Goal: Information Seeking & Learning: Learn about a topic

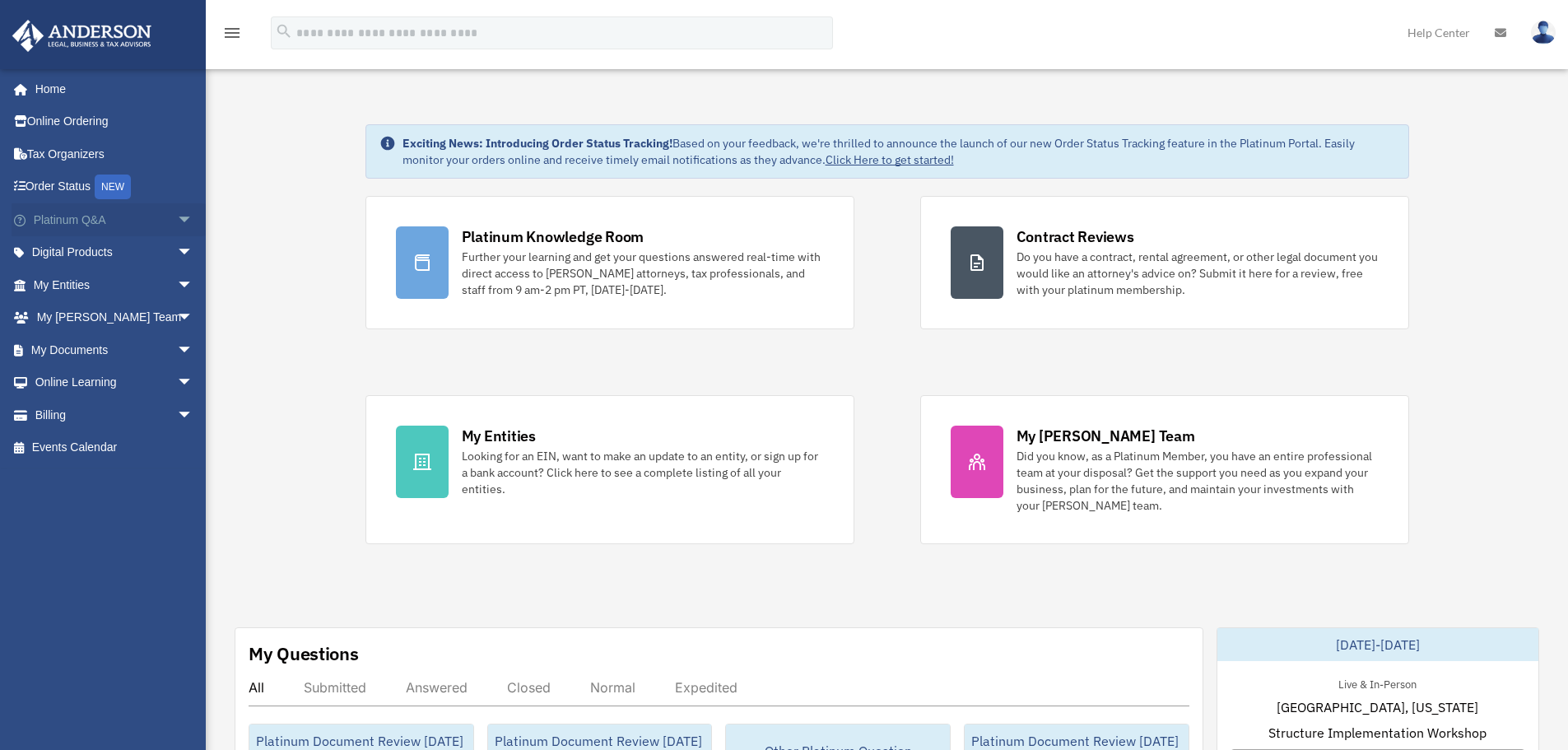
click at [178, 220] on span "arrow_drop_down" at bounding box center [192, 220] width 33 height 33
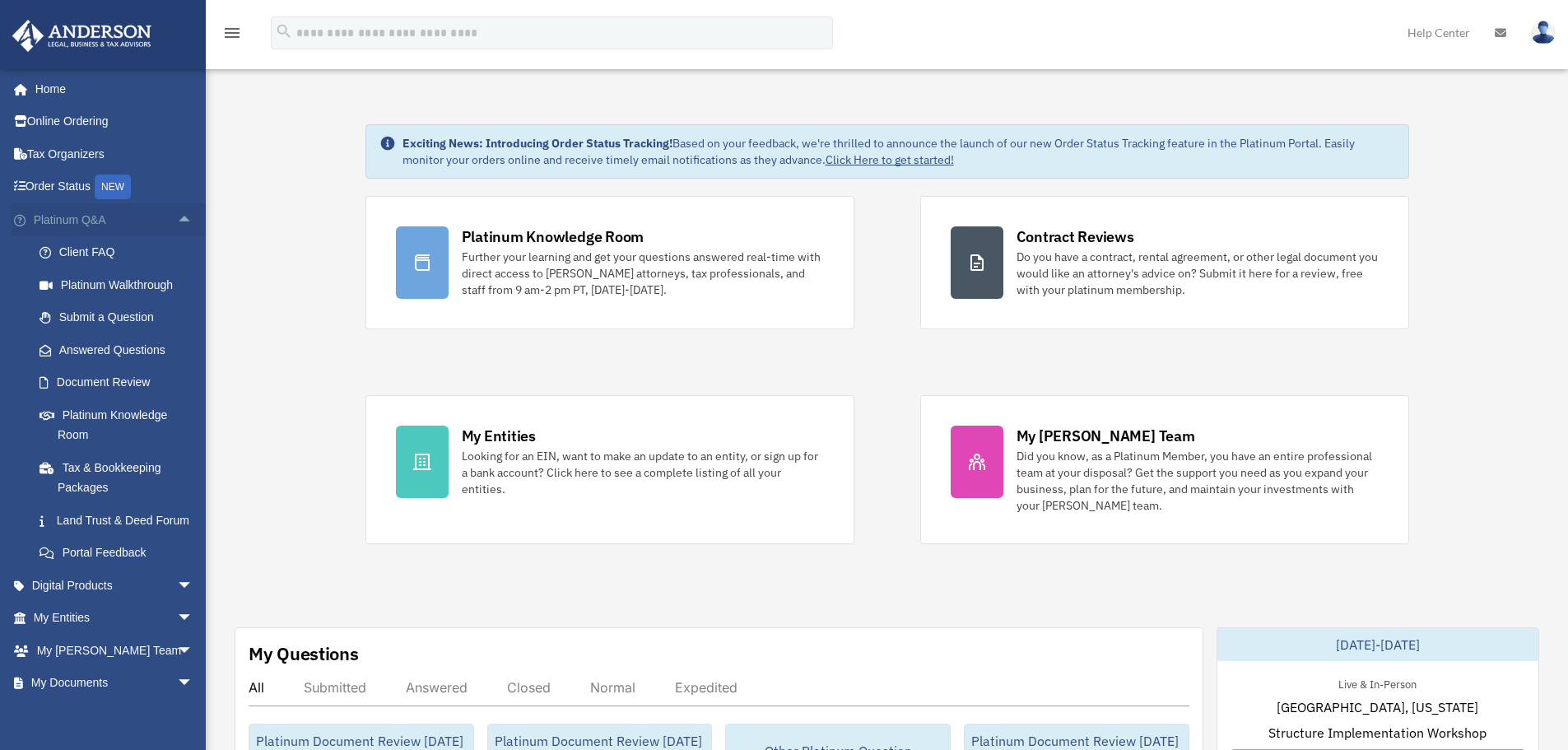
click at [178, 216] on span "arrow_drop_up" at bounding box center [192, 220] width 33 height 33
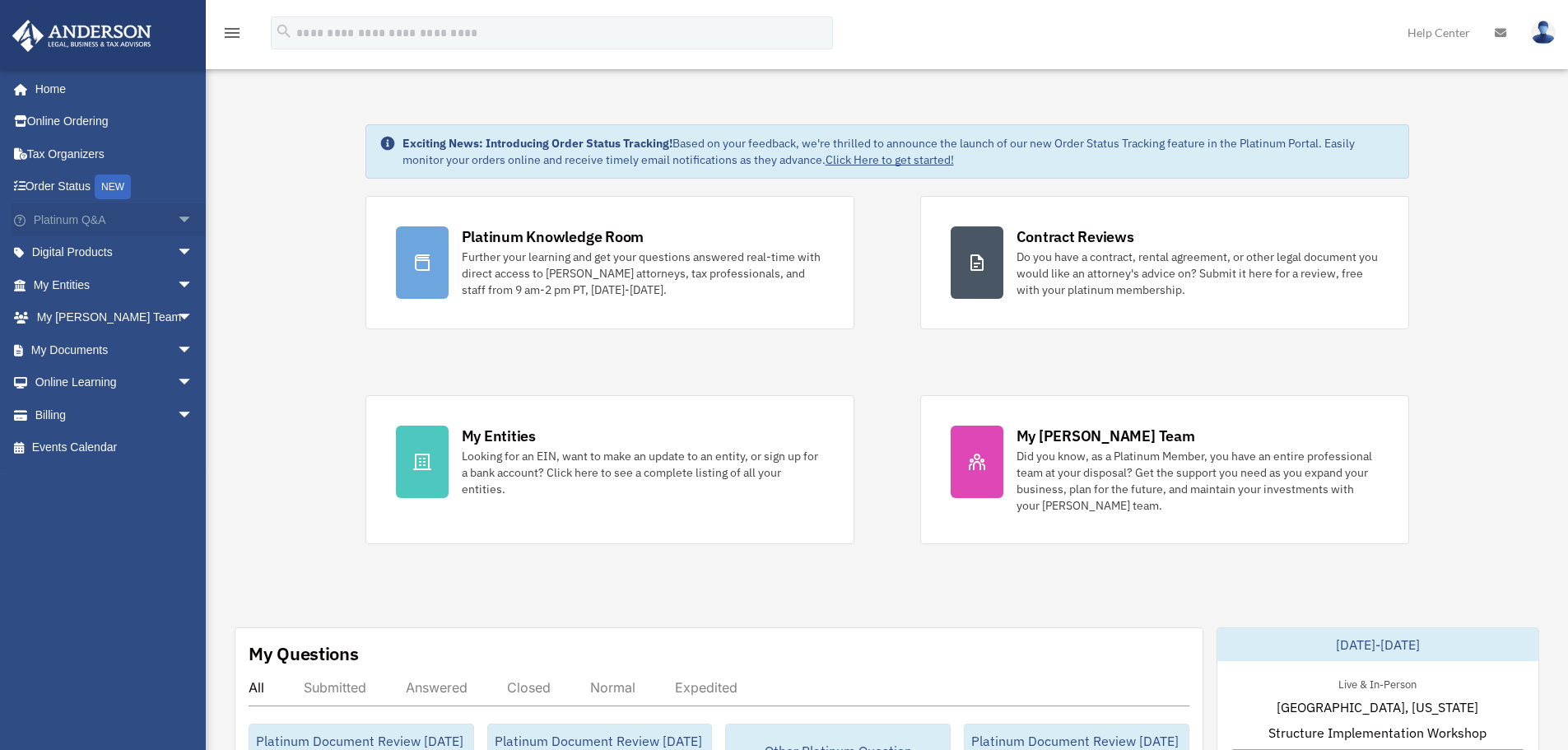
click at [177, 225] on span "arrow_drop_down" at bounding box center [192, 220] width 33 height 33
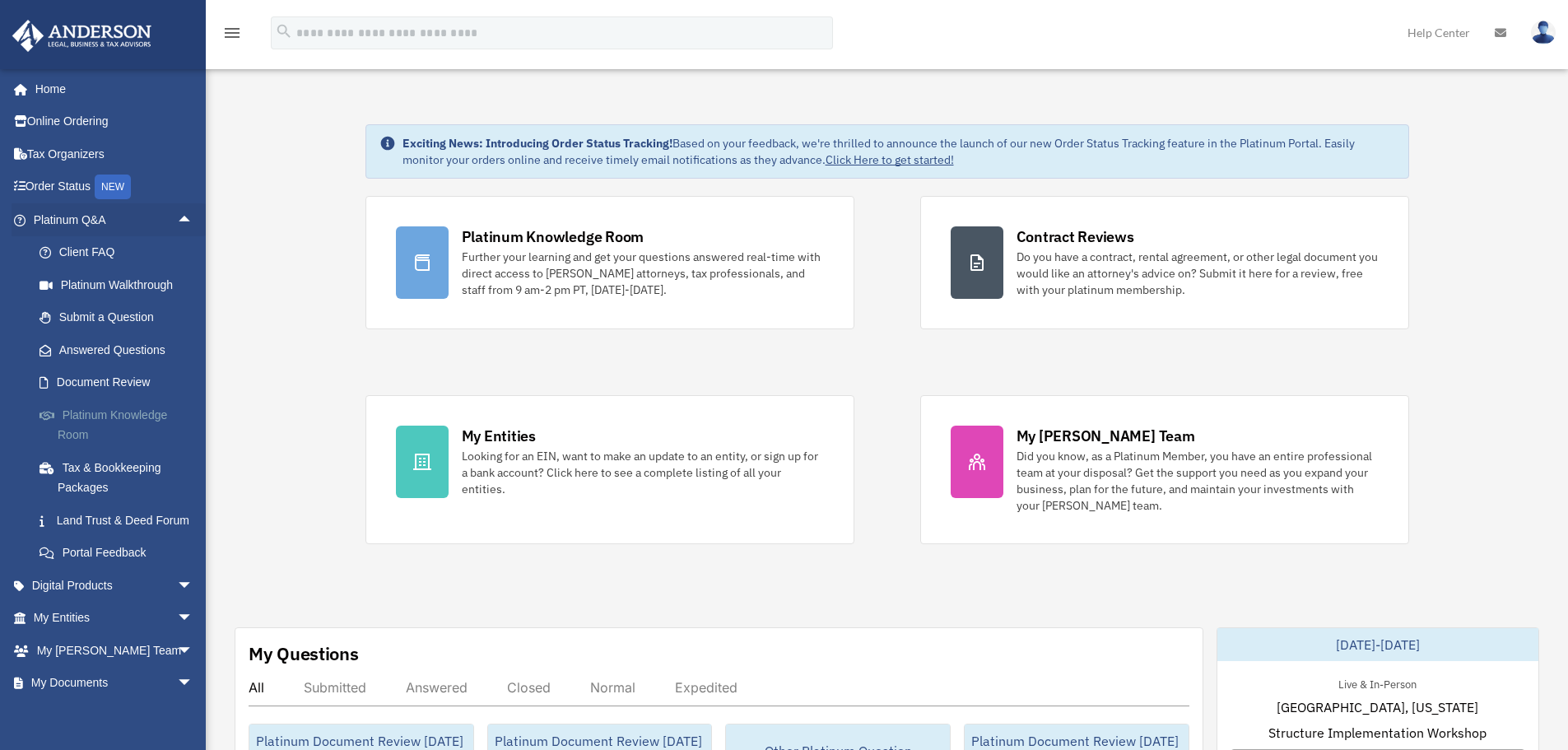
click at [136, 423] on link "Platinum Knowledge Room" at bounding box center [120, 425] width 195 height 53
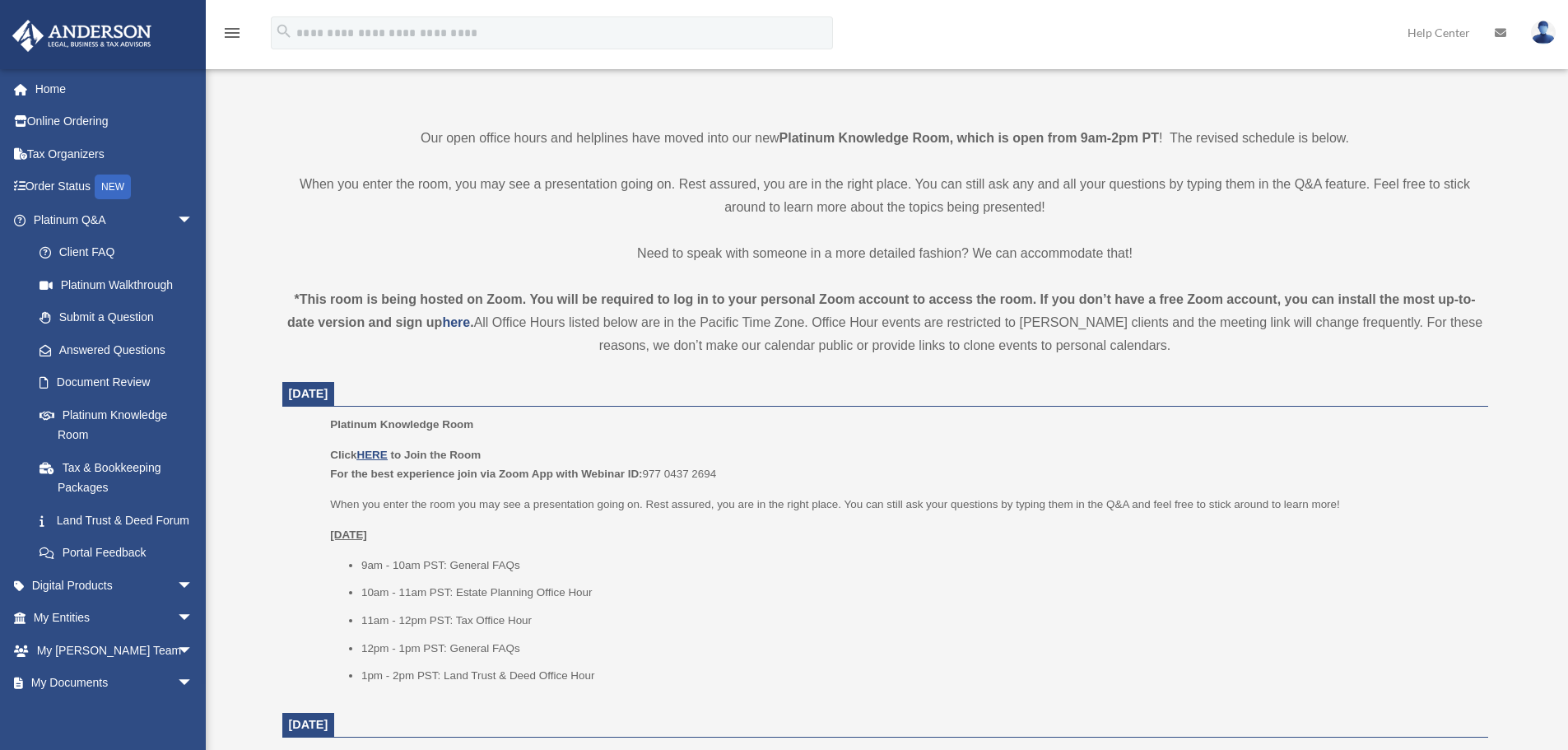
scroll to position [411, 0]
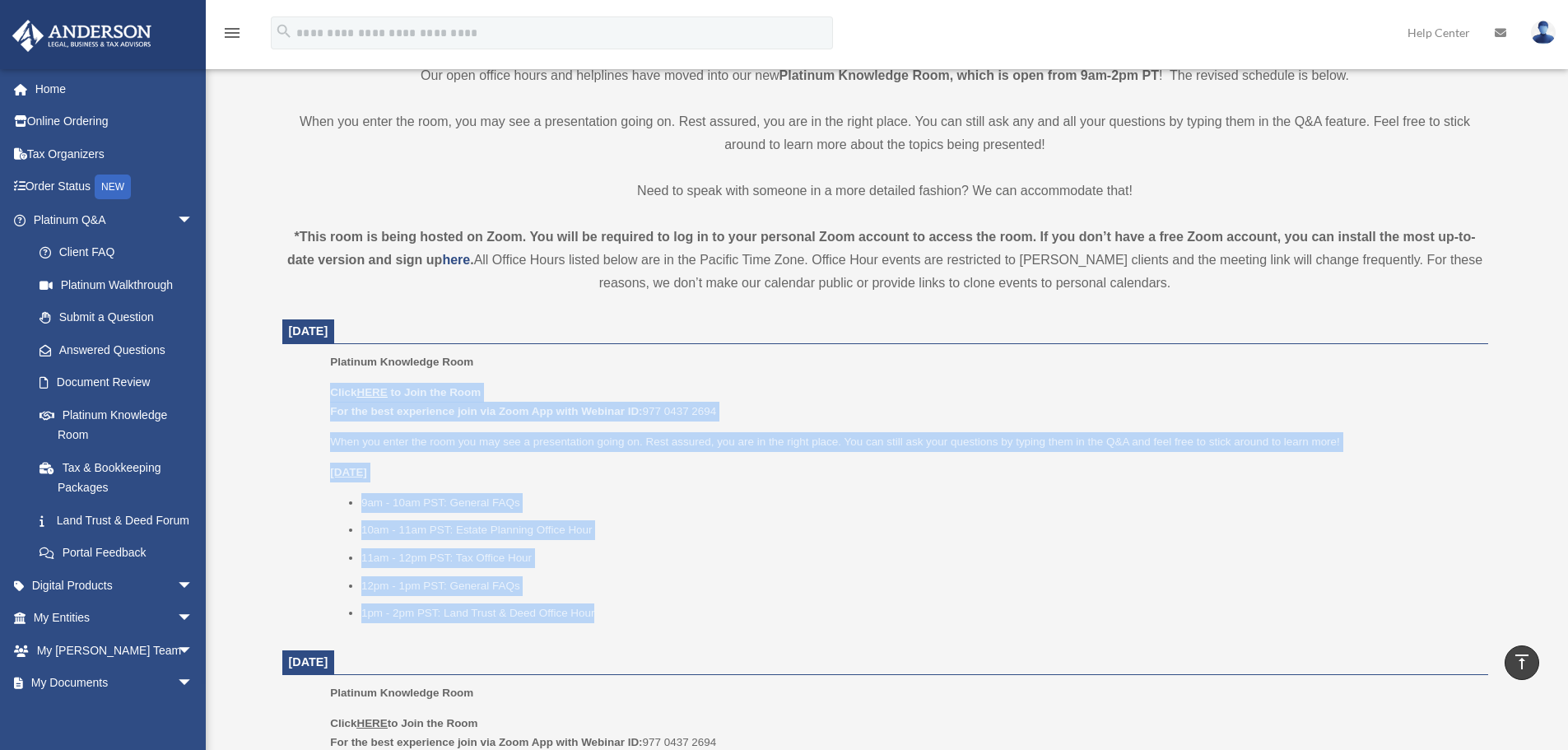
drag, startPoint x: 304, startPoint y: 390, endPoint x: 628, endPoint y: 636, distance: 406.8
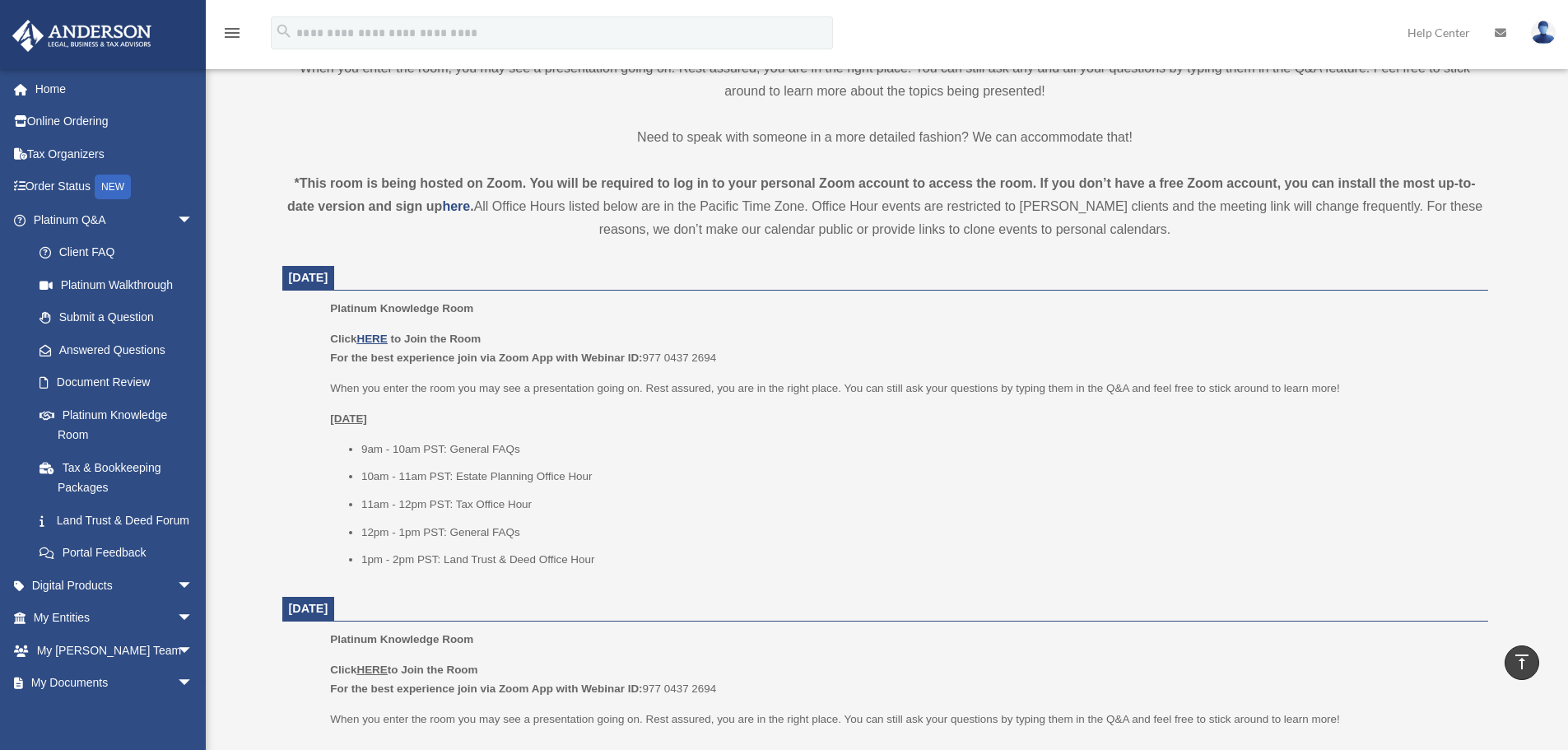
scroll to position [494, 0]
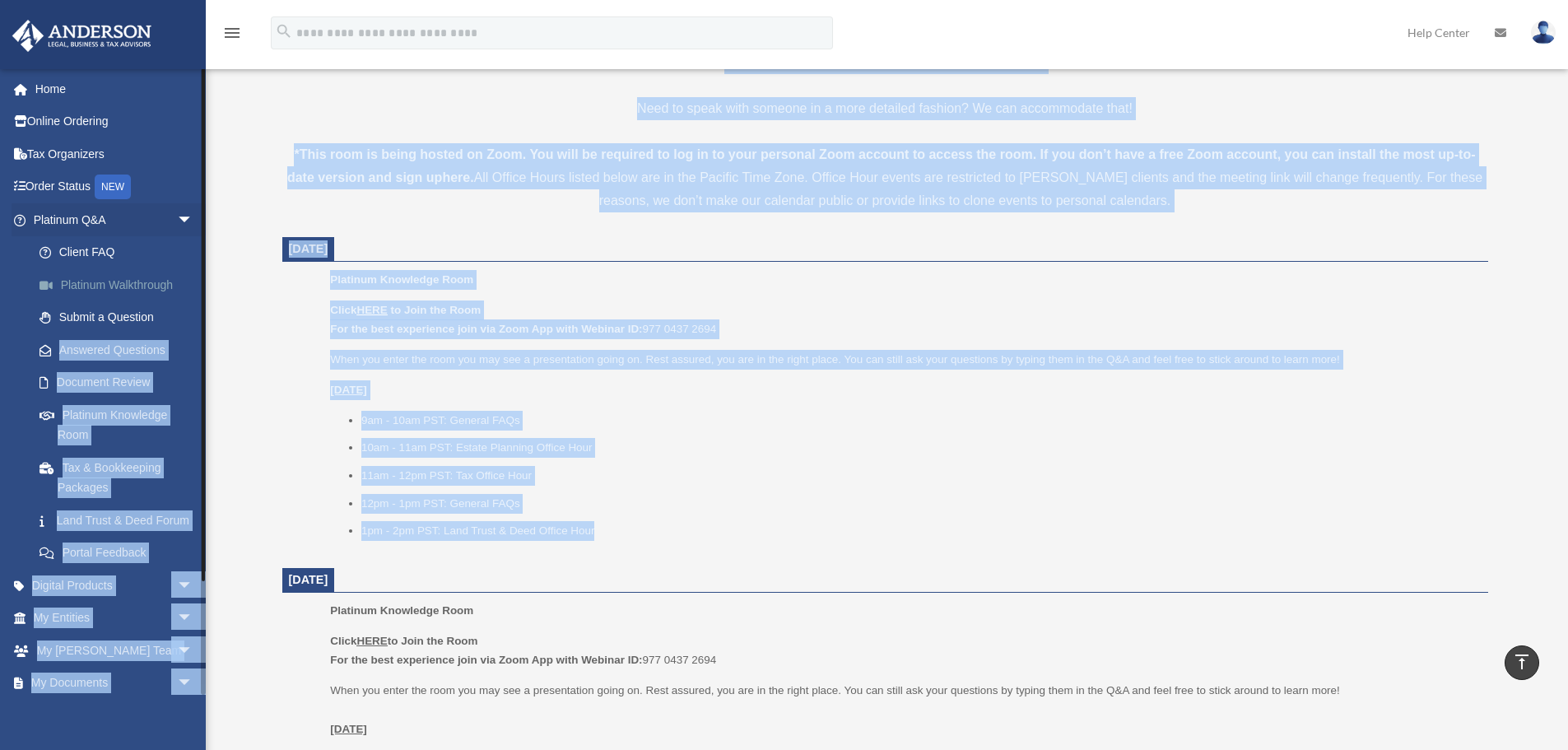
drag, startPoint x: 669, startPoint y: 548, endPoint x: 167, endPoint y: 296, distance: 561.7
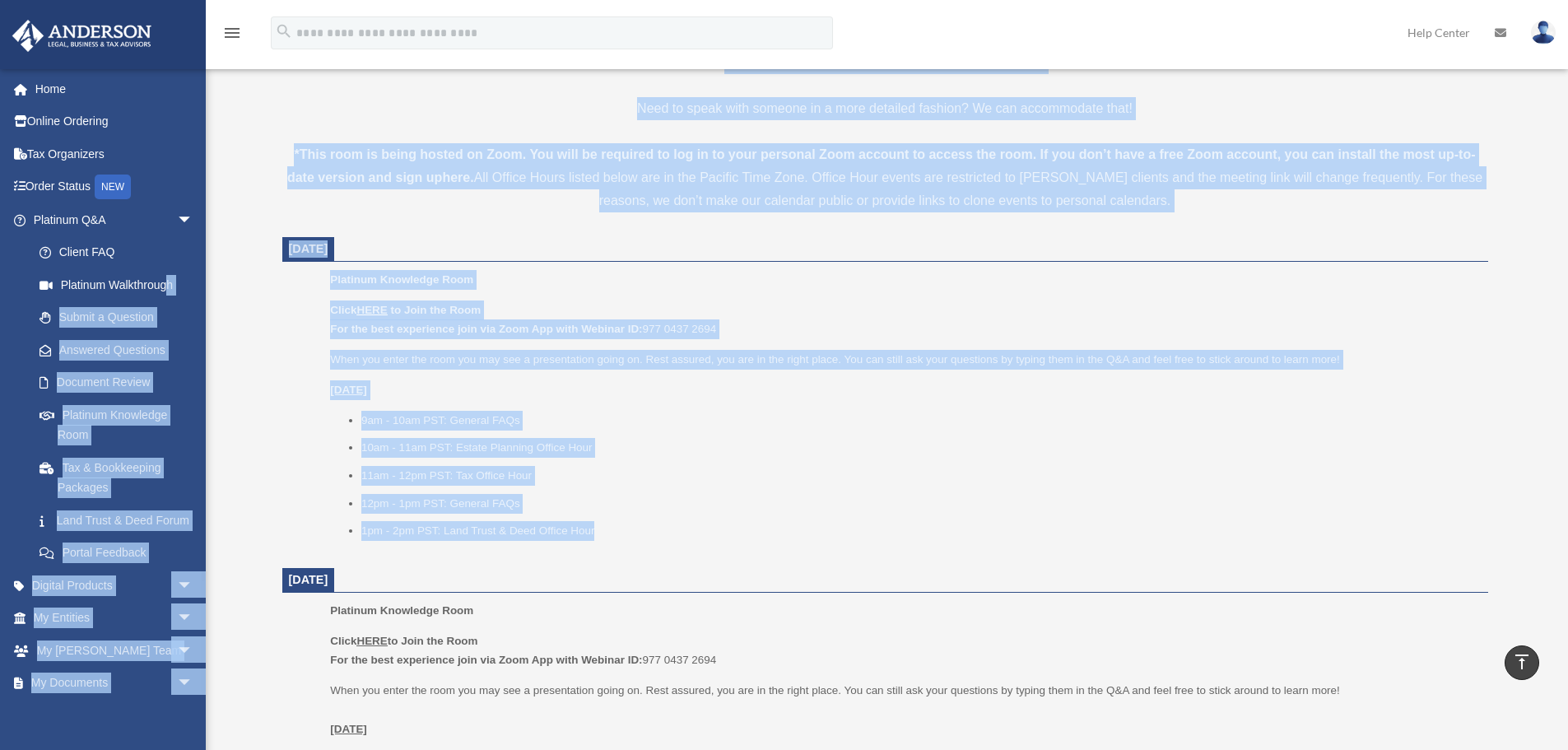
click at [736, 421] on li "9am - 10am PST: General FAQs" at bounding box center [918, 420] width 1115 height 19
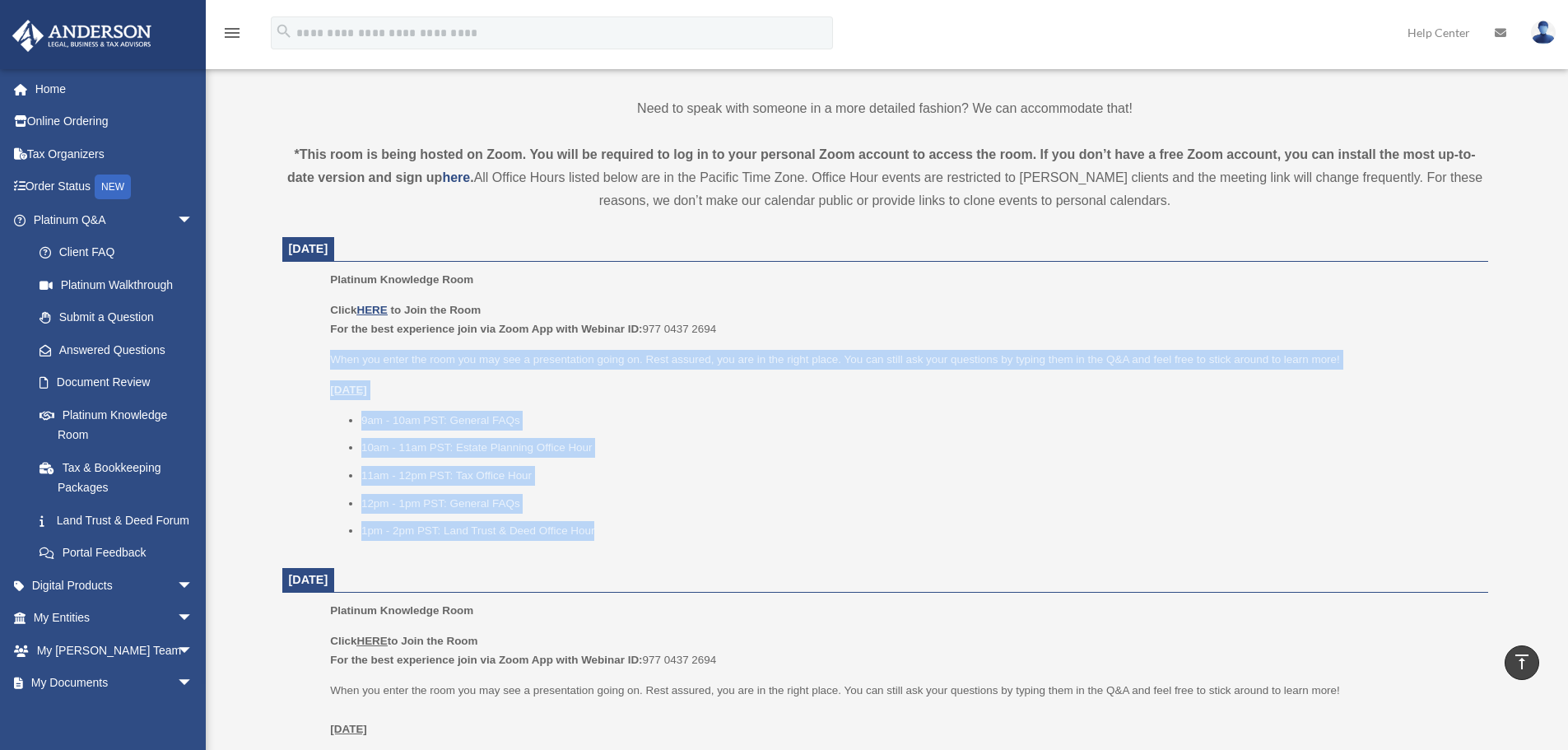
drag, startPoint x: 313, startPoint y: 354, endPoint x: 625, endPoint y: 529, distance: 357.7
click at [625, 529] on ul "Platinum Knowledge Room Click HERE to Join the Room For the best experience joi…" at bounding box center [885, 411] width 1183 height 281
click at [624, 530] on li "1pm - 2pm PST: Land Trust & Deed Office Hour" at bounding box center [918, 531] width 1115 height 19
drag, startPoint x: 687, startPoint y: 561, endPoint x: 338, endPoint y: 398, distance: 385.2
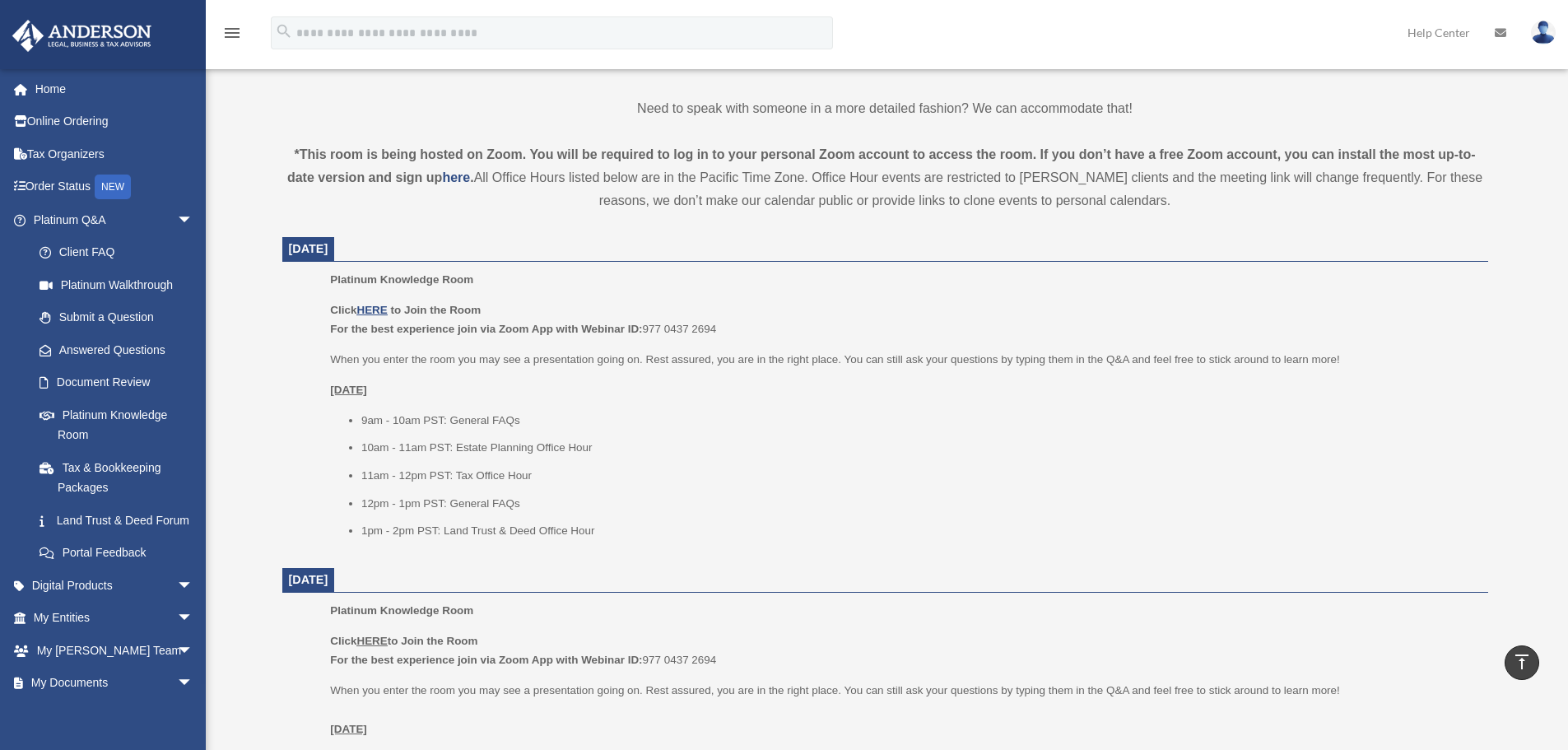
click at [332, 398] on p "Monday, September 22" at bounding box center [904, 390] width 1146 height 19
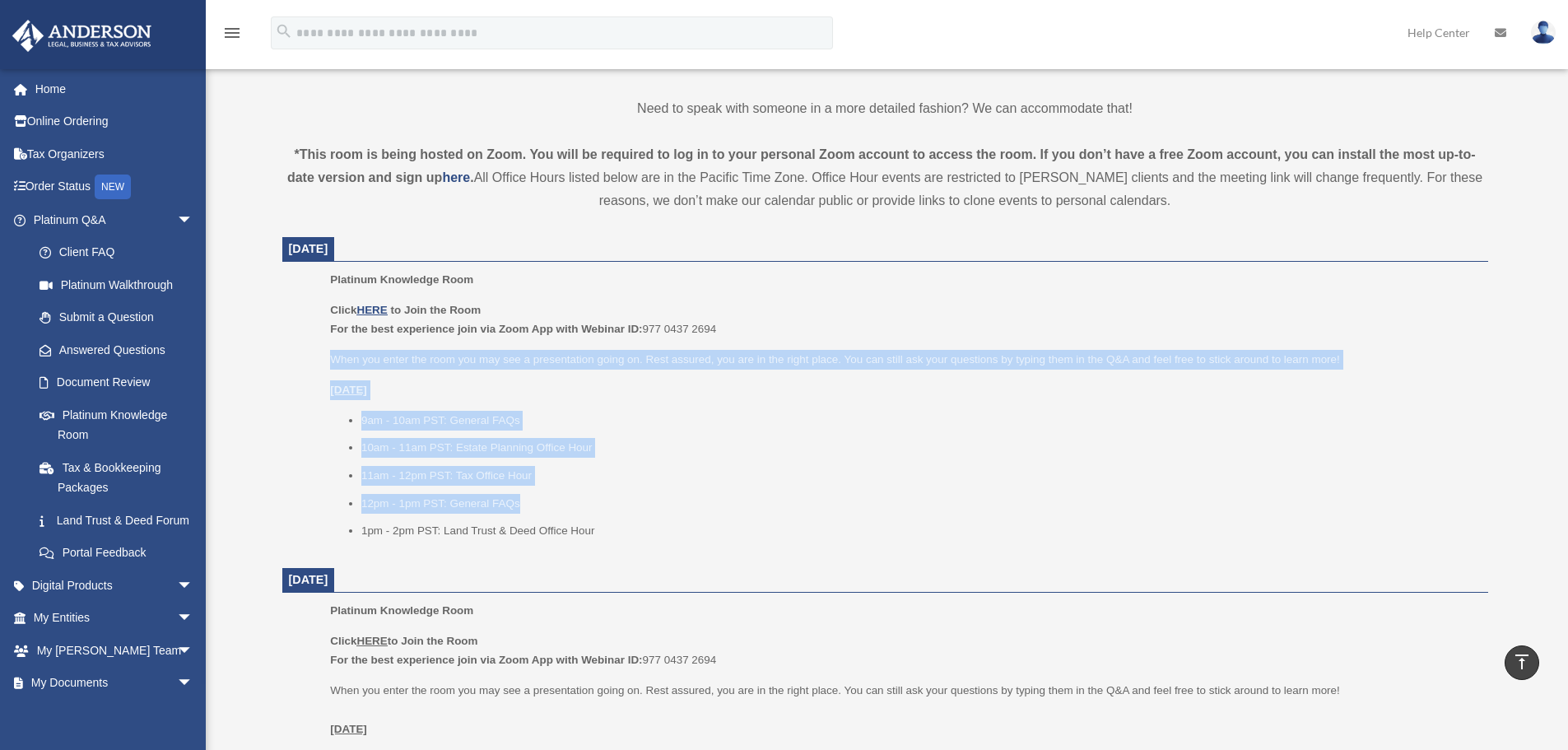
drag, startPoint x: 344, startPoint y: 374, endPoint x: 560, endPoint y: 496, distance: 248.1
click at [560, 496] on ul "Platinum Knowledge Room Click HERE to Join the Room For the best experience joi…" at bounding box center [885, 411] width 1183 height 281
click at [560, 496] on li "12pm - 1pm PST: General FAQs" at bounding box center [918, 504] width 1115 height 19
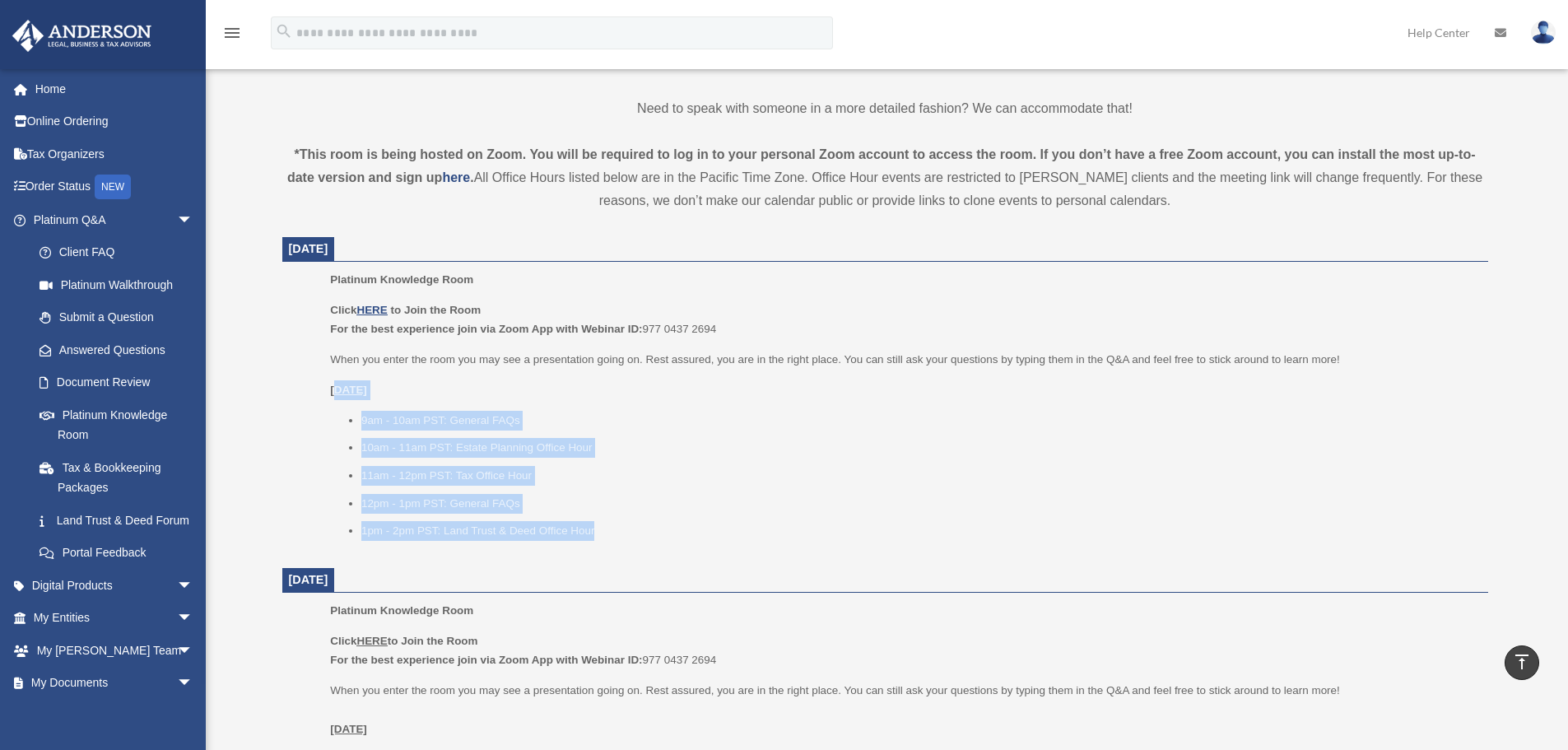
drag, startPoint x: 606, startPoint y: 532, endPoint x: 338, endPoint y: 392, distance: 302.4
click at [338, 392] on div "Click HERE to Join the Room For the best experience join via Zoom App with Webi…" at bounding box center [904, 420] width 1146 height 240
click at [338, 392] on u "Monday, September 22" at bounding box center [349, 390] width 37 height 12
click at [338, 397] on p "Monday, September 22" at bounding box center [904, 390] width 1146 height 19
drag, startPoint x: 329, startPoint y: 386, endPoint x: 613, endPoint y: 528, distance: 317.5
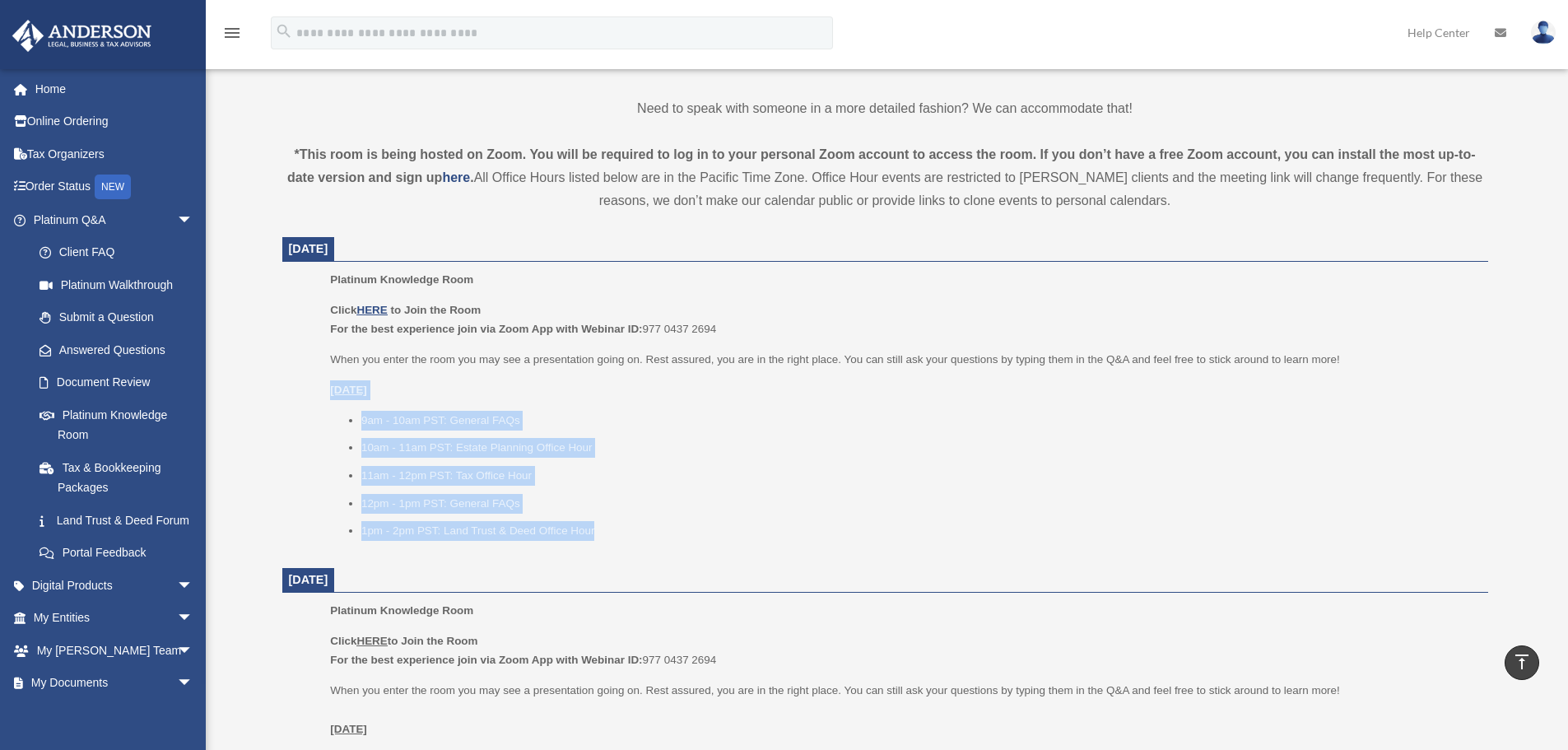
click at [613, 528] on ul "Platinum Knowledge Room Click HERE to Join the Room For the best experience joi…" at bounding box center [885, 411] width 1183 height 281
click at [613, 528] on li "1pm - 2pm PST: Land Trust & Deed Office Hour" at bounding box center [918, 531] width 1115 height 19
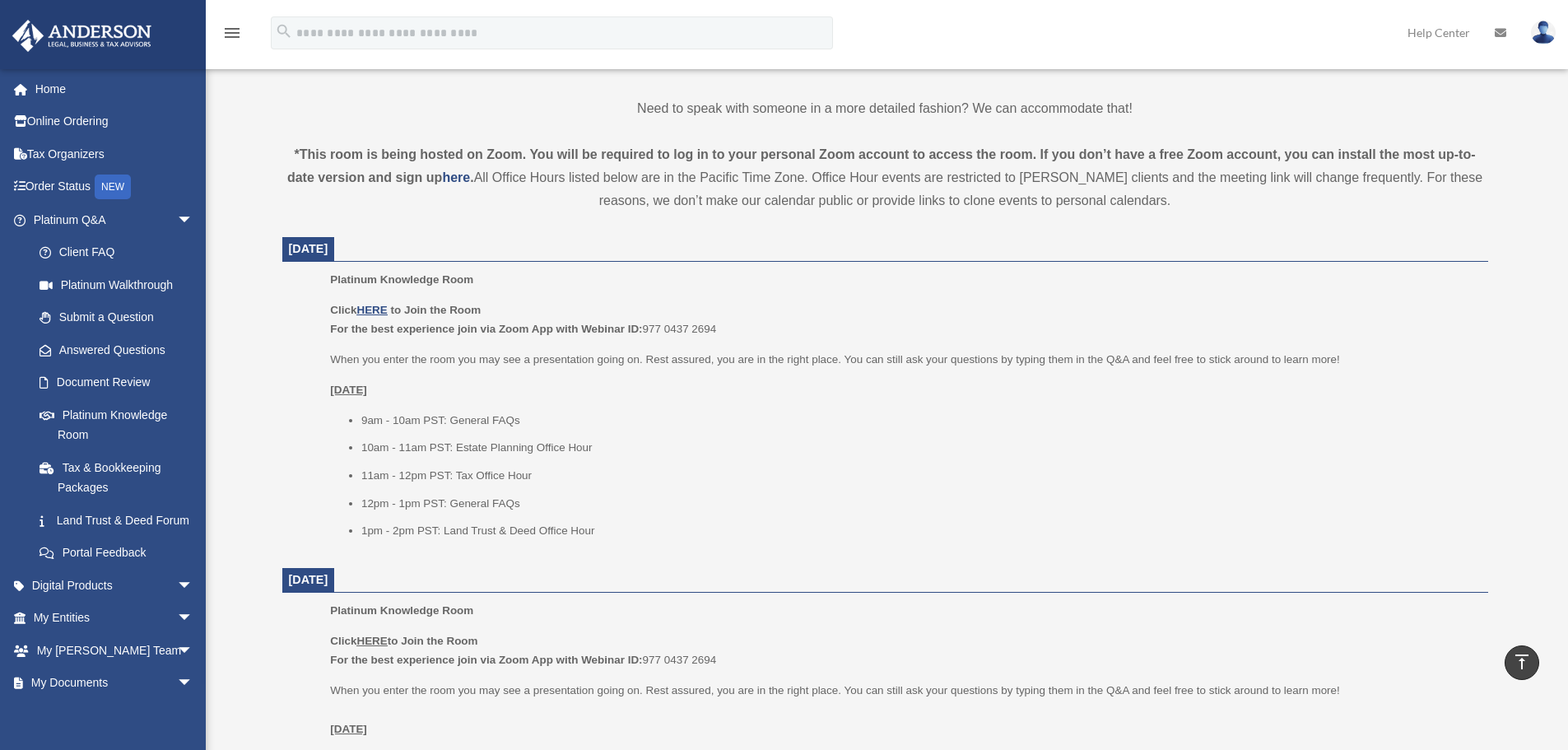
drag, startPoint x: 522, startPoint y: 425, endPoint x: 418, endPoint y: 398, distance: 107.4
click at [418, 398] on div "Click HERE to Join the Room For the best experience join via Zoom App with Webi…" at bounding box center [904, 420] width 1146 height 240
click at [418, 398] on p "Monday, September 22" at bounding box center [904, 390] width 1146 height 19
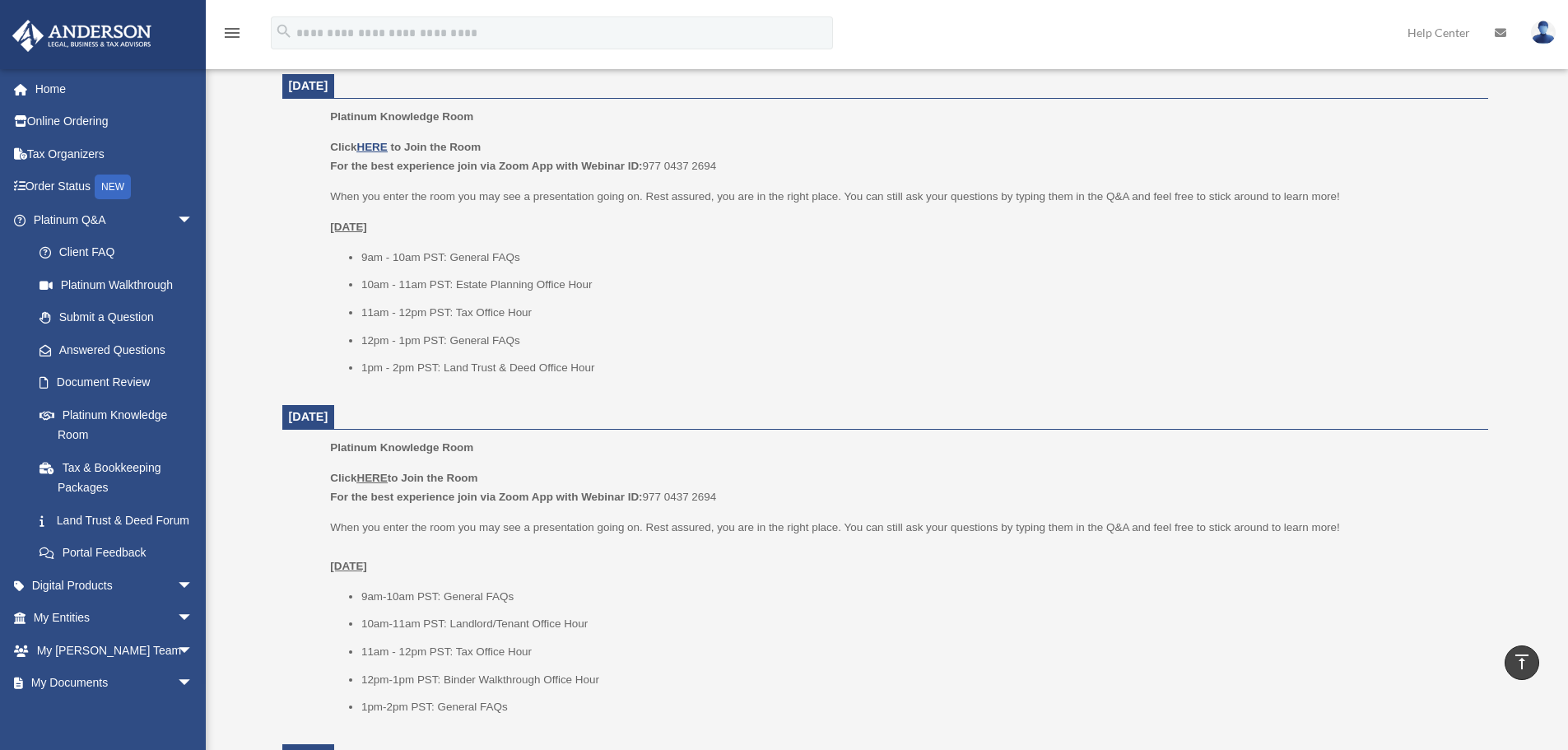
scroll to position [659, 0]
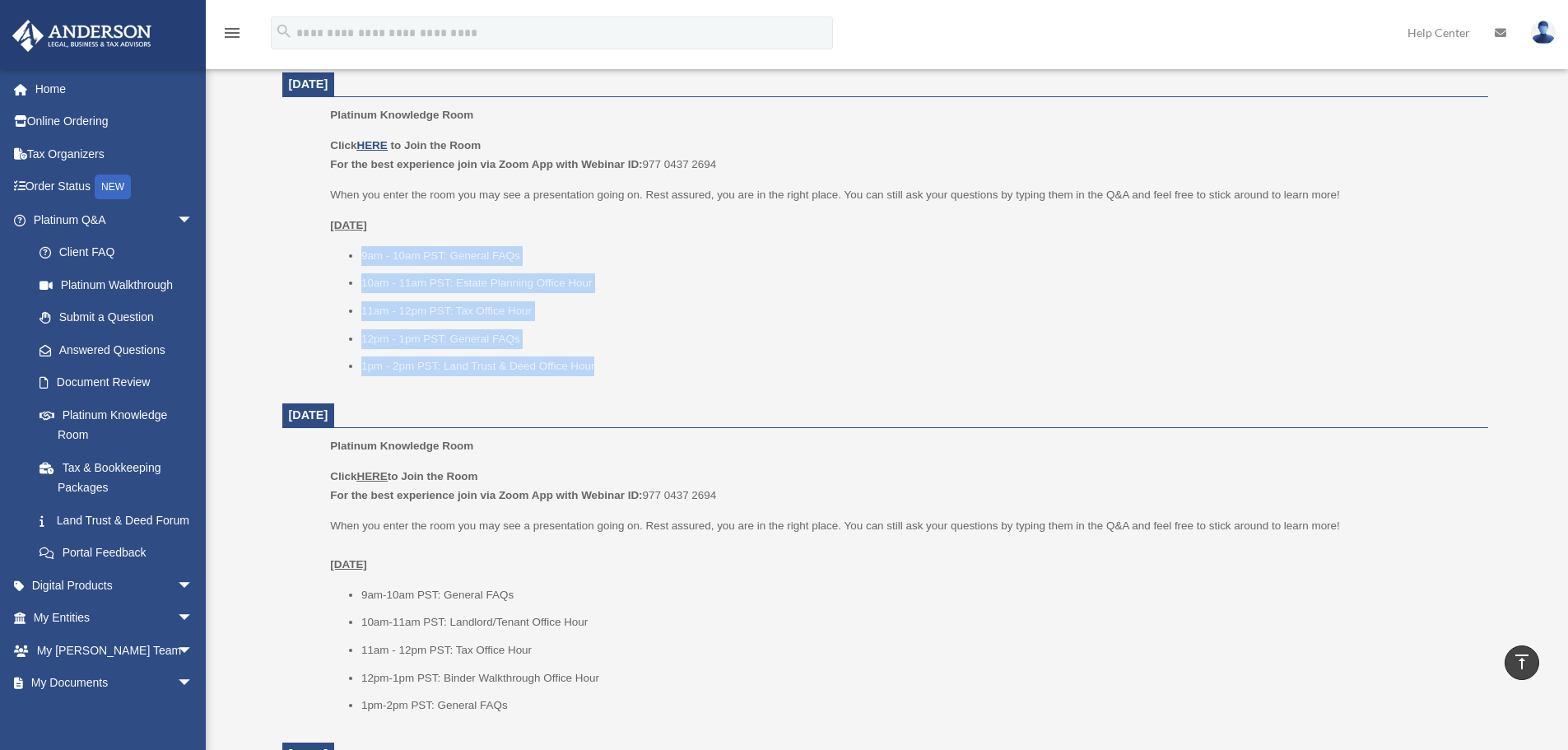
drag, startPoint x: 348, startPoint y: 243, endPoint x: 618, endPoint y: 366, distance: 296.7
click at [618, 366] on div "Click HERE to Join the Room For the best experience join via Zoom App with Webi…" at bounding box center [904, 256] width 1146 height 240
click at [618, 366] on li "1pm - 2pm PST: Land Trust & Deed Office Hour" at bounding box center [918, 367] width 1115 height 19
drag, startPoint x: 648, startPoint y: 368, endPoint x: 368, endPoint y: 239, distance: 308.3
click at [373, 240] on div "Click HERE to Join the Room For the best experience join via Zoom App with Webi…" at bounding box center [904, 256] width 1146 height 240
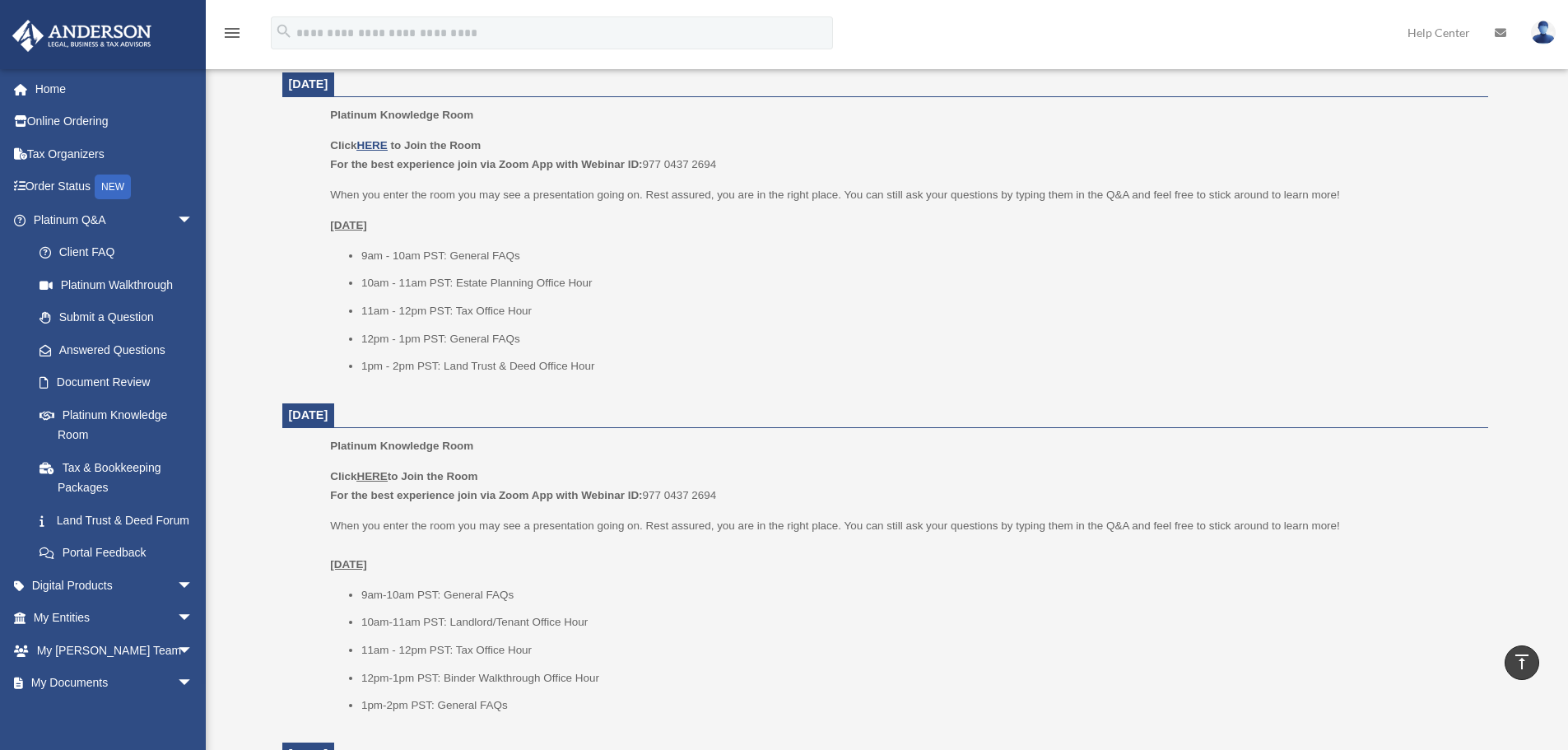
click at [366, 239] on div "Click HERE to Join the Room For the best experience join via Zoom App with Webi…" at bounding box center [904, 256] width 1146 height 240
click at [425, 342] on li "12pm - 1pm PST: General FAQs" at bounding box center [918, 339] width 1115 height 19
click at [463, 307] on li "11am - 12pm PST: Tax Office Hour" at bounding box center [918, 311] width 1115 height 19
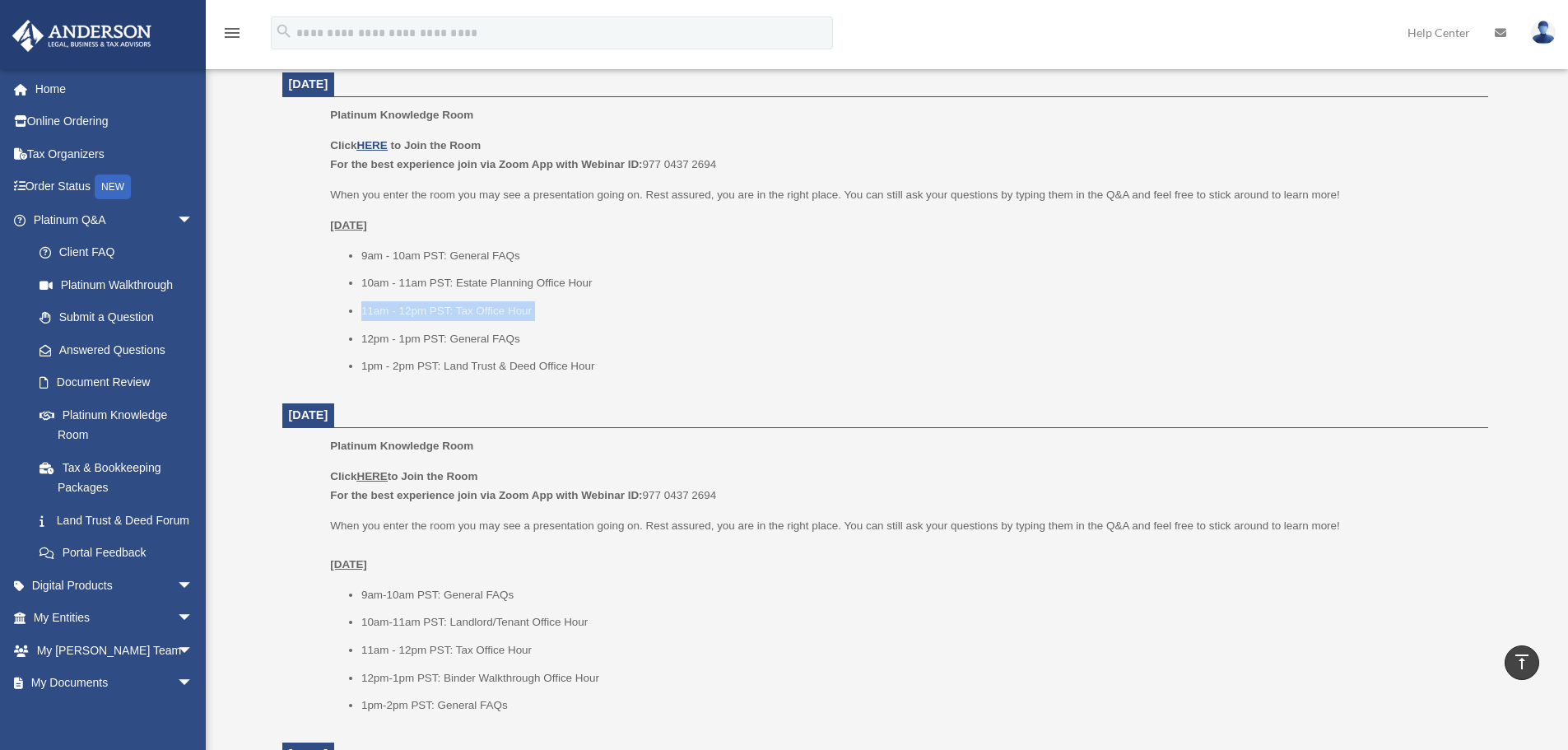
click at [459, 314] on li "11am - 12pm PST: Tax Office Hour" at bounding box center [918, 311] width 1115 height 19
drag, startPoint x: 332, startPoint y: 317, endPoint x: 622, endPoint y: 317, distance: 290.0
click at [622, 317] on ul "9am - 10am PST: General FAQs 10am - 11am PST: Estate Planning Office Hour 11am …" at bounding box center [904, 311] width 1146 height 130
click at [622, 317] on li "11am - 12pm PST: Tax Office Hour" at bounding box center [918, 311] width 1115 height 19
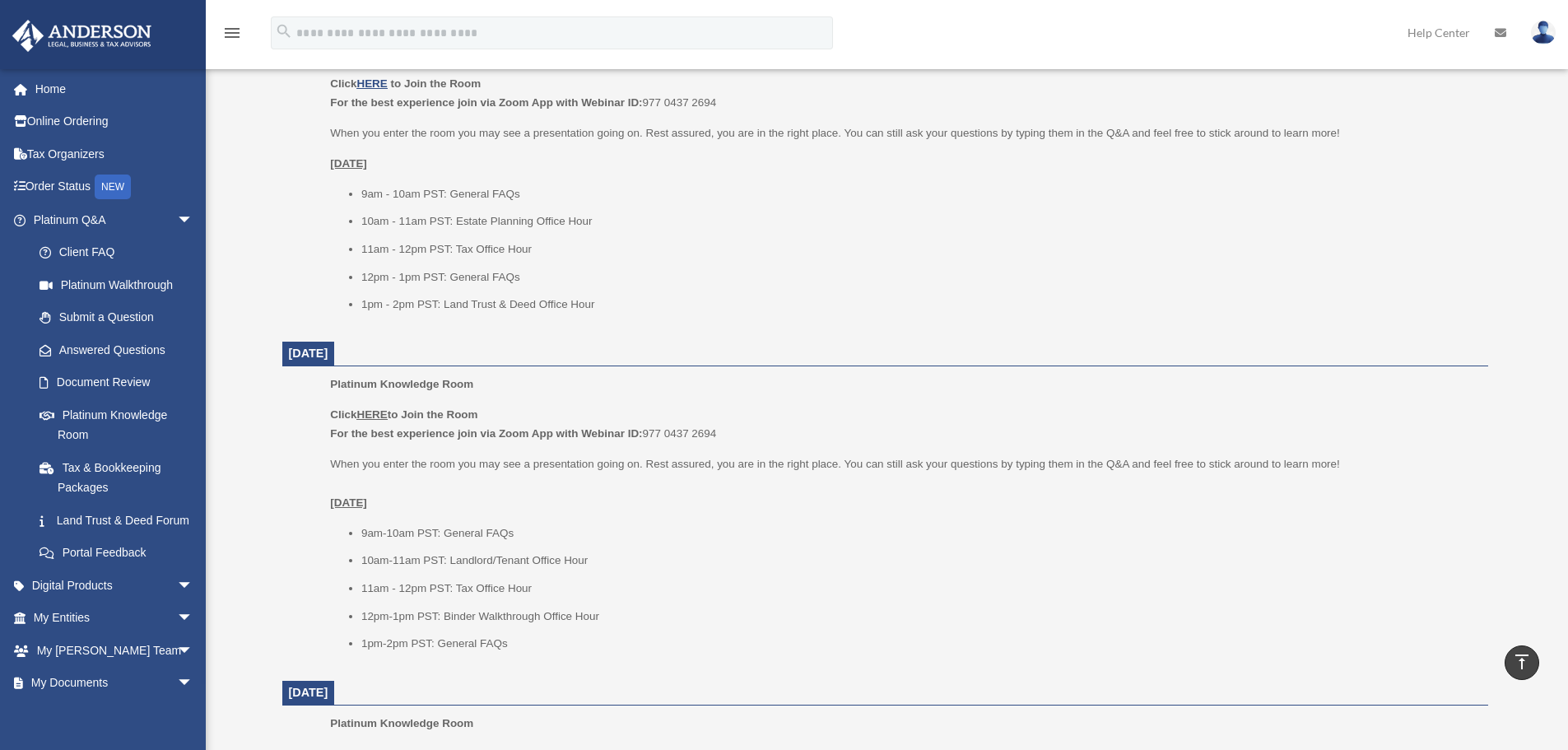
scroll to position [823, 0]
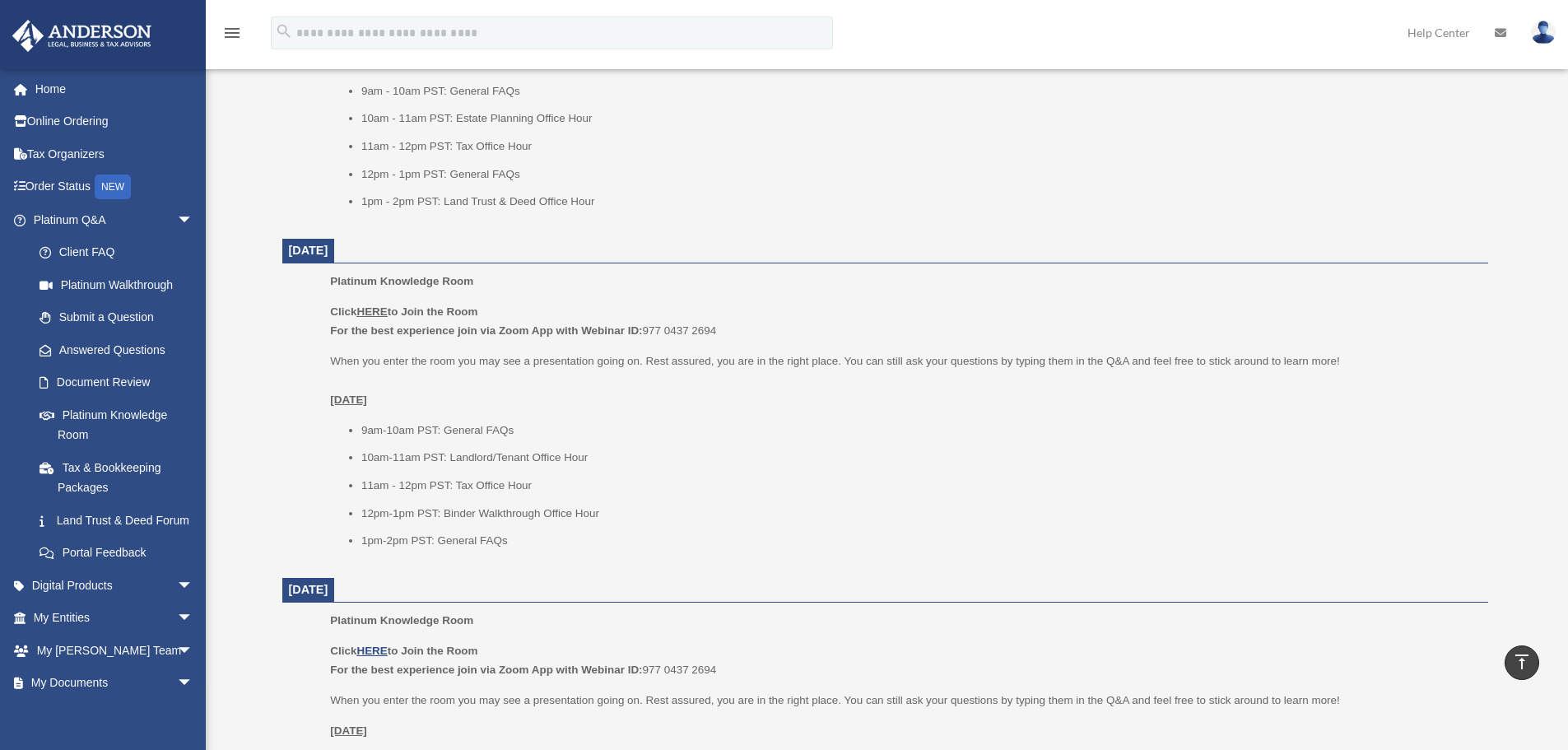
click at [470, 479] on li "11am - 12pm PST: Tax Office Hour" at bounding box center [918, 485] width 1115 height 19
click at [470, 478] on li "11am - 12pm PST: Tax Office Hour" at bounding box center [918, 485] width 1115 height 19
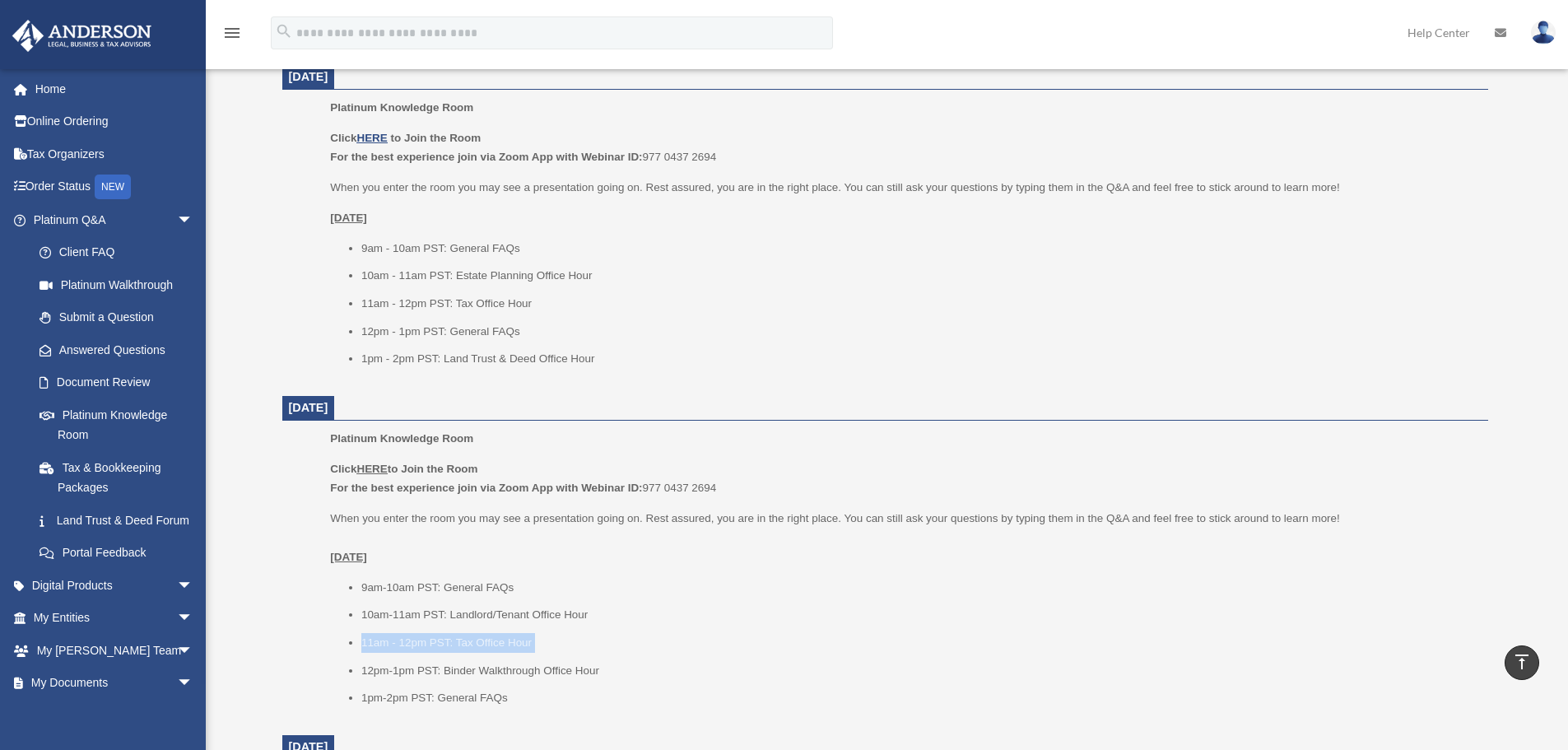
scroll to position [659, 0]
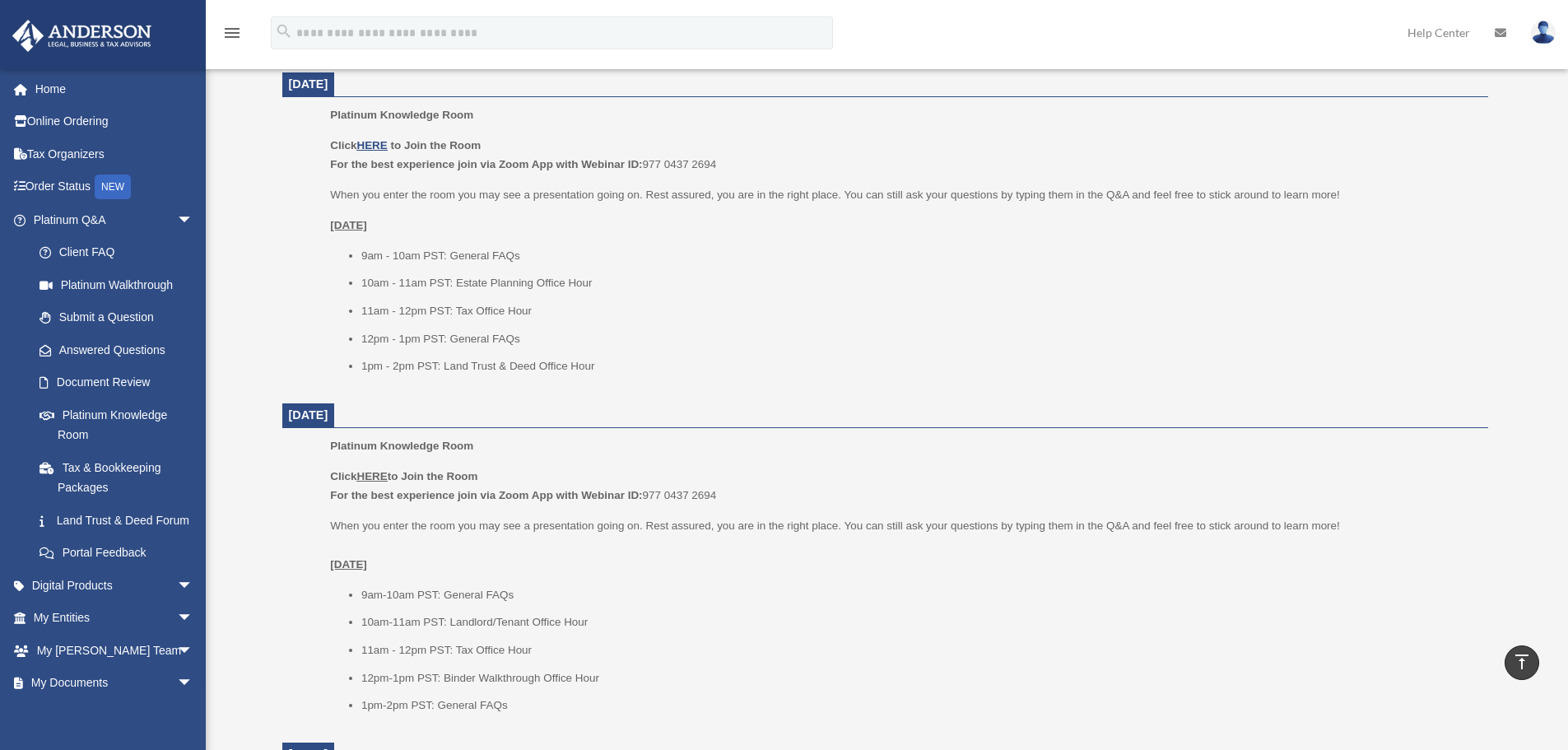
click at [438, 306] on li "11am - 12pm PST: Tax Office Hour" at bounding box center [918, 311] width 1115 height 19
click at [396, 312] on li "11am - 12pm PST: Tax Office Hour" at bounding box center [918, 311] width 1115 height 19
drag, startPoint x: 350, startPoint y: 315, endPoint x: 531, endPoint y: 306, distance: 181.2
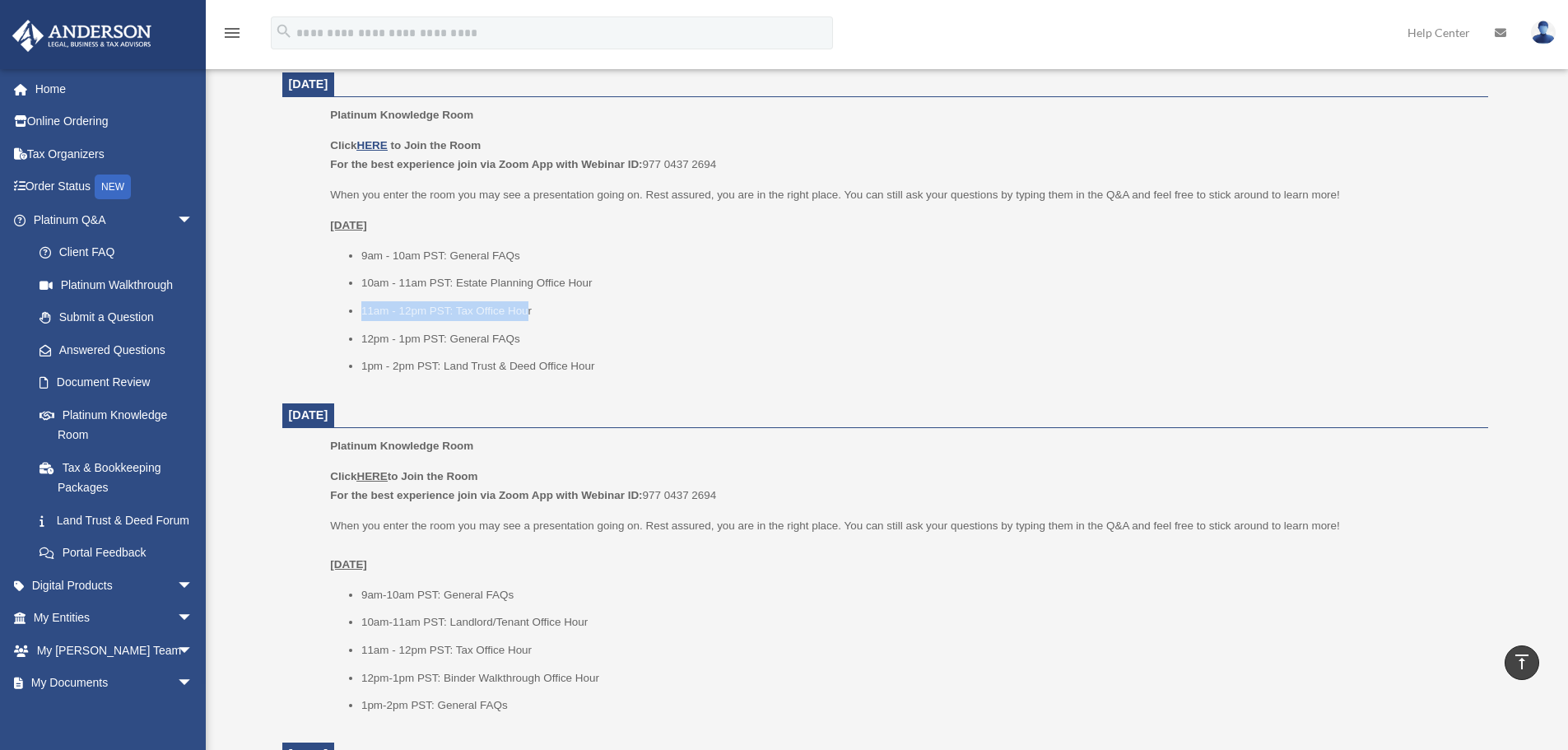
click at [531, 306] on li "11am - 12pm PST: Tax Office Hour" at bounding box center [918, 311] width 1115 height 19
drag, startPoint x: 557, startPoint y: 310, endPoint x: 346, endPoint y: 309, distance: 211.0
click at [346, 309] on ul "9am - 10am PST: General FAQs 10am - 11am PST: Estate Planning Office Hour 11am …" at bounding box center [904, 311] width 1146 height 130
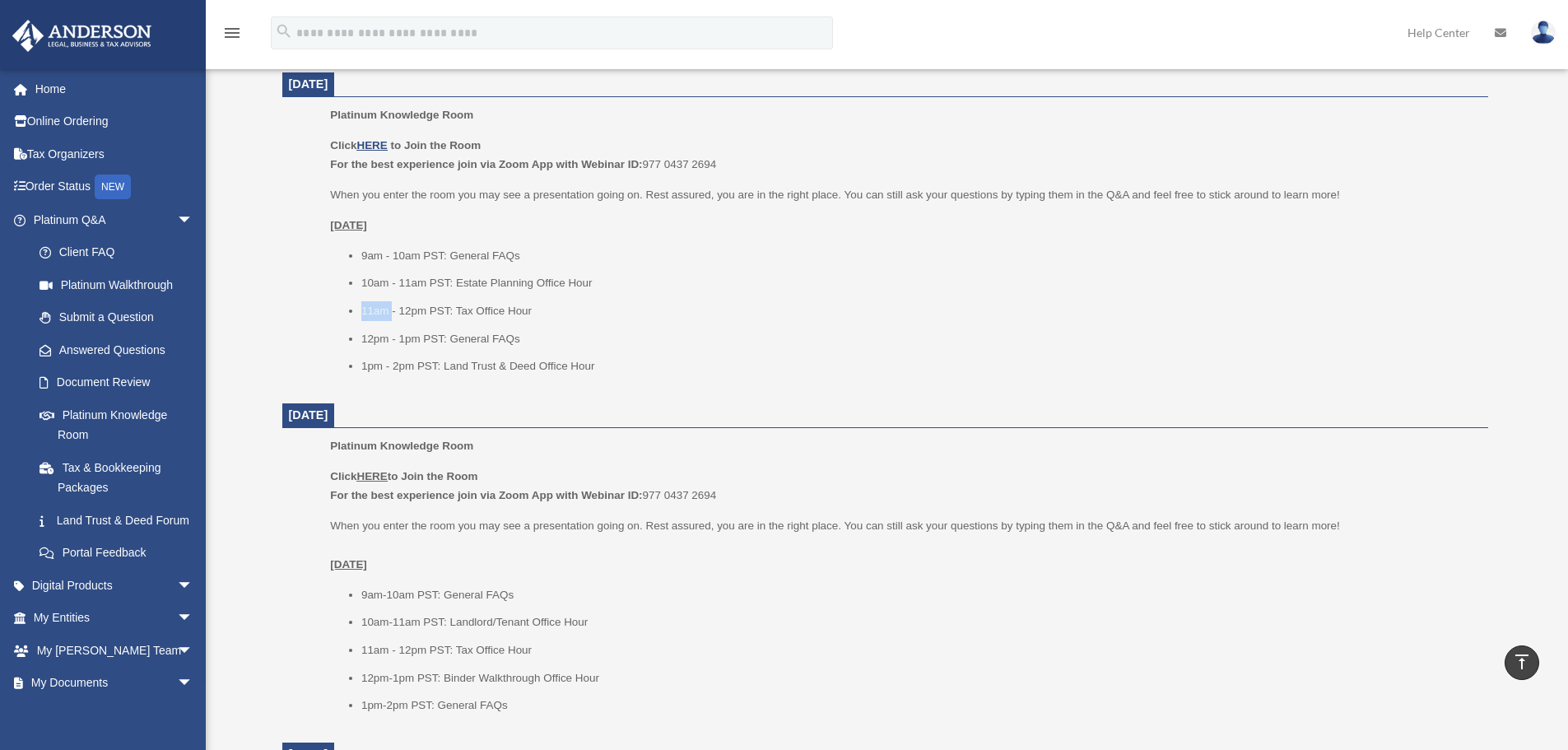
click at [346, 309] on ul "9am - 10am PST: General FAQs 10am - 11am PST: Estate Planning Office Hour 11am …" at bounding box center [904, 311] width 1146 height 130
click at [418, 309] on li "11am - 12pm PST: Tax Office Hour" at bounding box center [918, 311] width 1115 height 19
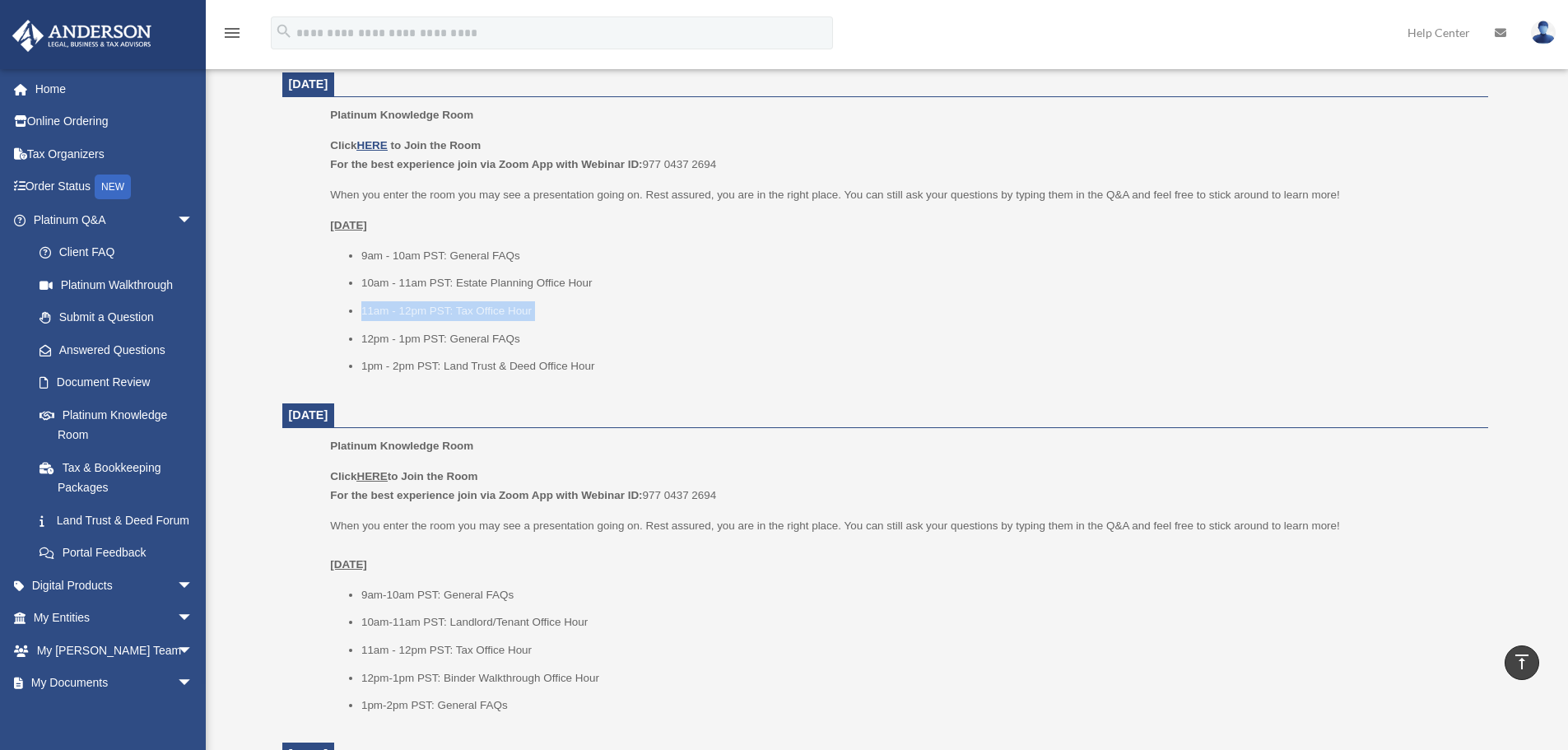
click at [372, 309] on li "11am - 12pm PST: Tax Office Hour" at bounding box center [918, 311] width 1115 height 19
click at [442, 309] on li "11am - 12pm PST: Tax Office Hour" at bounding box center [918, 311] width 1115 height 19
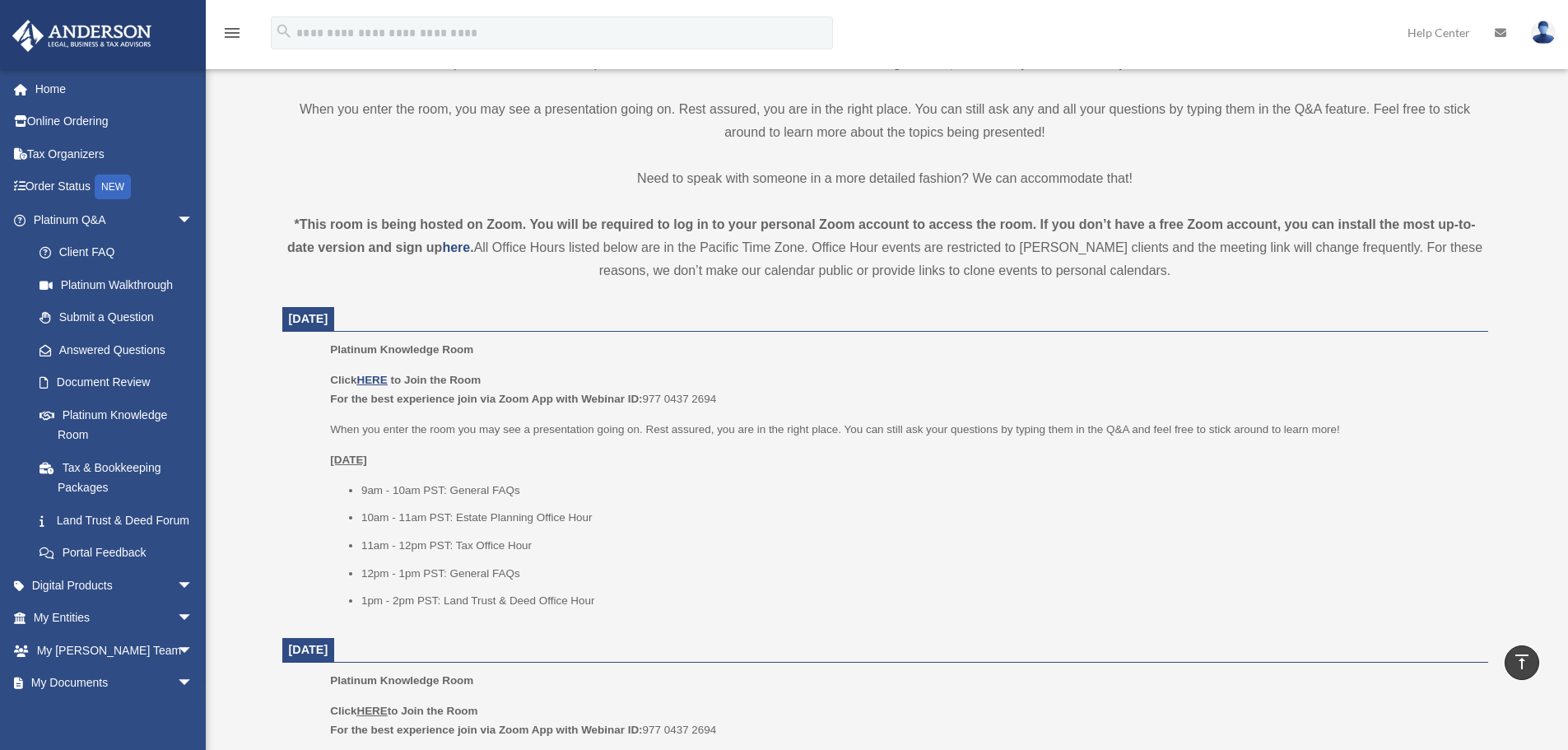
scroll to position [411, 0]
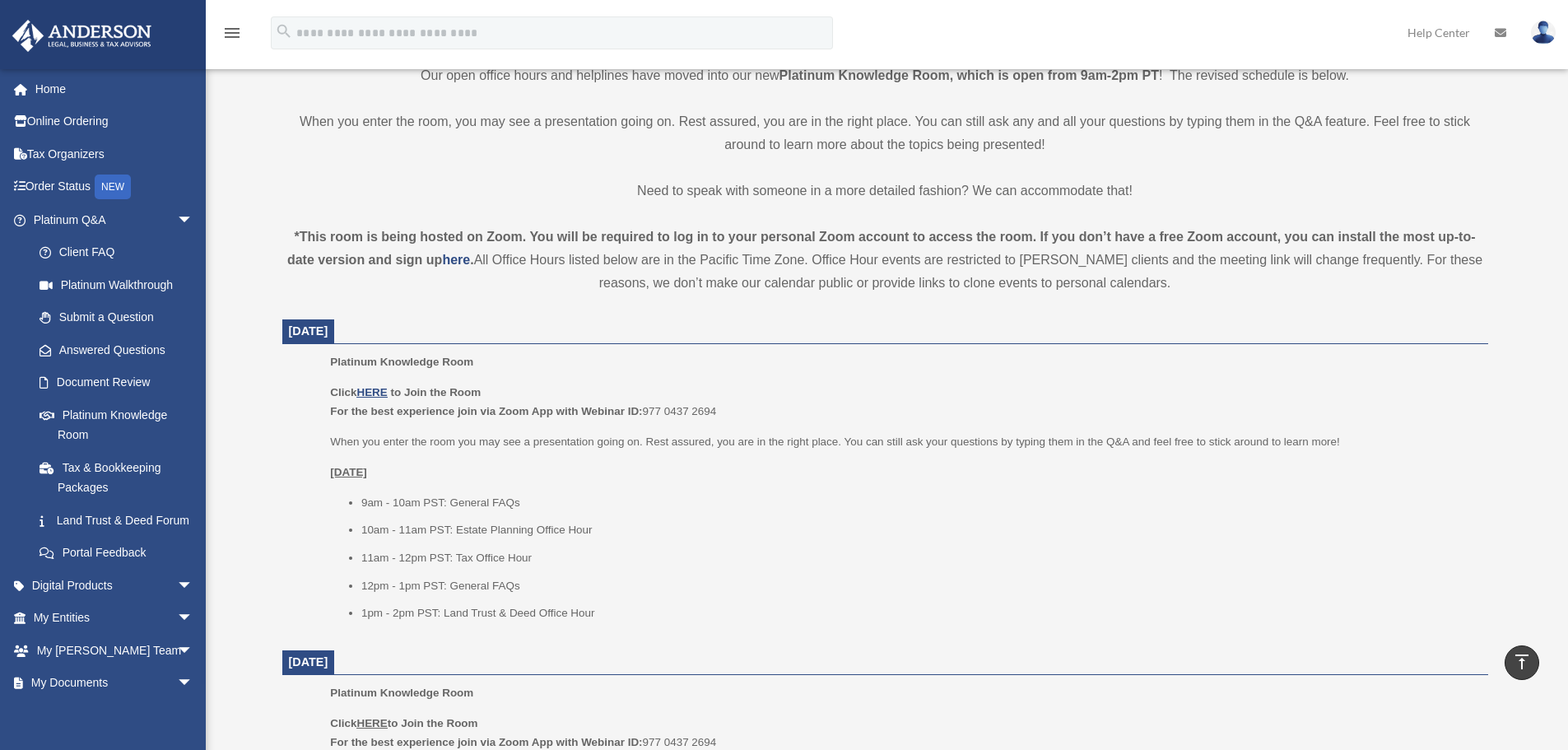
click at [547, 254] on div "*This room is being hosted on Zoom. You will be required to log in to your pers…" at bounding box center [885, 260] width 1206 height 69
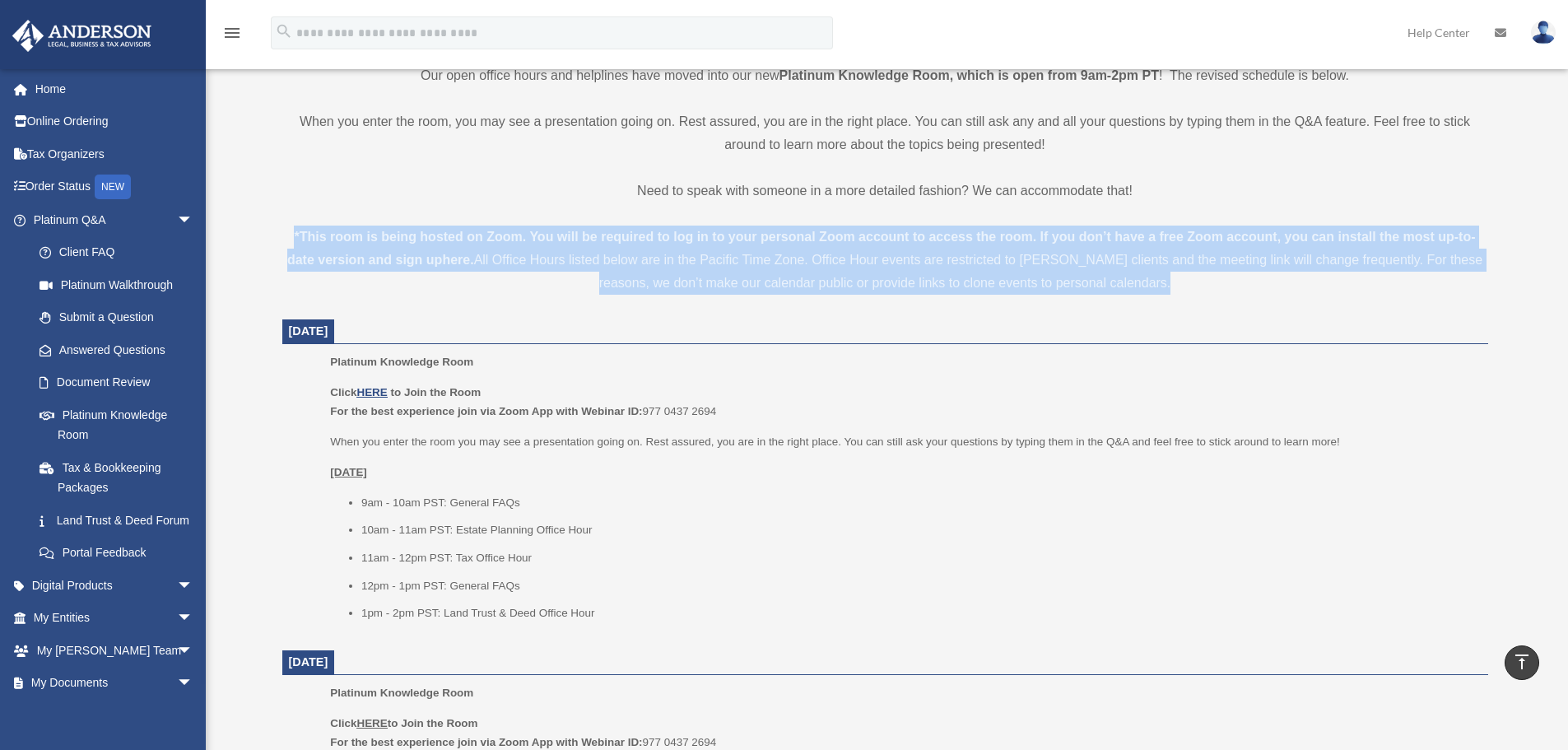
click at [547, 254] on div "*This room is being hosted on Zoom. You will be required to log in to your pers…" at bounding box center [885, 260] width 1206 height 69
click at [514, 246] on div "*This room is being hosted on Zoom. You will be required to log in to your pers…" at bounding box center [885, 260] width 1206 height 69
drag, startPoint x: 313, startPoint y: 240, endPoint x: 1038, endPoint y: 294, distance: 727.0
click at [1036, 294] on div "*This room is being hosted on Zoom. You will be required to log in to your pers…" at bounding box center [885, 260] width 1206 height 69
click at [1038, 294] on div "*This room is being hosted on Zoom. You will be required to log in to your pers…" at bounding box center [885, 260] width 1206 height 69
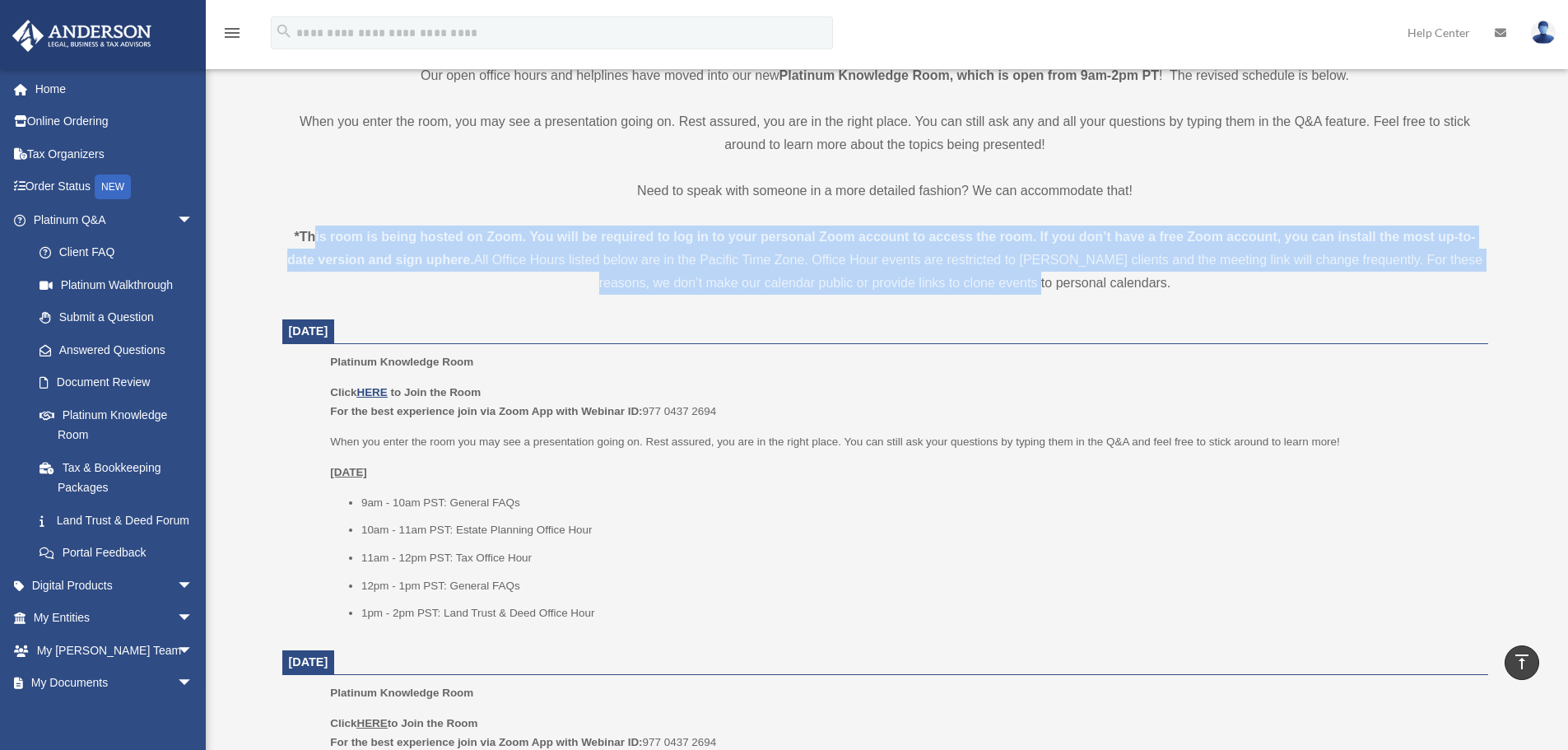
drag, startPoint x: 1212, startPoint y: 299, endPoint x: 294, endPoint y: 240, distance: 919.9
click at [313, 237] on strong "*This room is being hosted on Zoom. You will be required to log in to your pers…" at bounding box center [882, 248] width 1188 height 37
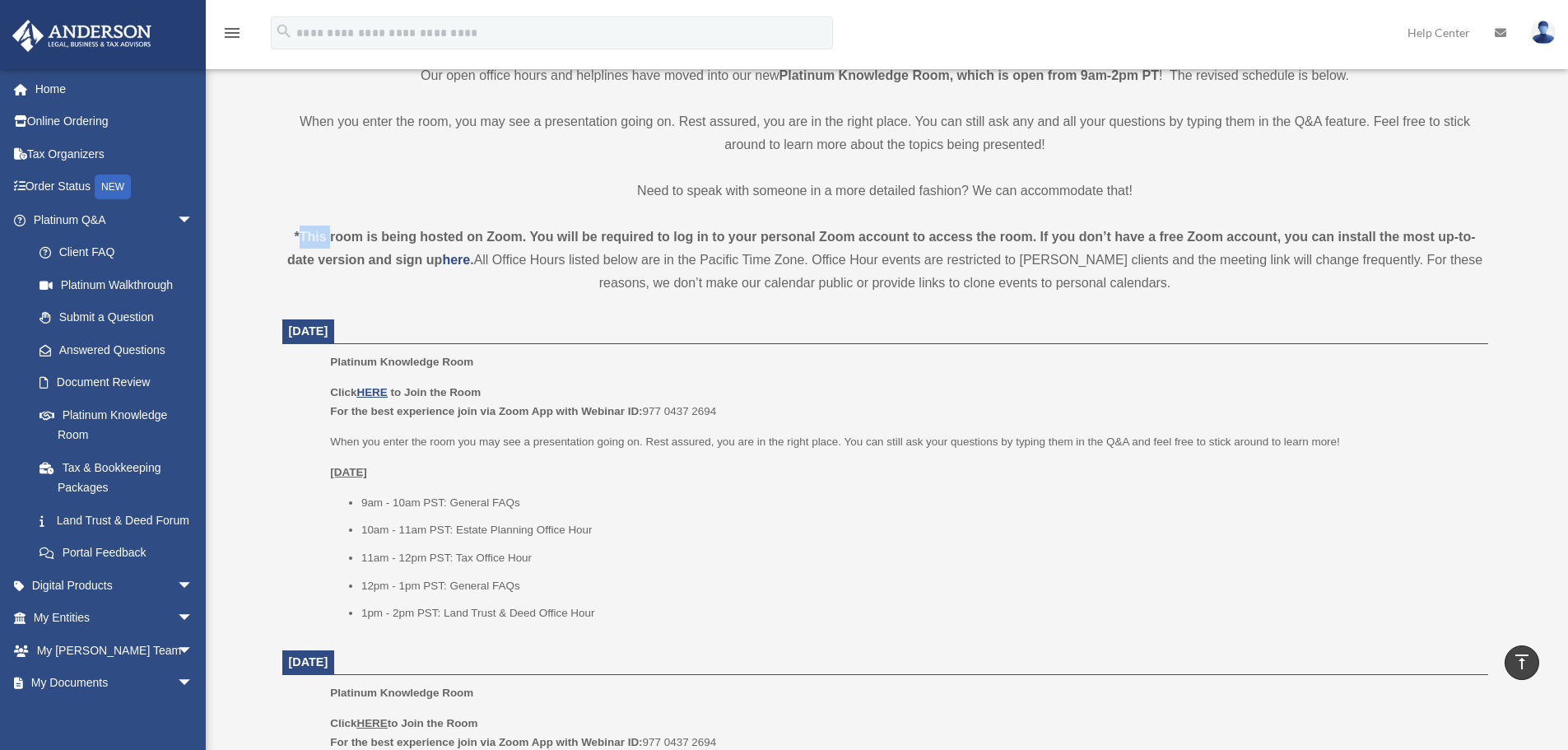
click at [313, 237] on strong "*This room is being hosted on Zoom. You will be required to log in to your pers…" at bounding box center [882, 248] width 1188 height 37
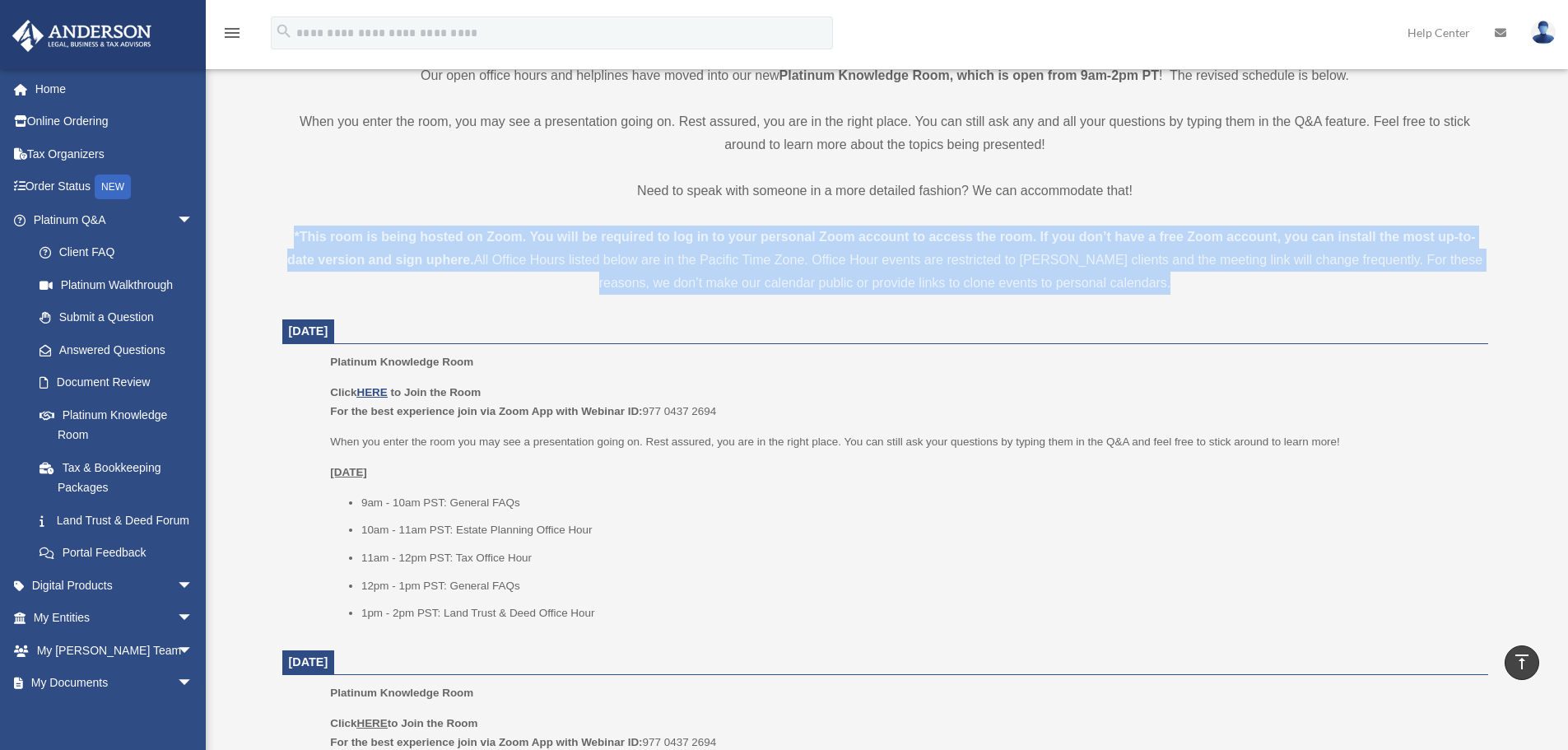
drag, startPoint x: 313, startPoint y: 237, endPoint x: 328, endPoint y: 233, distance: 15.5
click at [321, 234] on strong "*This room is being hosted on Zoom. You will be required to log in to your pers…" at bounding box center [882, 248] width 1188 height 37
click at [409, 233] on strong "*This room is being hosted on Zoom. You will be required to log in to your pers…" at bounding box center [882, 248] width 1188 height 37
drag, startPoint x: 320, startPoint y: 228, endPoint x: 1183, endPoint y: 402, distance: 880.4
click at [1170, 283] on div "*This room is being hosted on Zoom. You will be required to log in to your pers…" at bounding box center [885, 260] width 1206 height 69
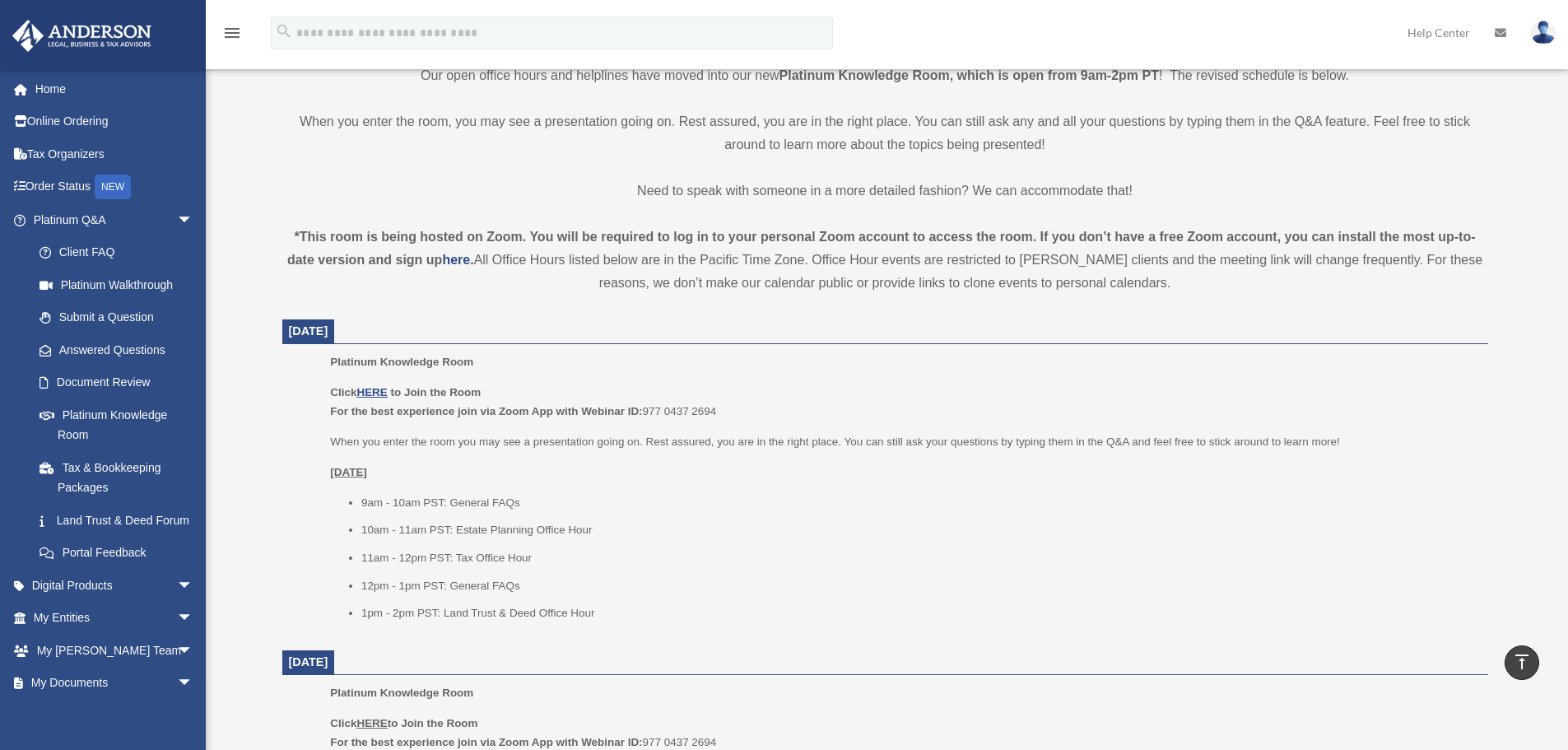
click at [546, 570] on ul "9am - 10am PST: General FAQs 10am - 11am PST: Estate Planning Office Hour 11am …" at bounding box center [904, 558] width 1146 height 130
drag, startPoint x: 546, startPoint y: 570, endPoint x: 556, endPoint y: 566, distance: 10.8
click at [549, 567] on ul "9am - 10am PST: General FAQs 10am - 11am PST: Estate Planning Office Hour 11am …" at bounding box center [904, 558] width 1146 height 130
click at [569, 564] on li "11am - 12pm PST: Tax Office Hour" at bounding box center [918, 558] width 1115 height 19
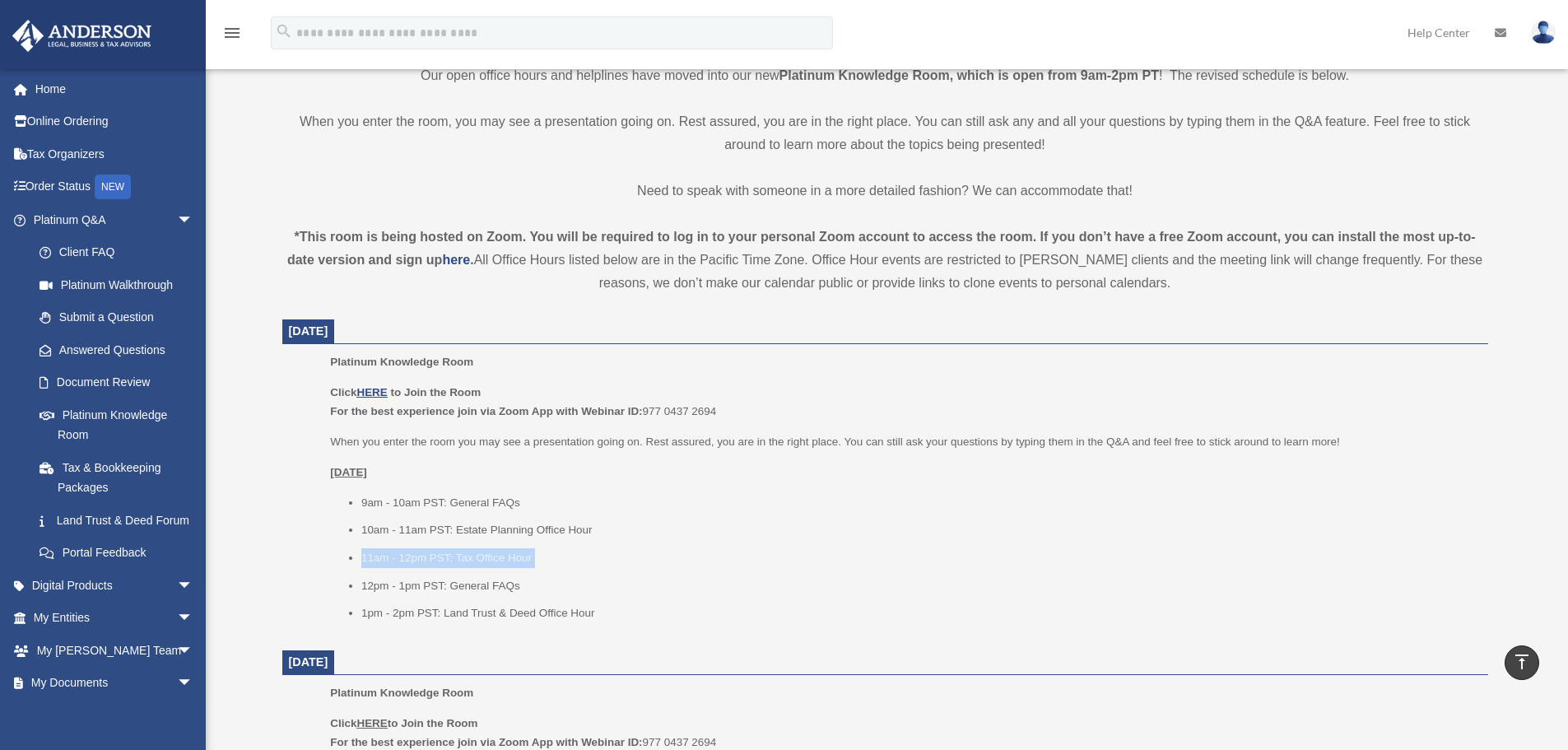
click at [569, 564] on li "11am - 12pm PST: Tax Office Hour" at bounding box center [918, 558] width 1115 height 19
click at [410, 569] on ul "9am - 10am PST: General FAQs 10am - 11am PST: Estate Planning Office Hour 11am …" at bounding box center [904, 558] width 1146 height 130
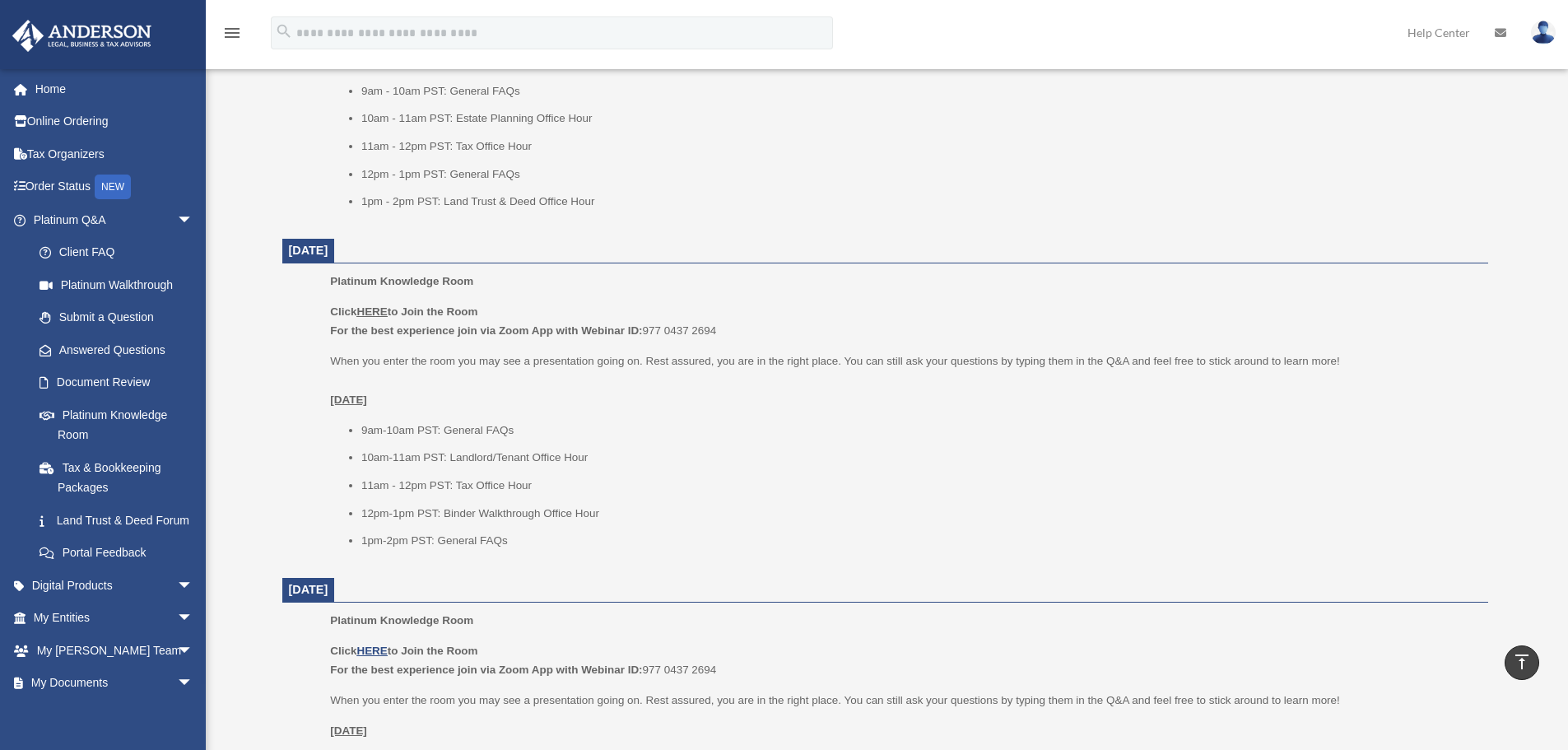
scroll to position [741, 0]
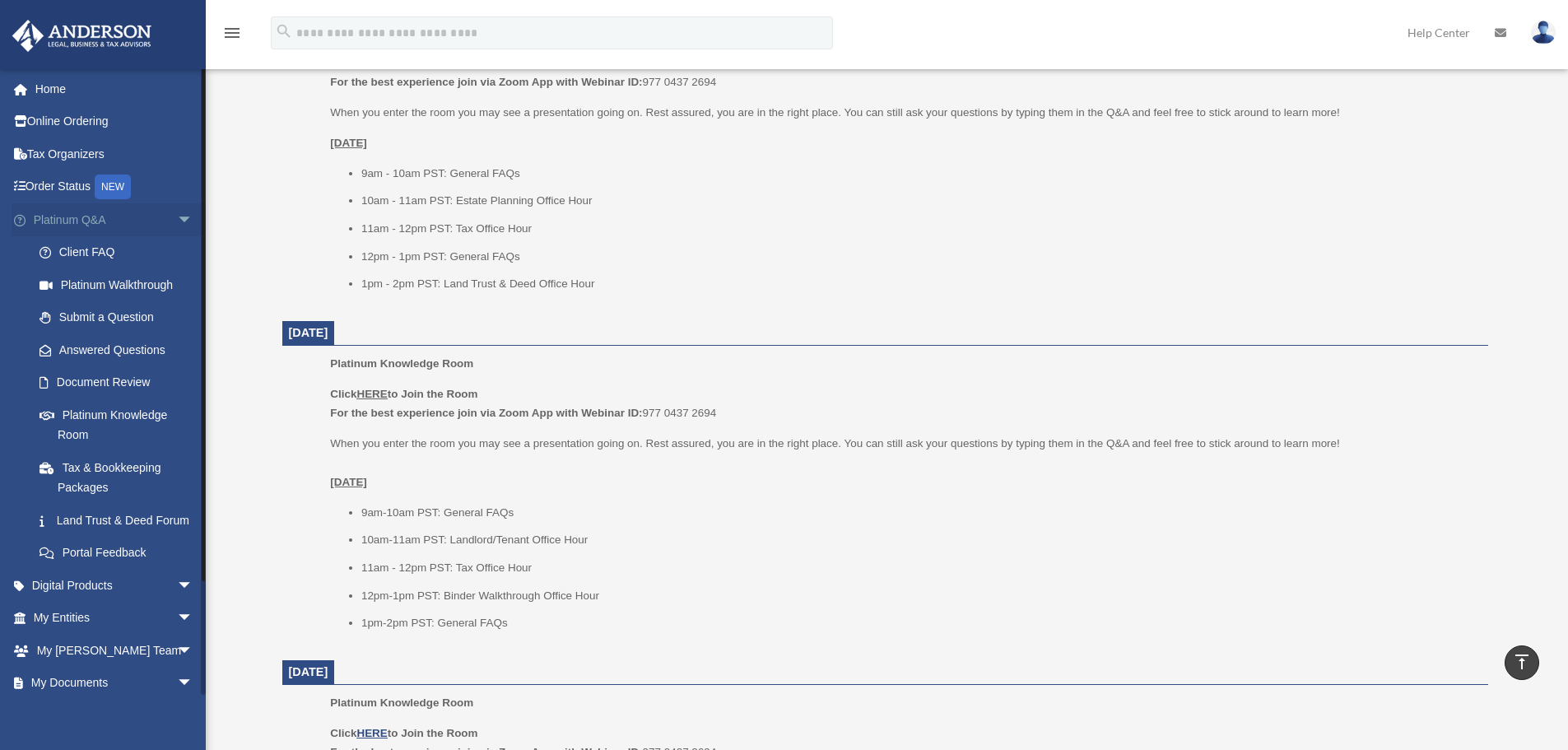
click at [177, 226] on span "arrow_drop_down" at bounding box center [192, 220] width 33 height 33
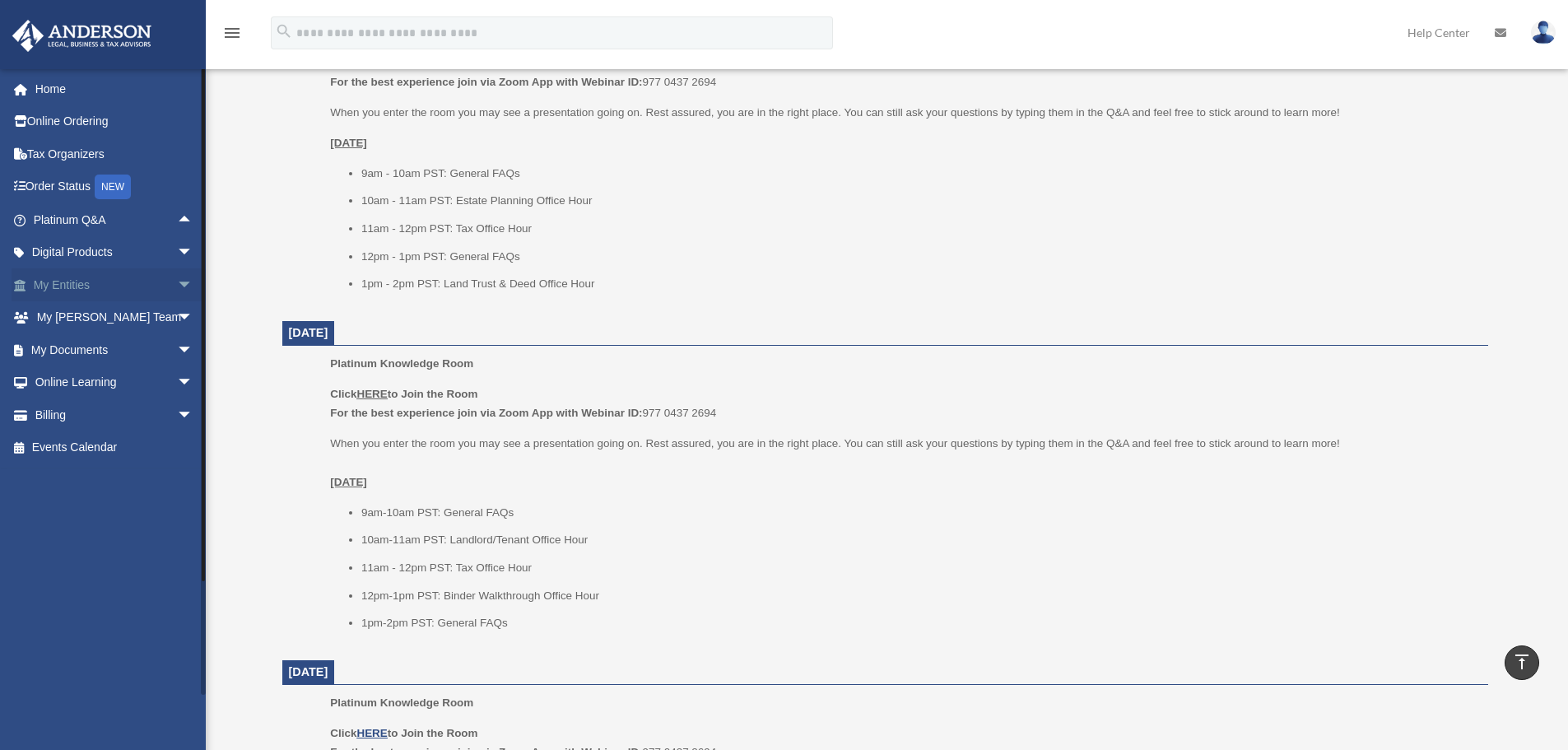
click at [177, 280] on span "arrow_drop_down" at bounding box center [192, 285] width 33 height 33
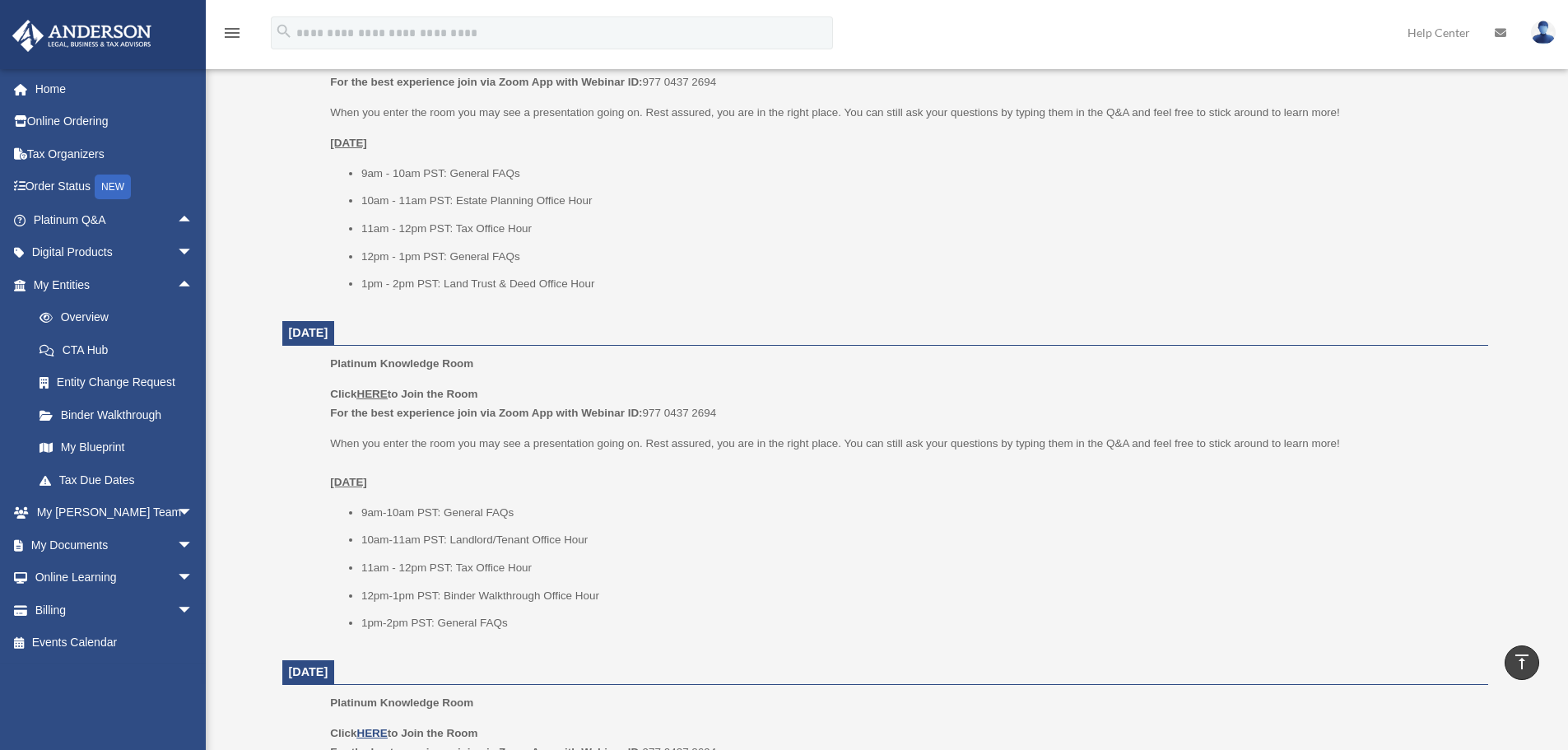
click at [548, 441] on p "When you enter the room you may see a presentation going on. Rest assured, you …" at bounding box center [904, 463] width 1146 height 58
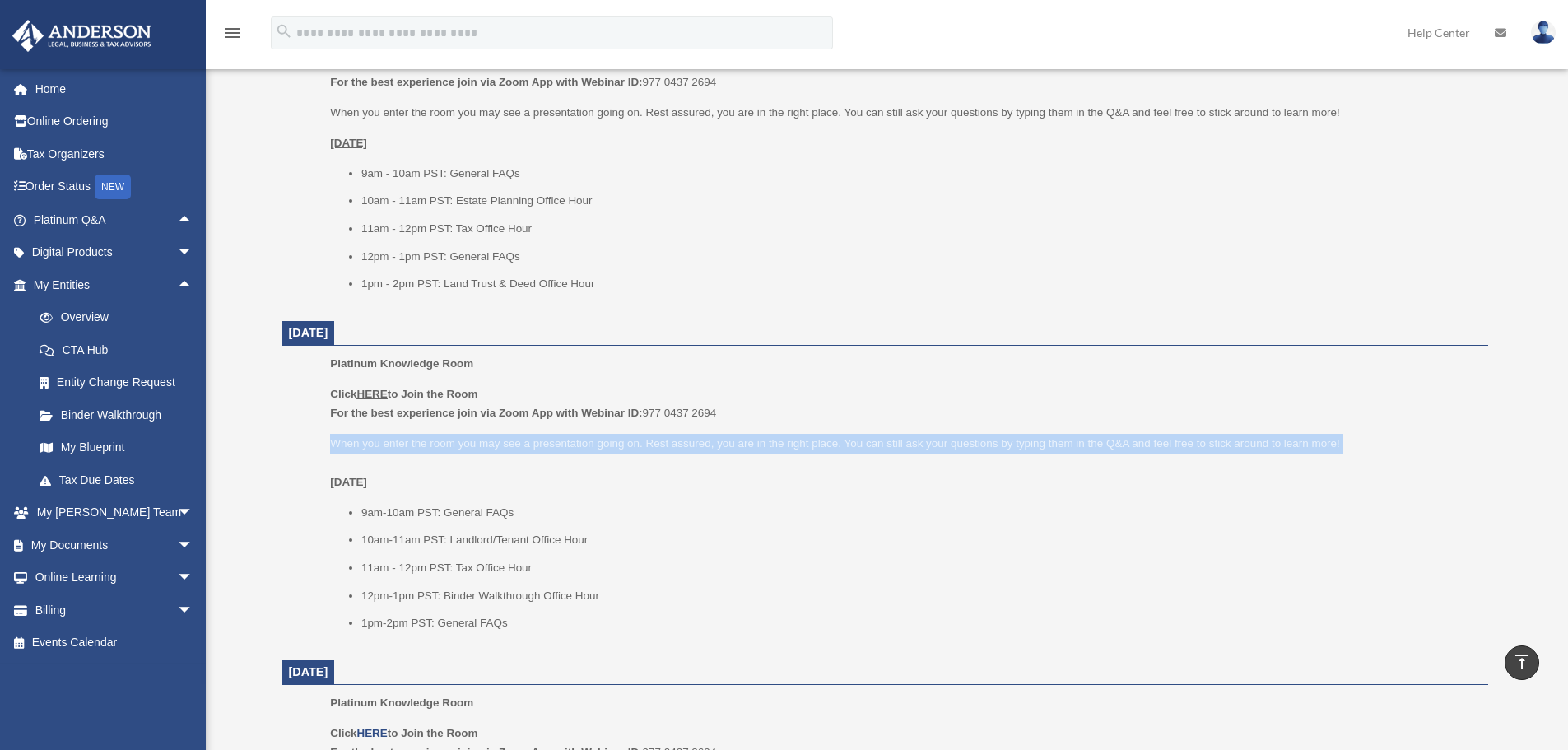
click at [548, 441] on p "When you enter the room you may see a presentation going on. Rest assured, you …" at bounding box center [904, 463] width 1146 height 58
click at [477, 443] on p "When you enter the room you may see a presentation going on. Rest assured, you …" at bounding box center [904, 463] width 1146 height 58
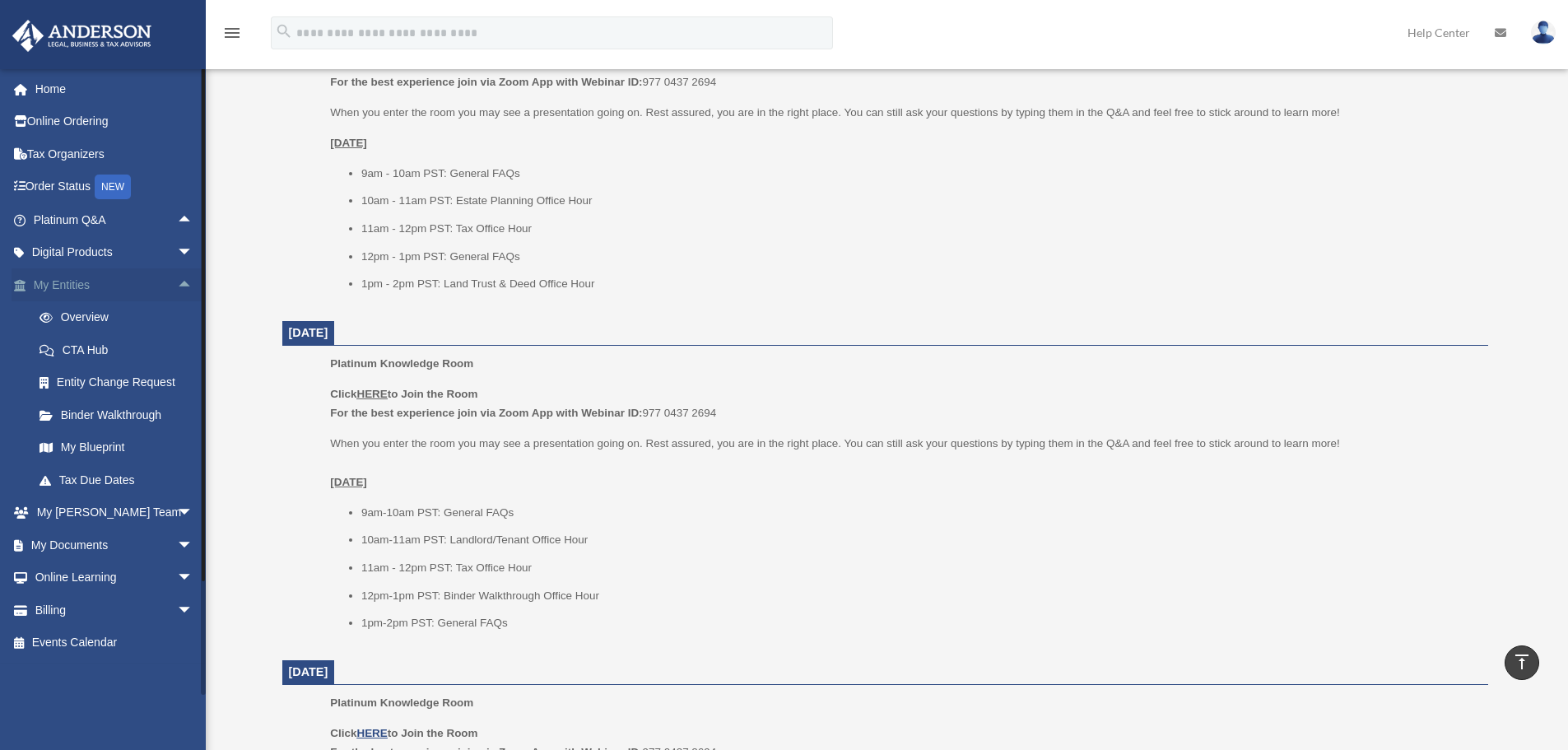
click at [177, 290] on span "arrow_drop_up" at bounding box center [192, 285] width 33 height 33
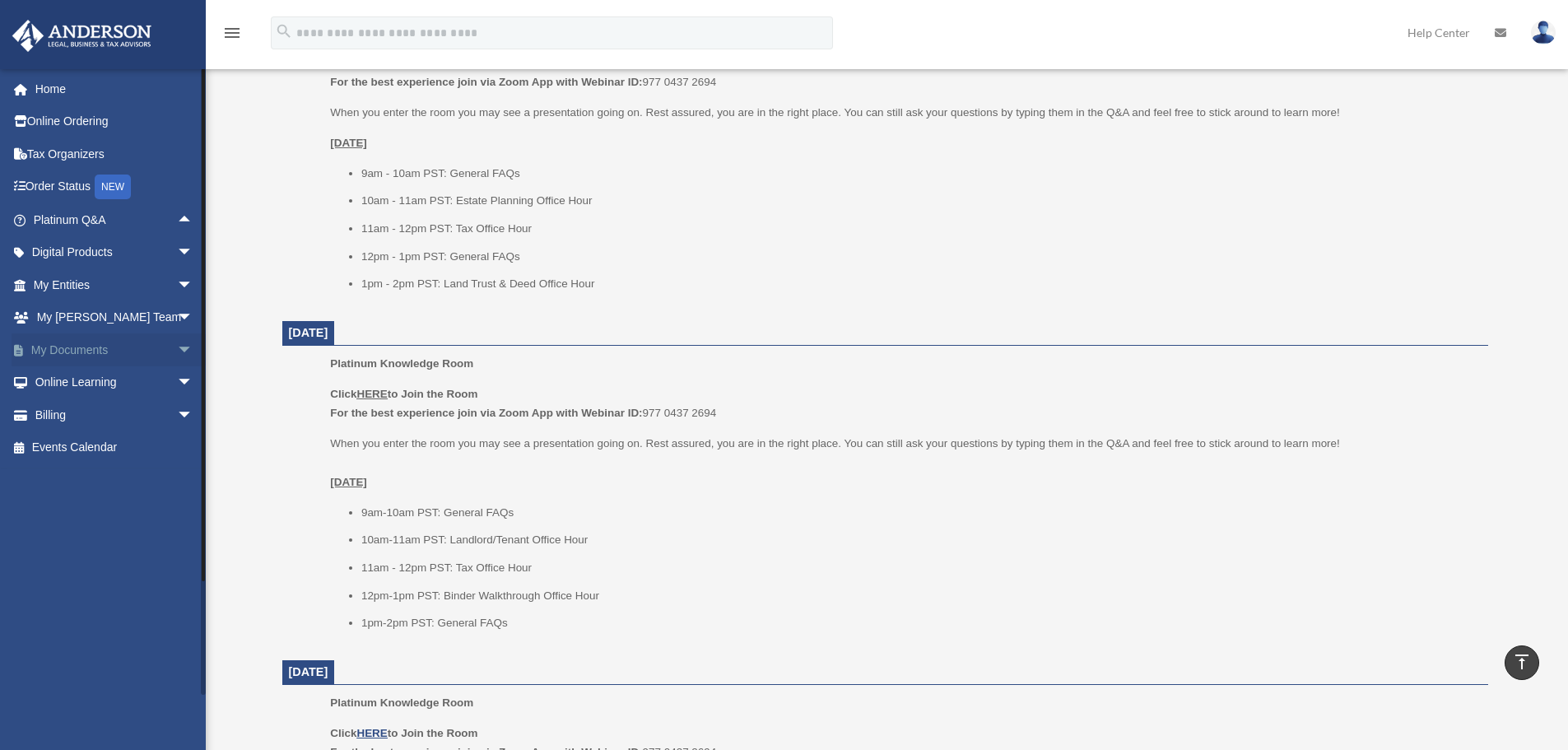
click at [177, 352] on span "arrow_drop_down" at bounding box center [192, 350] width 33 height 33
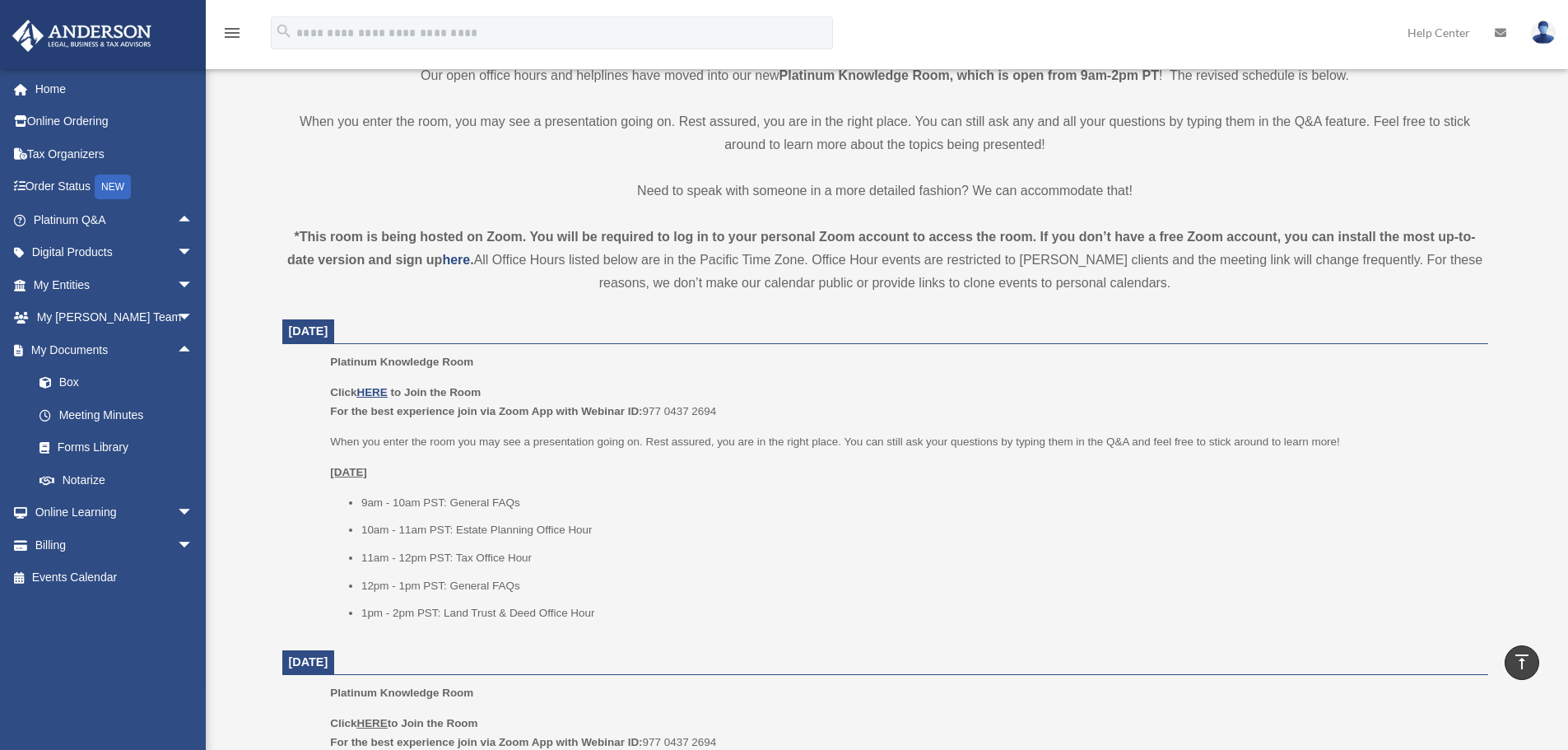
scroll to position [83, 0]
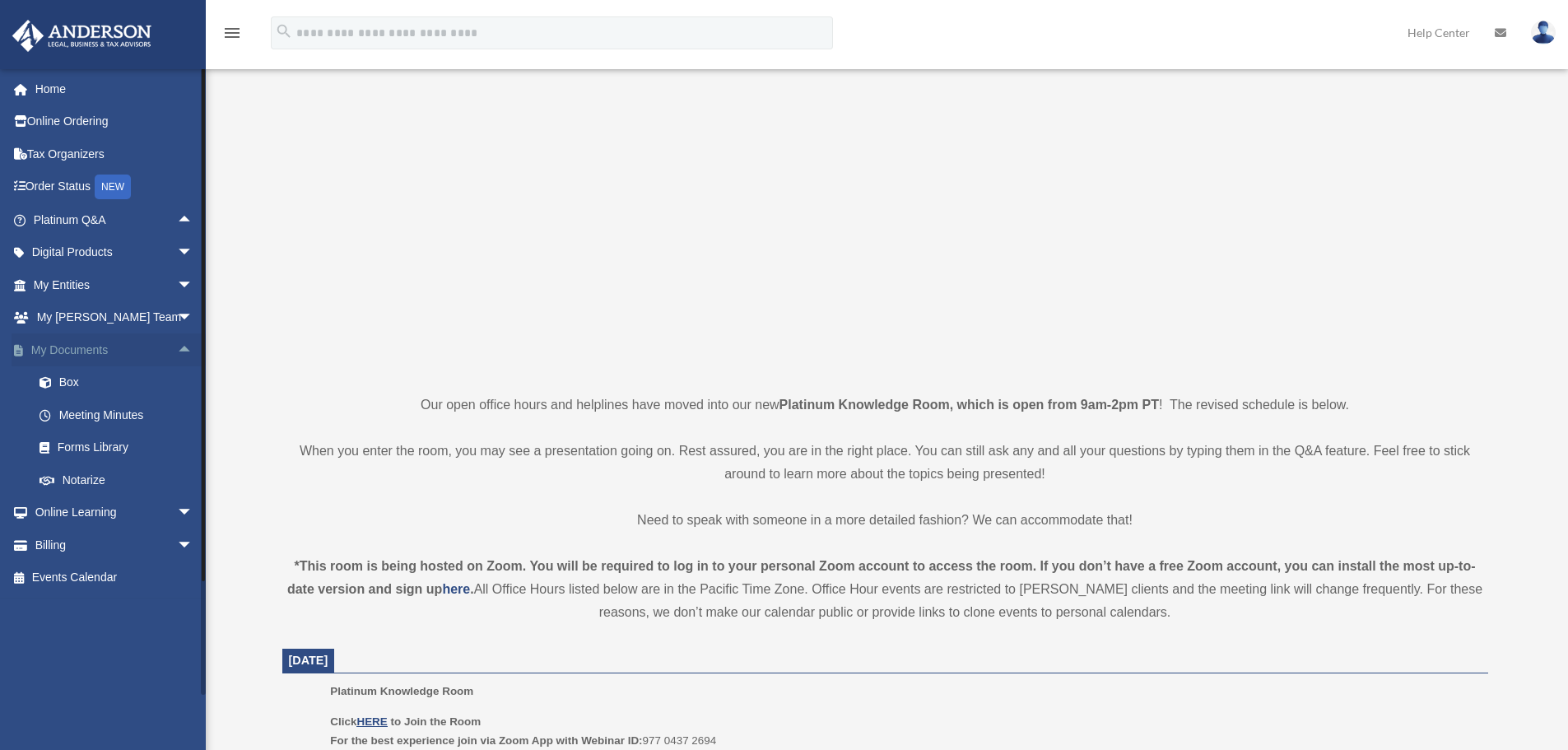
click at [149, 356] on link "My Documents arrow_drop_up" at bounding box center [114, 349] width 207 height 33
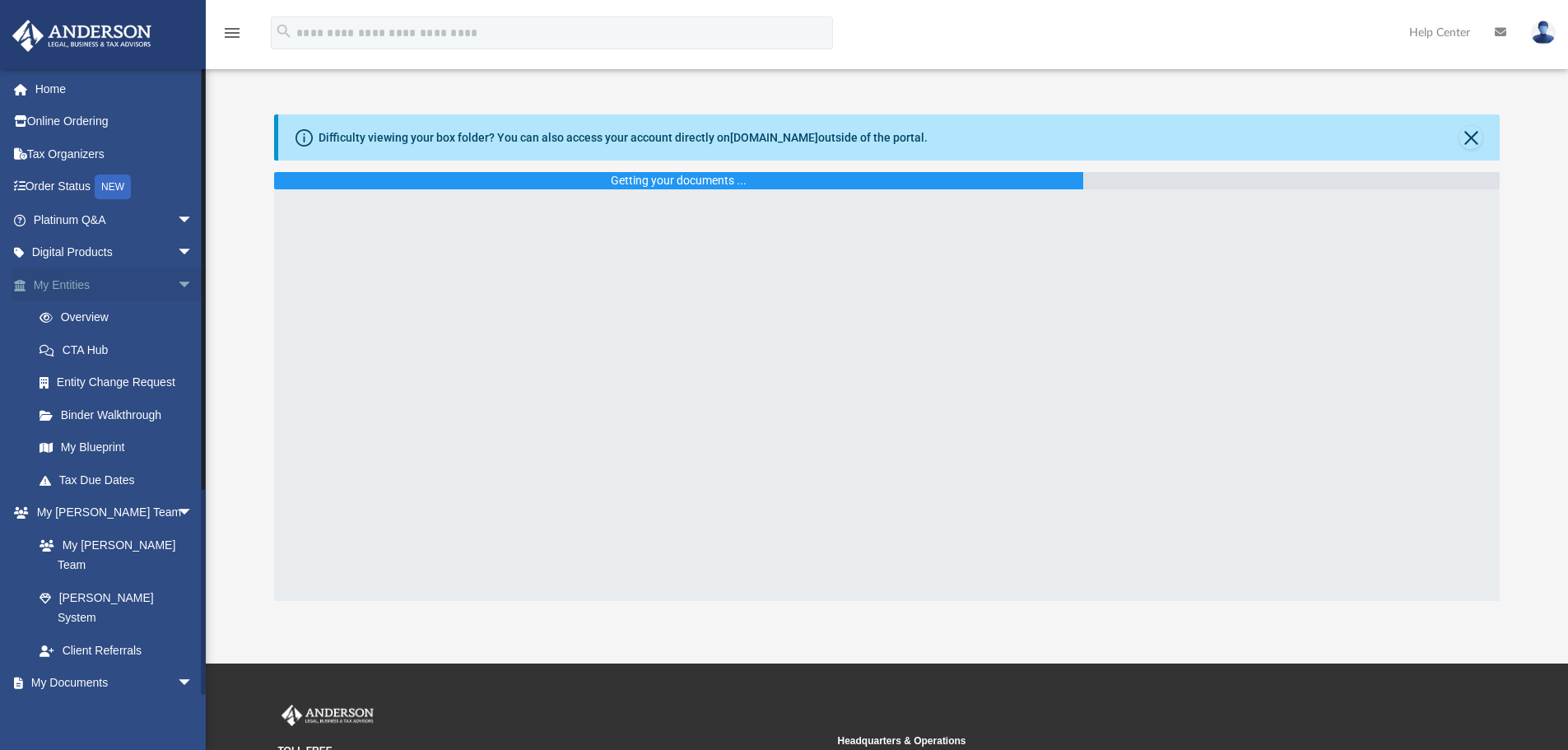
click at [177, 291] on span "arrow_drop_down" at bounding box center [192, 285] width 33 height 33
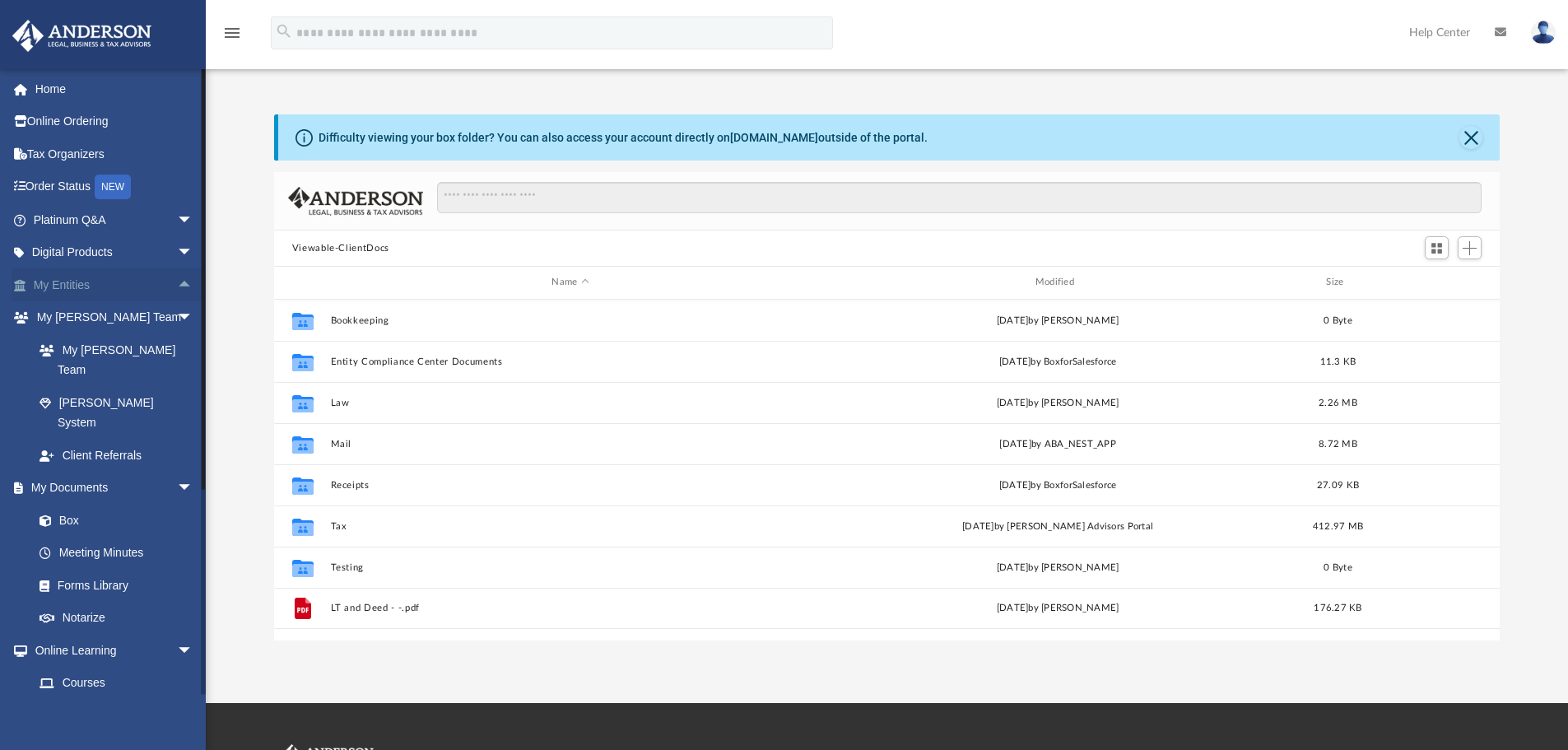
scroll to position [362, 1213]
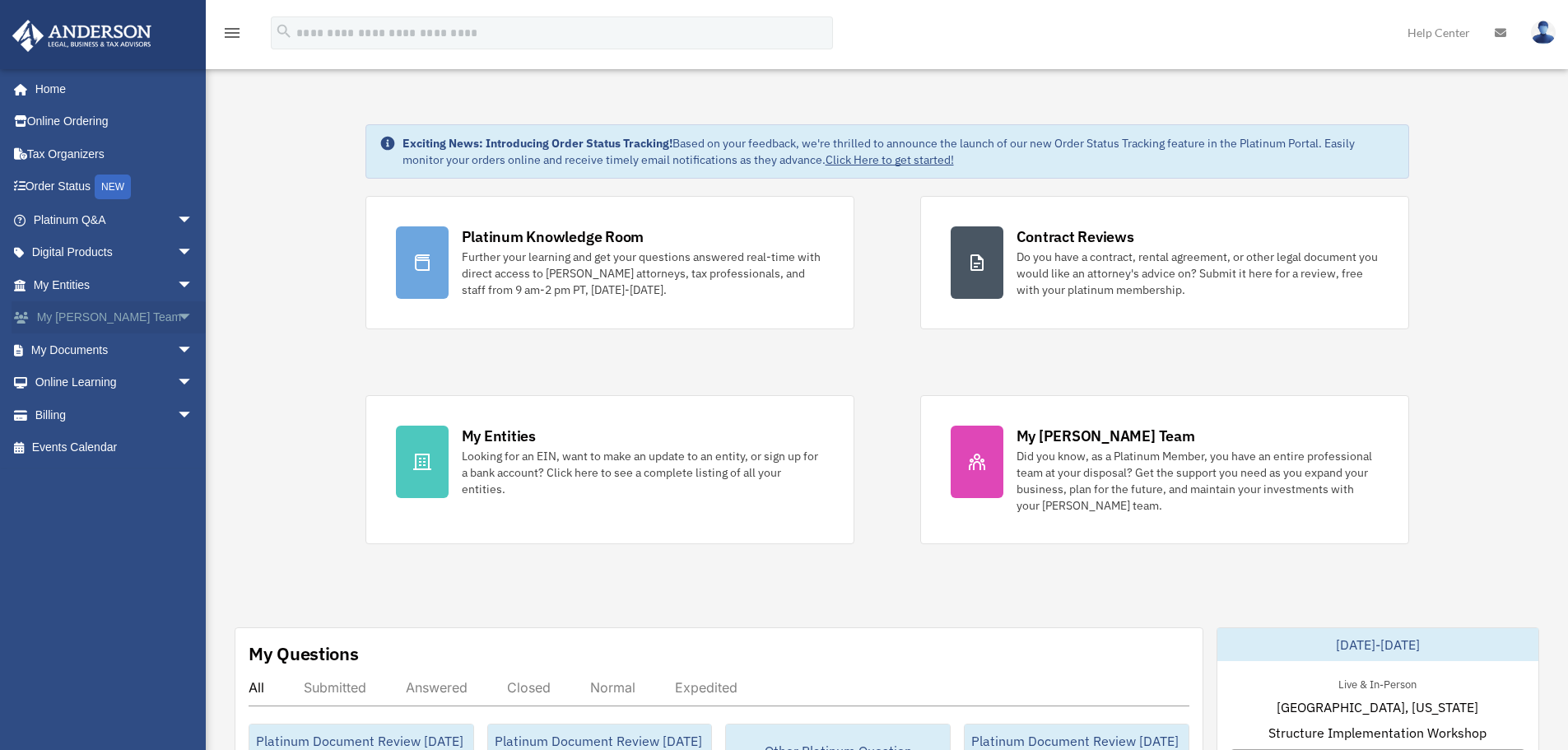
click at [180, 317] on span "arrow_drop_down" at bounding box center [192, 318] width 33 height 33
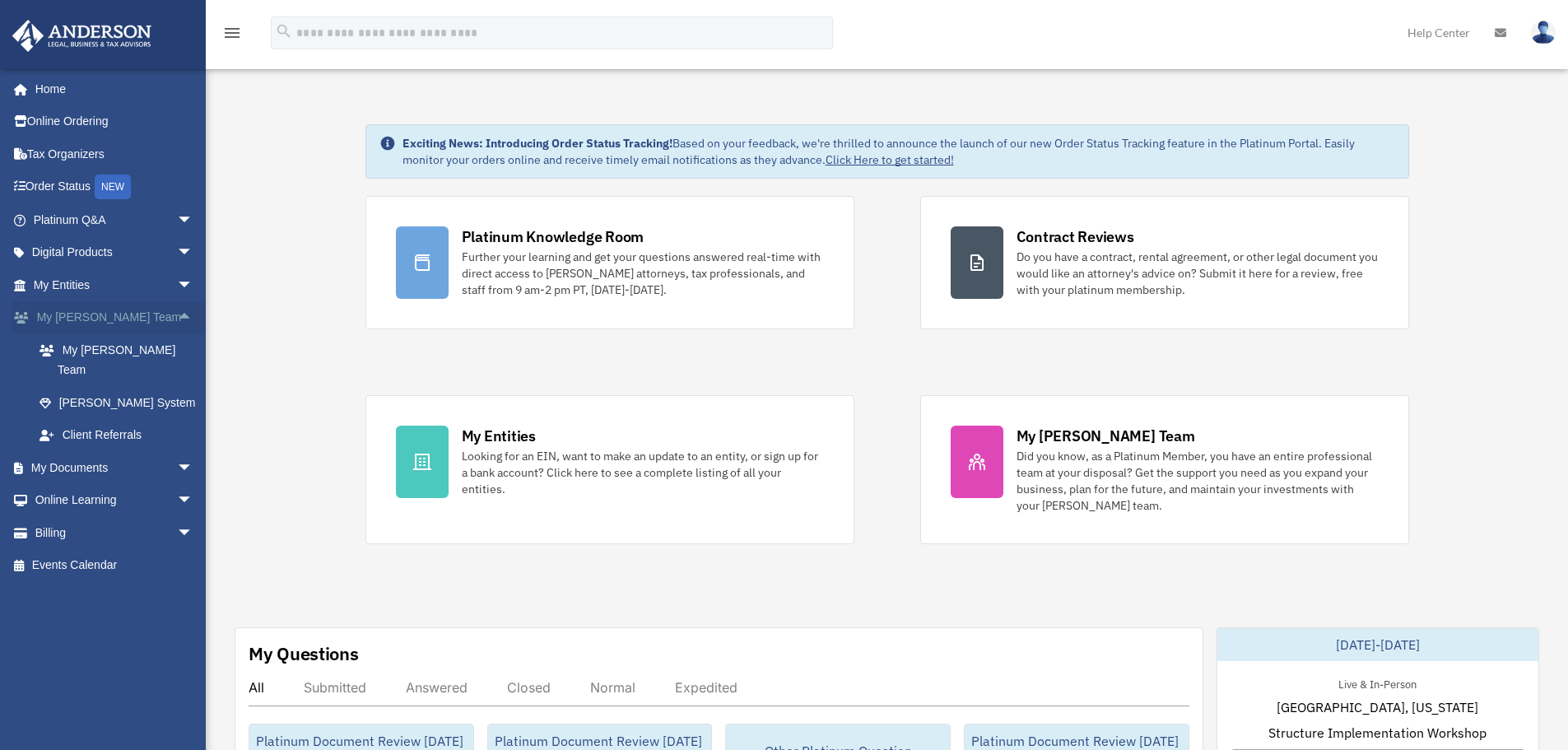
click at [177, 315] on span "arrow_drop_up" at bounding box center [192, 318] width 33 height 33
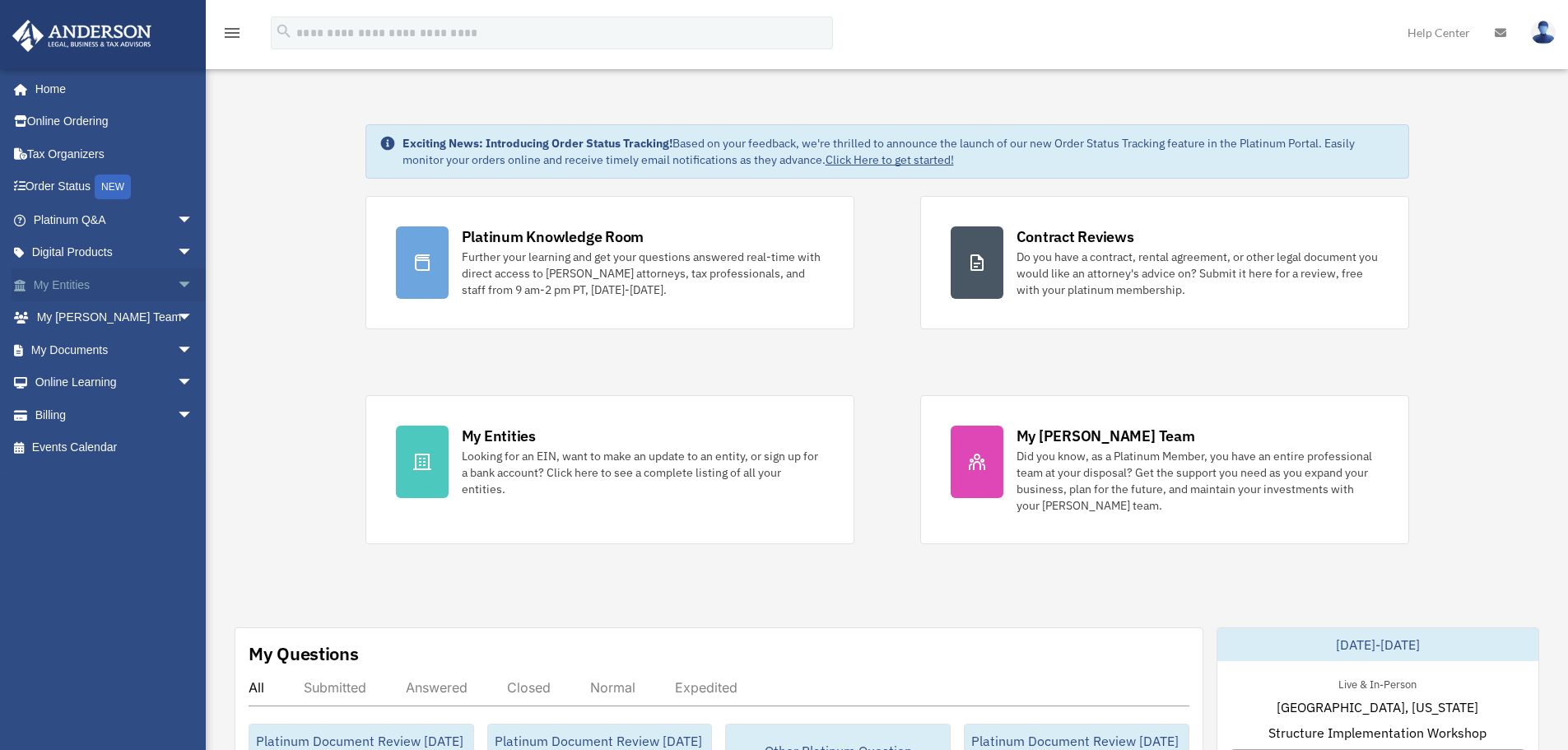
click at [181, 286] on span "arrow_drop_down" at bounding box center [192, 285] width 33 height 33
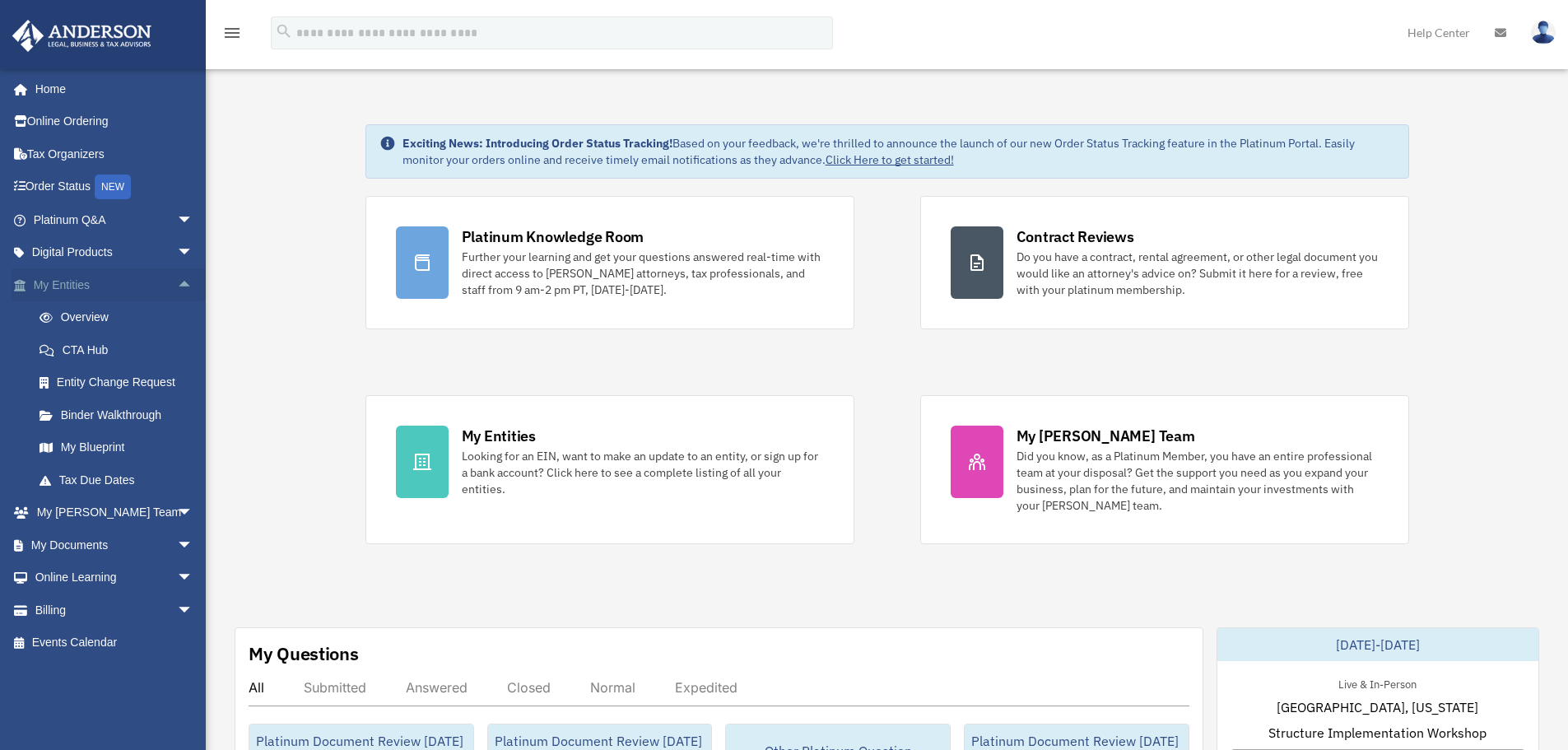
click at [180, 286] on span "arrow_drop_up" at bounding box center [192, 285] width 33 height 33
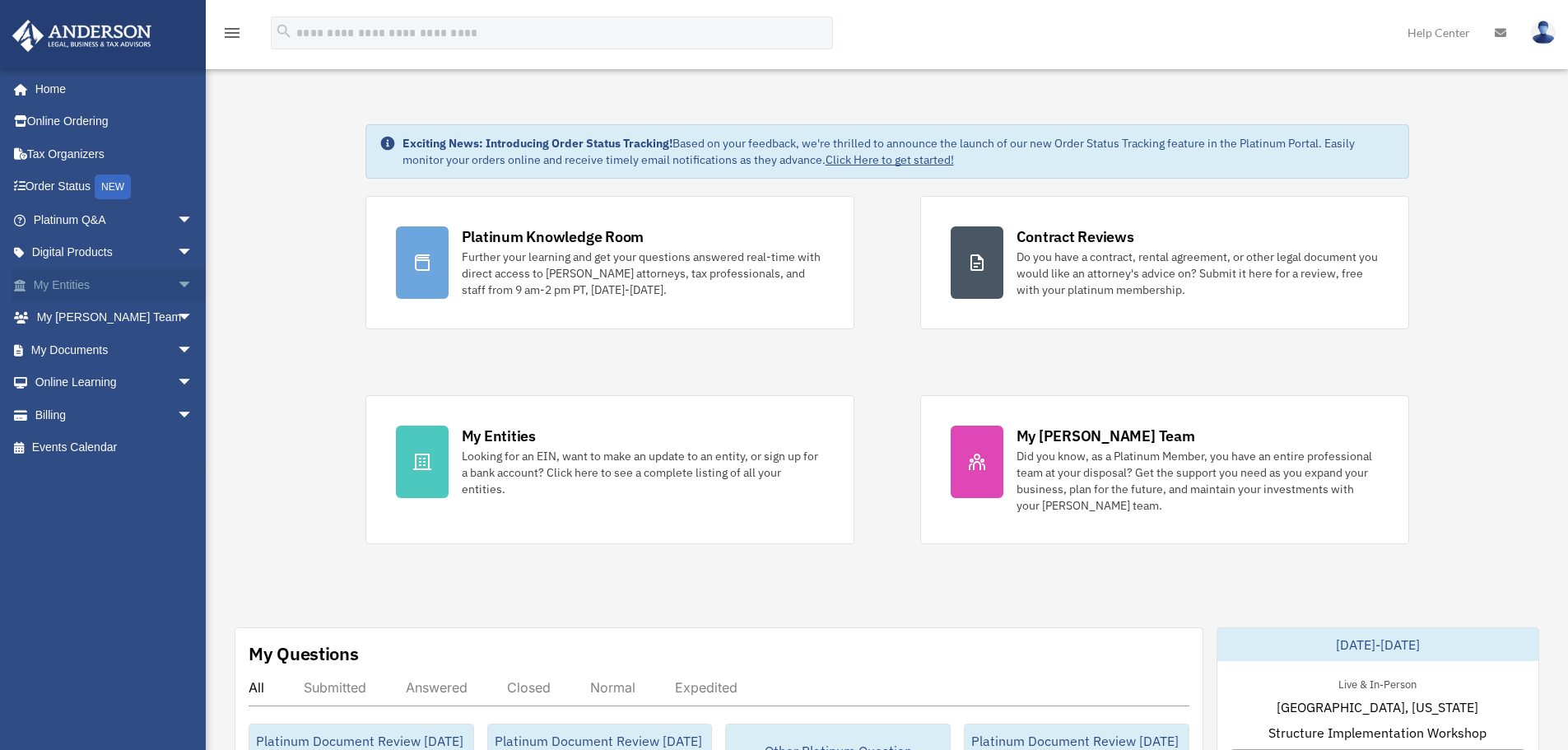
click at [177, 288] on span "arrow_drop_down" at bounding box center [192, 285] width 33 height 33
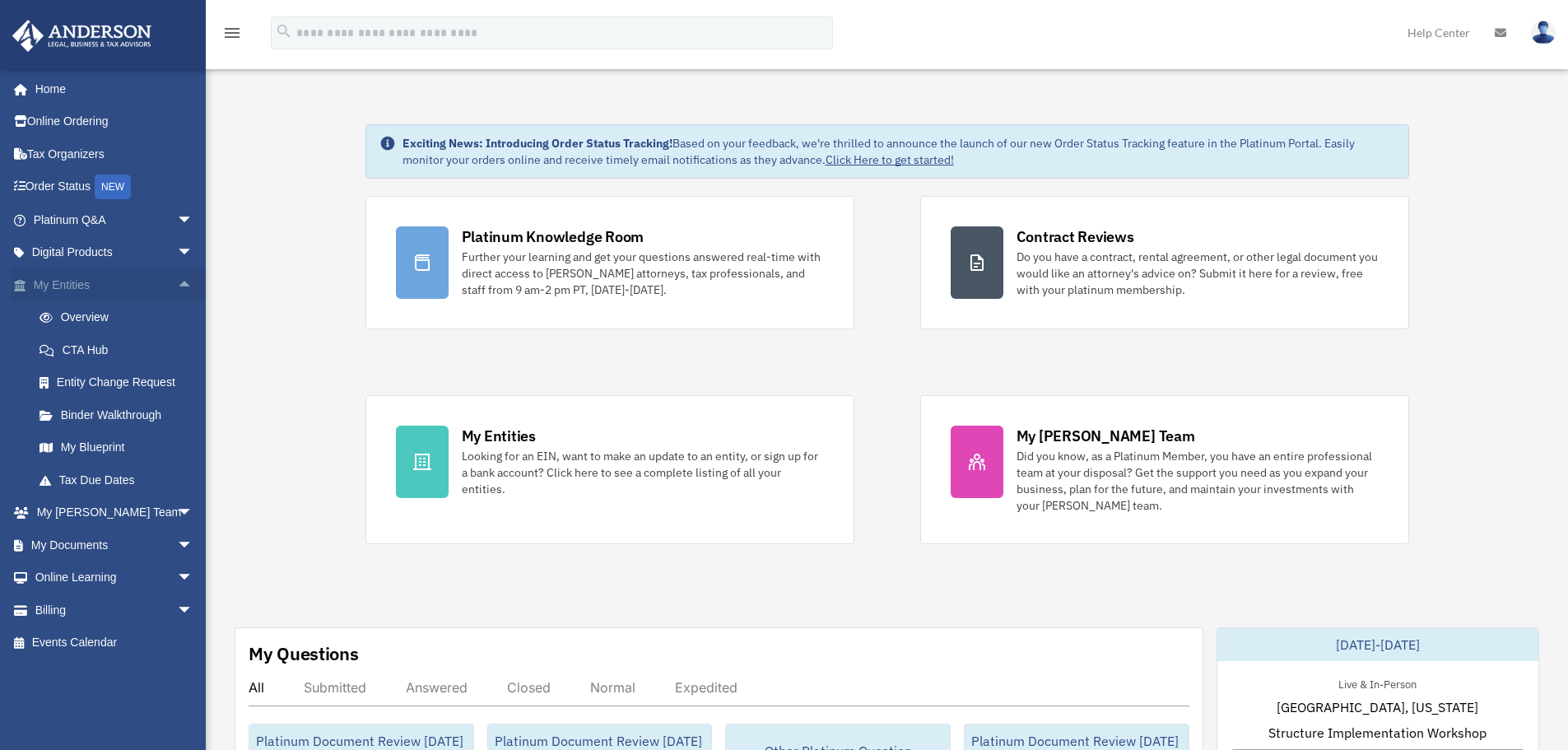
click at [177, 286] on span "arrow_drop_up" at bounding box center [192, 285] width 33 height 33
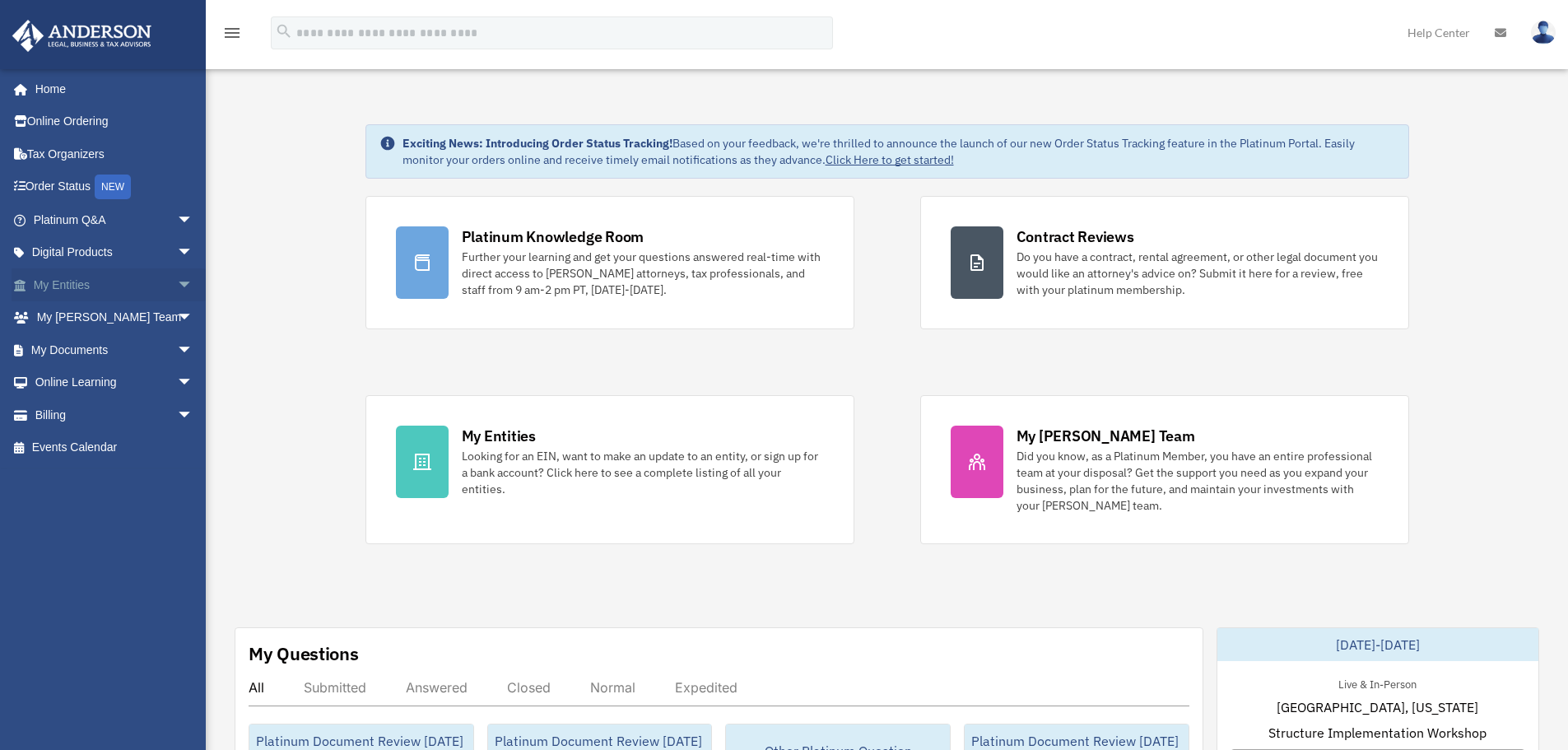
click at [177, 282] on span "arrow_drop_down" at bounding box center [192, 285] width 33 height 33
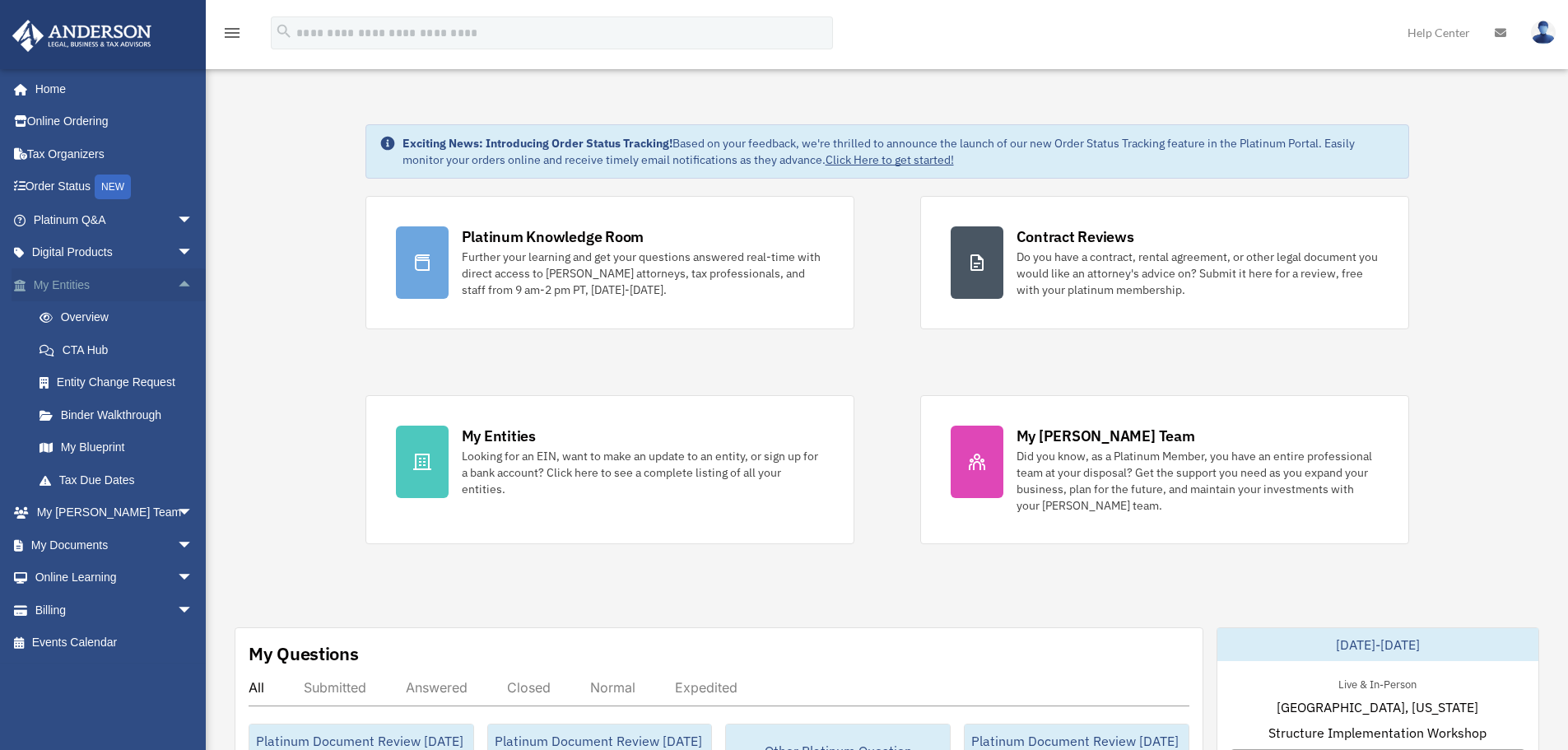
click at [177, 279] on span "arrow_drop_up" at bounding box center [192, 285] width 33 height 33
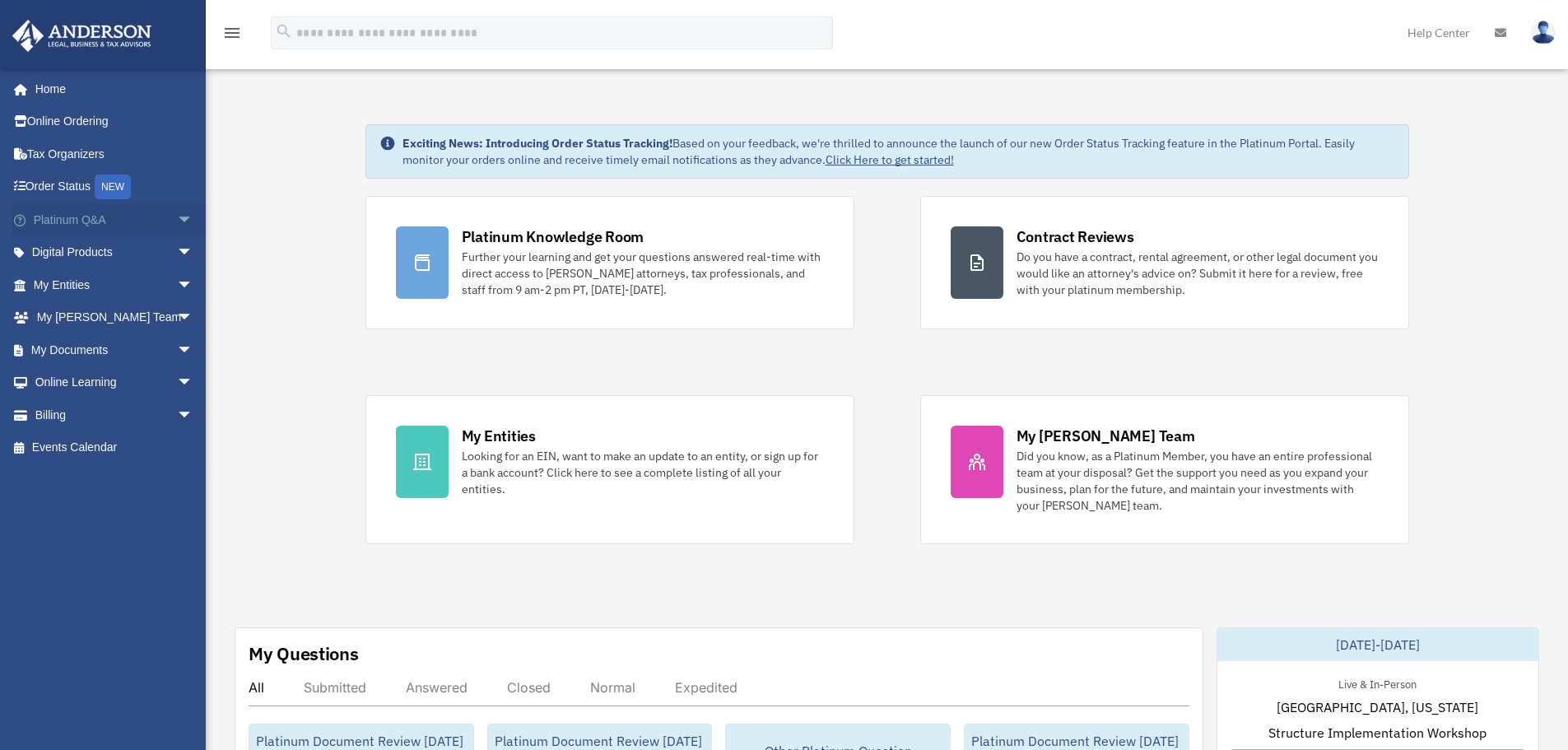
click at [177, 229] on span "arrow_drop_down" at bounding box center [192, 220] width 33 height 33
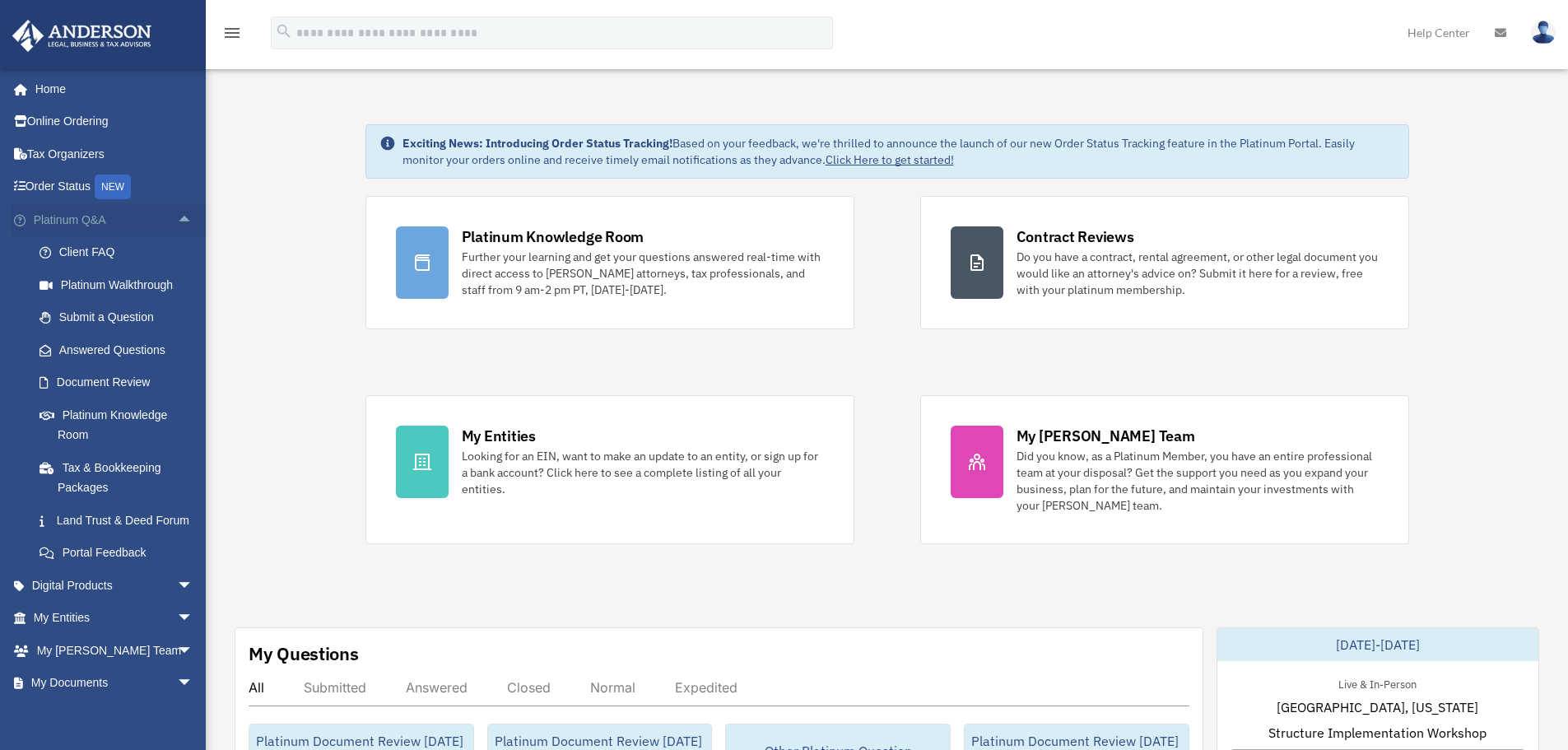
click at [177, 222] on span "arrow_drop_up" at bounding box center [192, 220] width 33 height 33
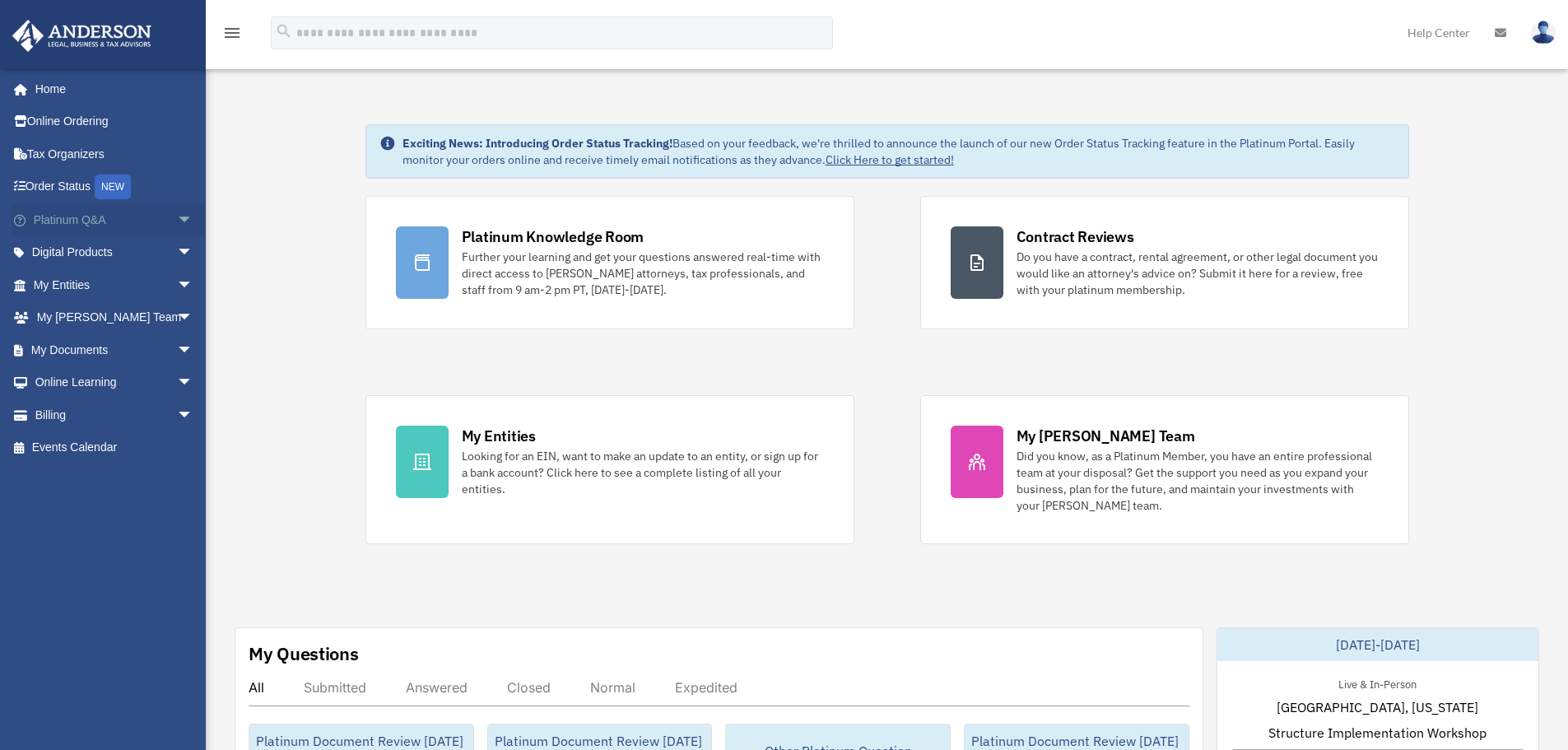
click at [187, 230] on span "arrow_drop_down" at bounding box center [192, 220] width 33 height 33
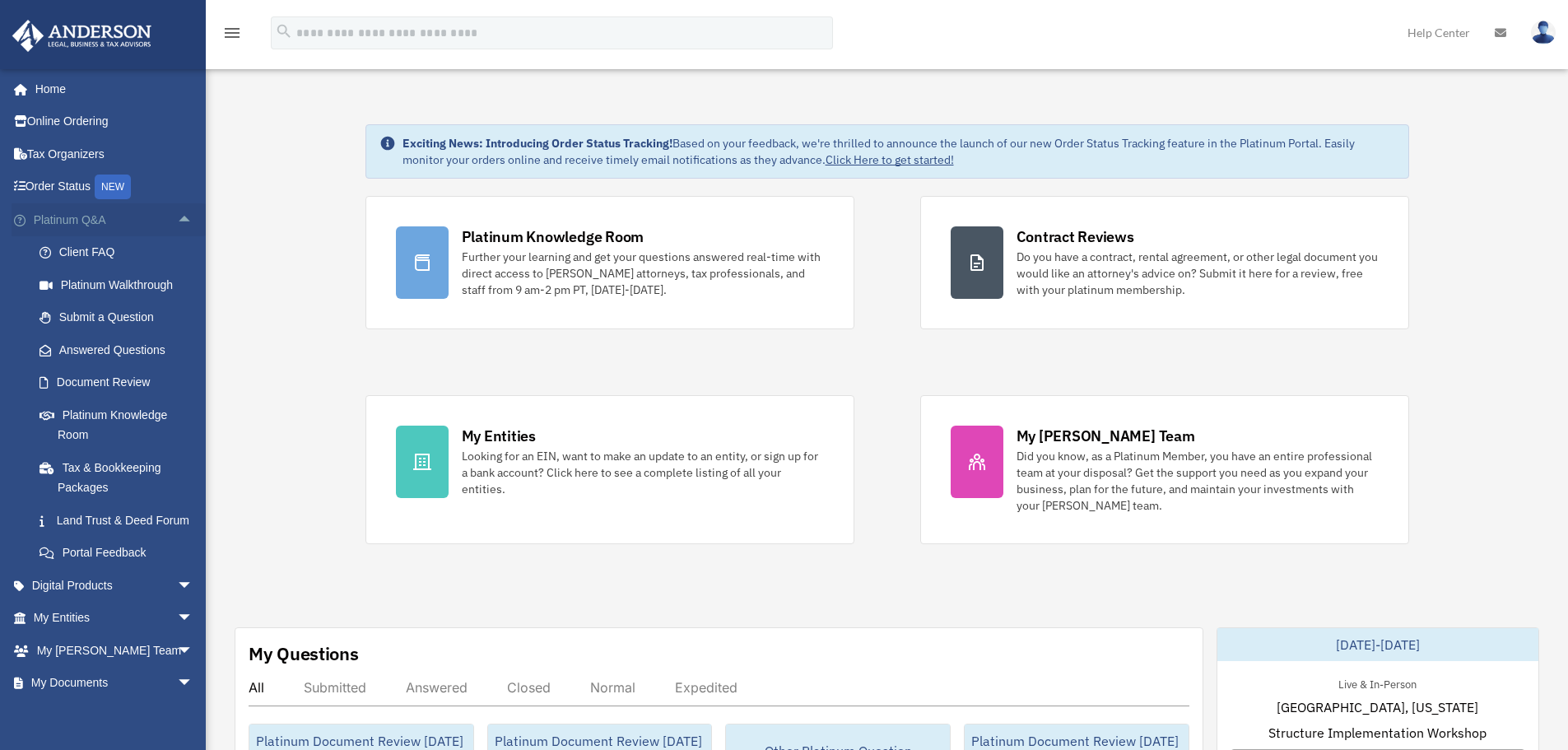
click at [177, 226] on span "arrow_drop_up" at bounding box center [192, 220] width 33 height 33
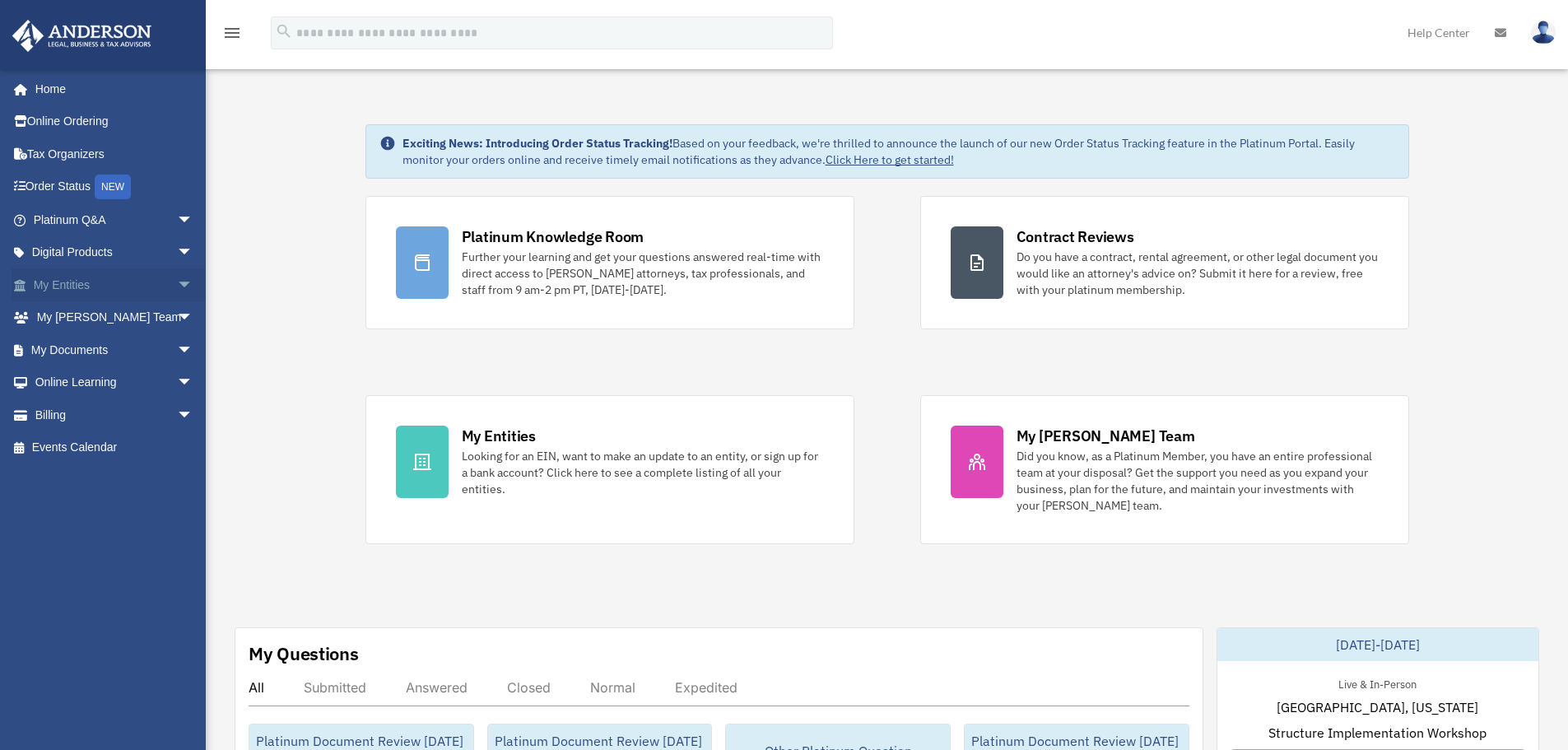
click at [180, 281] on span "arrow_drop_down" at bounding box center [192, 285] width 33 height 33
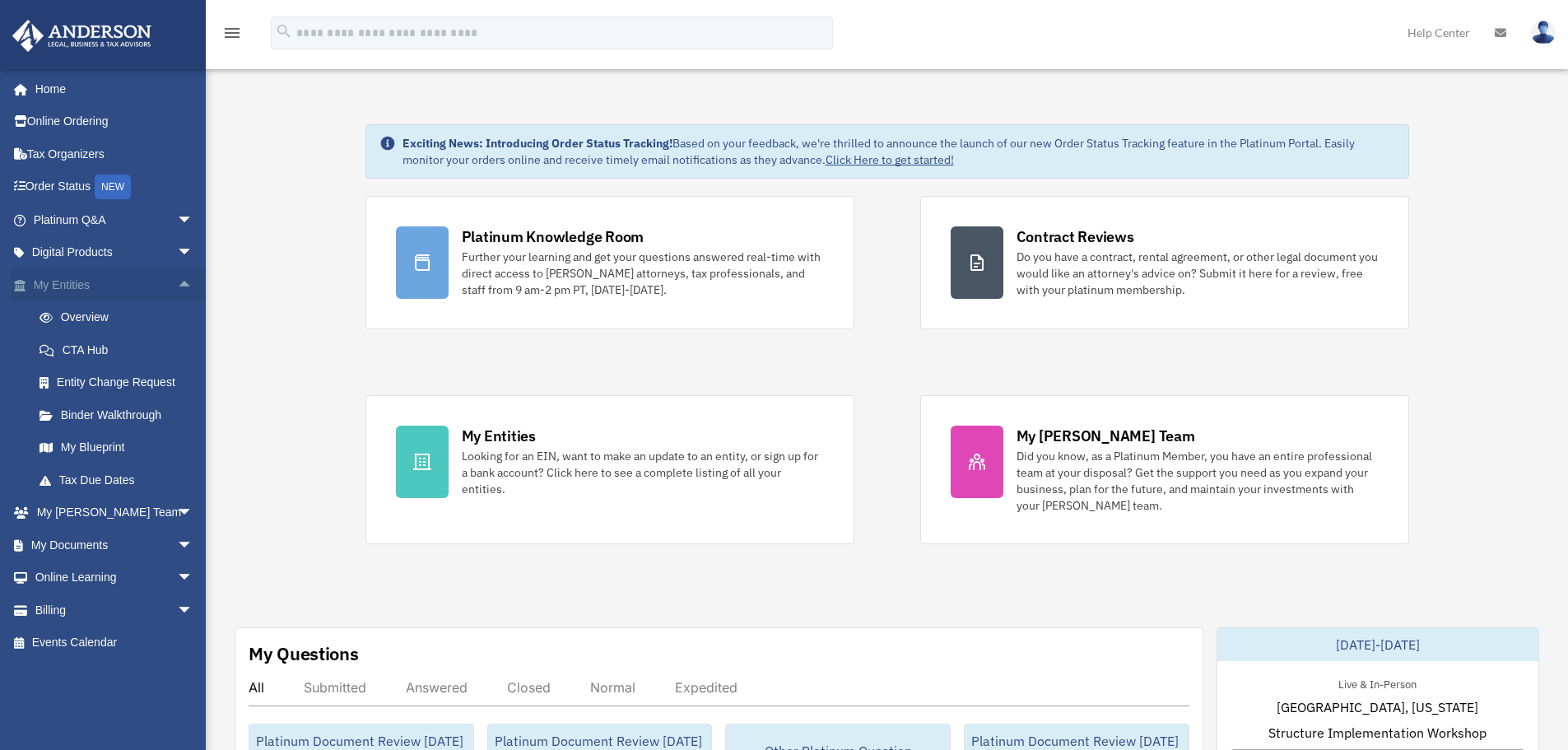
click at [180, 281] on span "arrow_drop_up" at bounding box center [192, 285] width 33 height 33
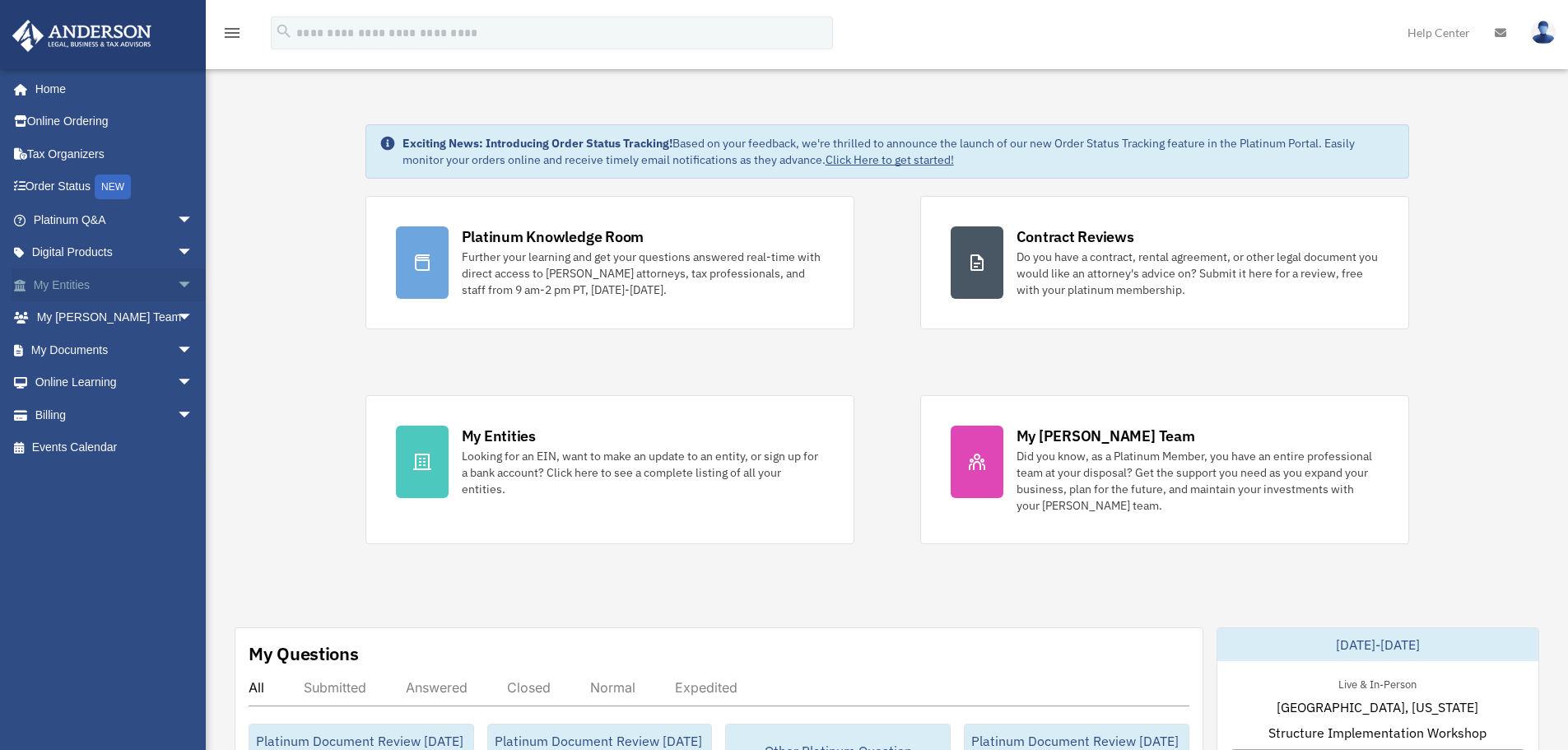
click at [177, 285] on span "arrow_drop_down" at bounding box center [192, 285] width 33 height 33
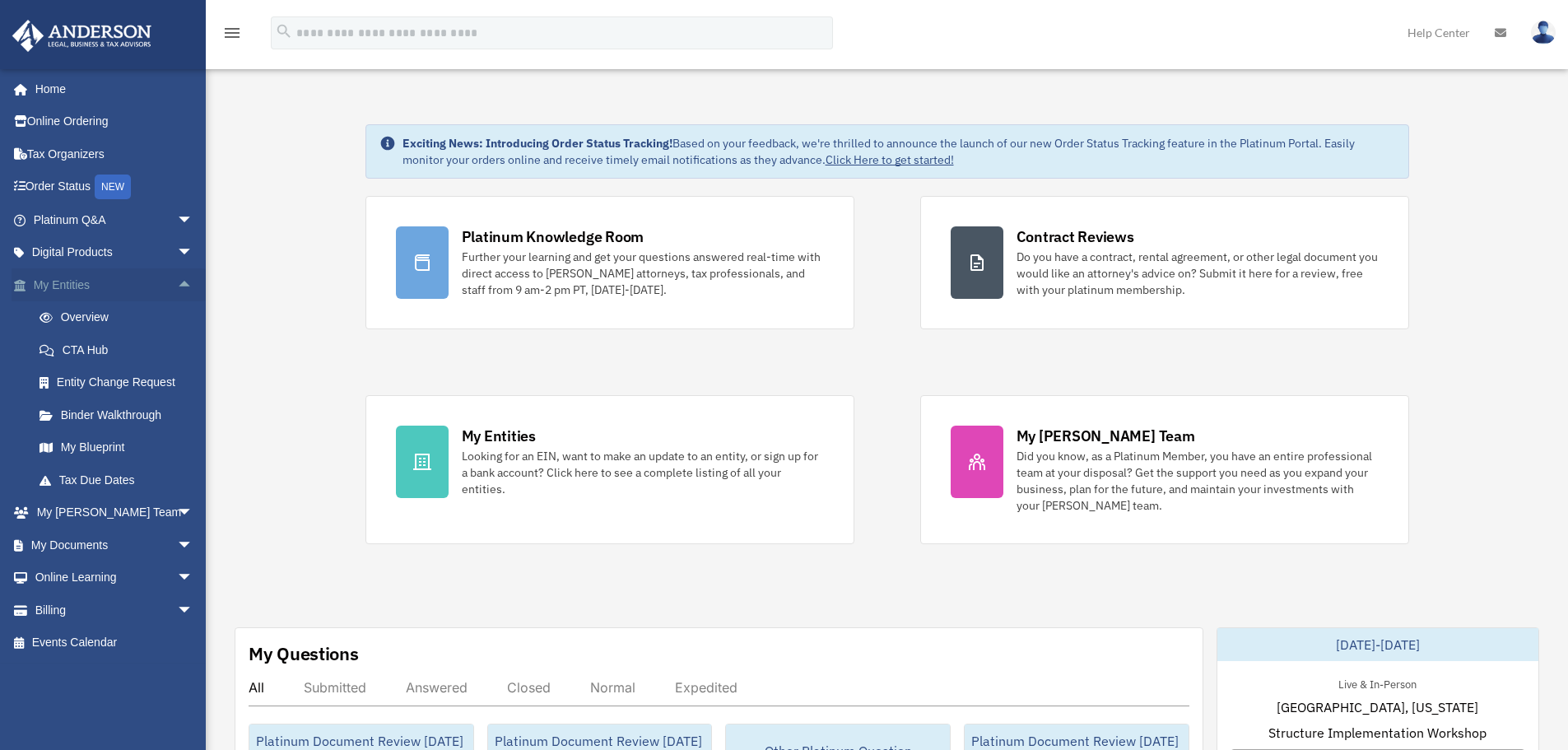
click at [177, 285] on span "arrow_drop_up" at bounding box center [192, 285] width 33 height 33
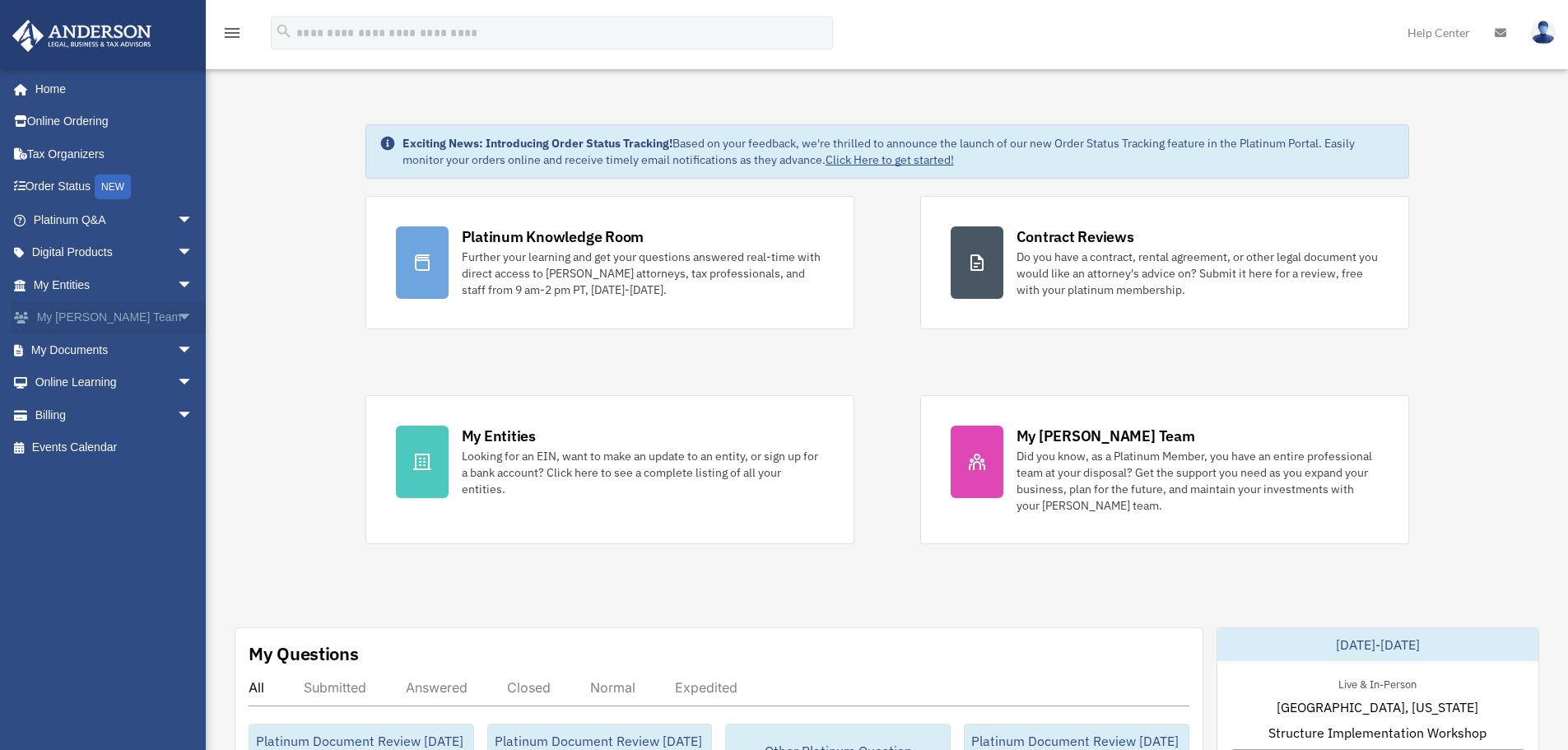
click at [177, 305] on span "arrow_drop_down" at bounding box center [192, 318] width 33 height 33
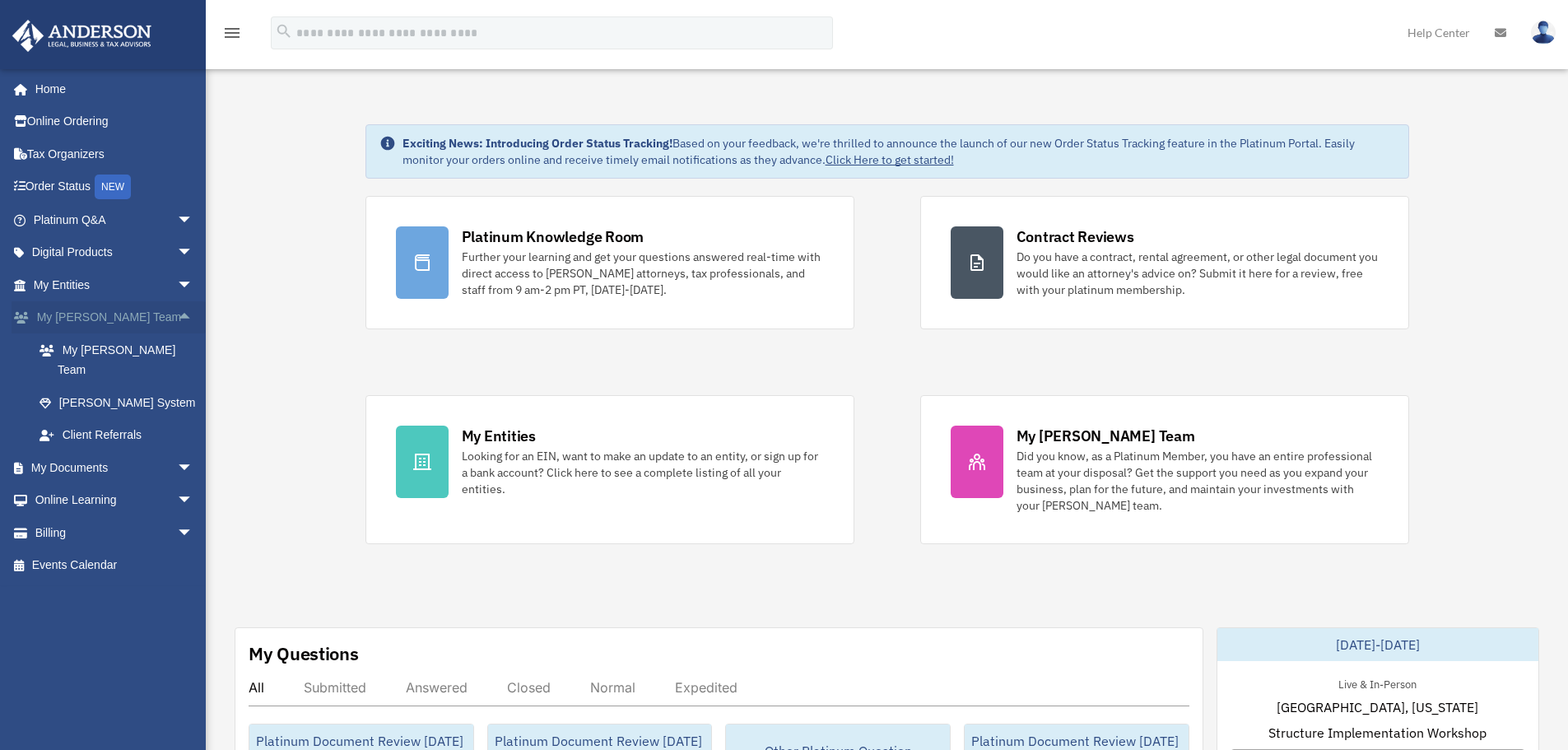
click at [177, 313] on span "arrow_drop_up" at bounding box center [192, 318] width 33 height 33
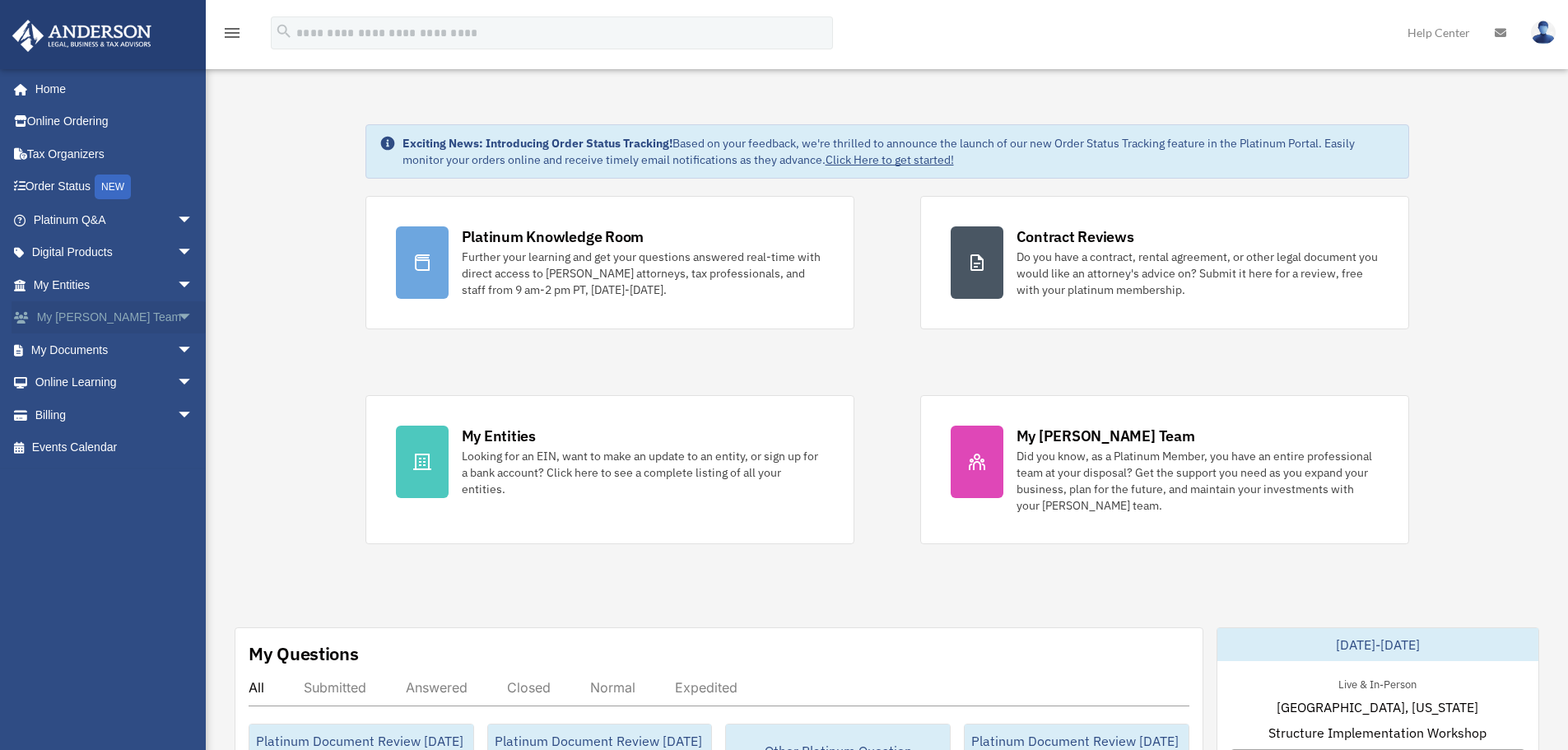
click at [177, 307] on span "arrow_drop_down" at bounding box center [192, 318] width 33 height 33
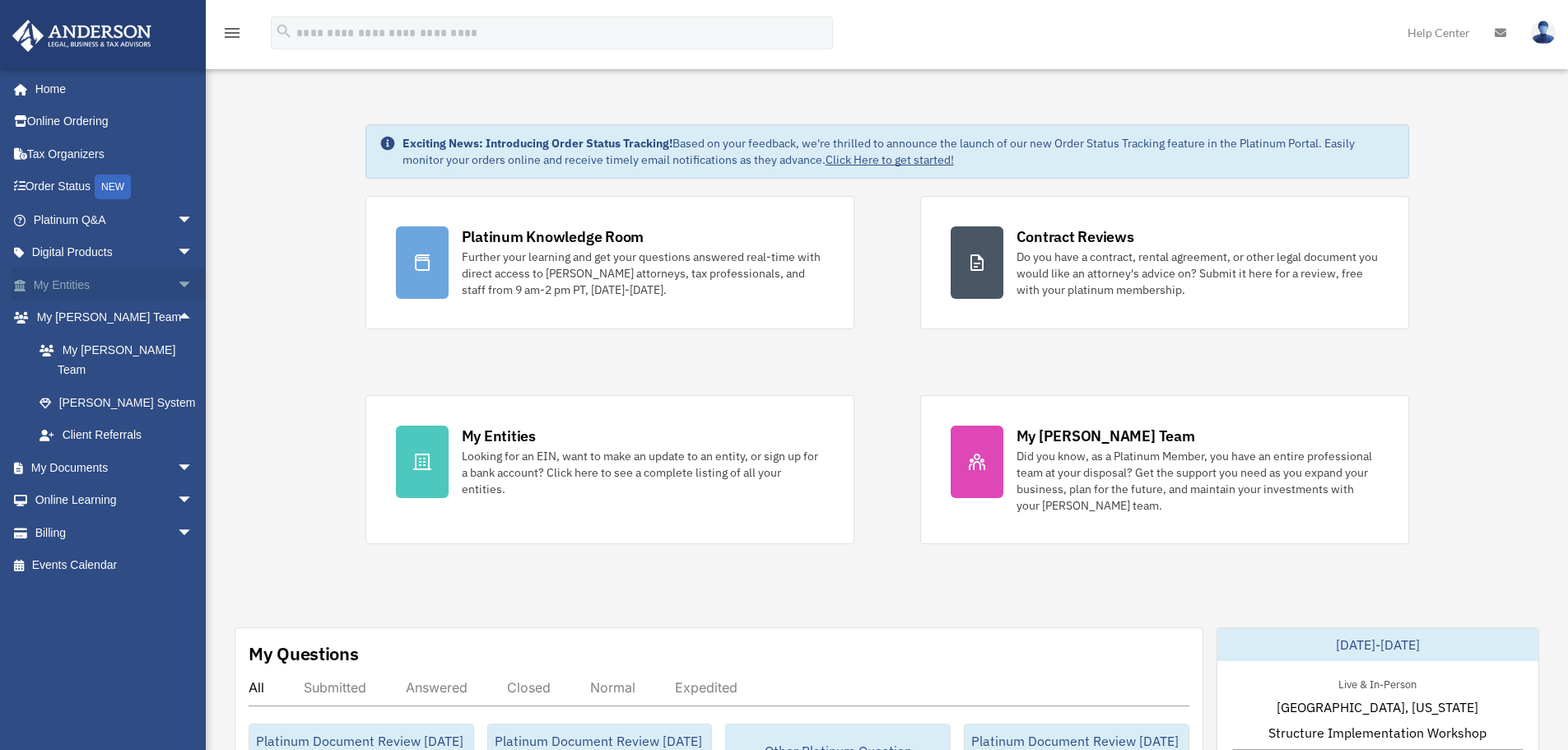
click at [177, 283] on span "arrow_drop_down" at bounding box center [192, 285] width 33 height 33
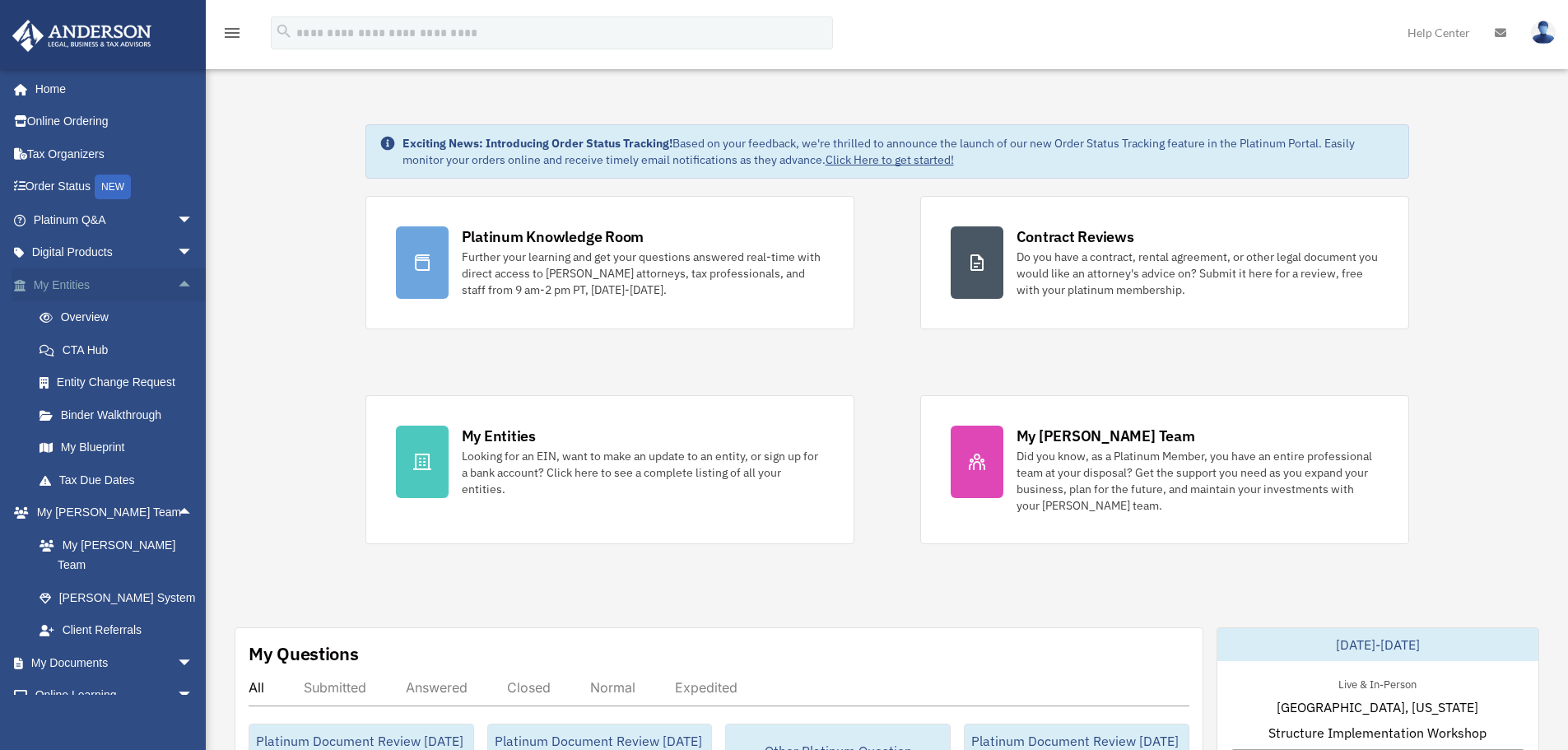
click at [177, 283] on span "arrow_drop_up" at bounding box center [192, 285] width 33 height 33
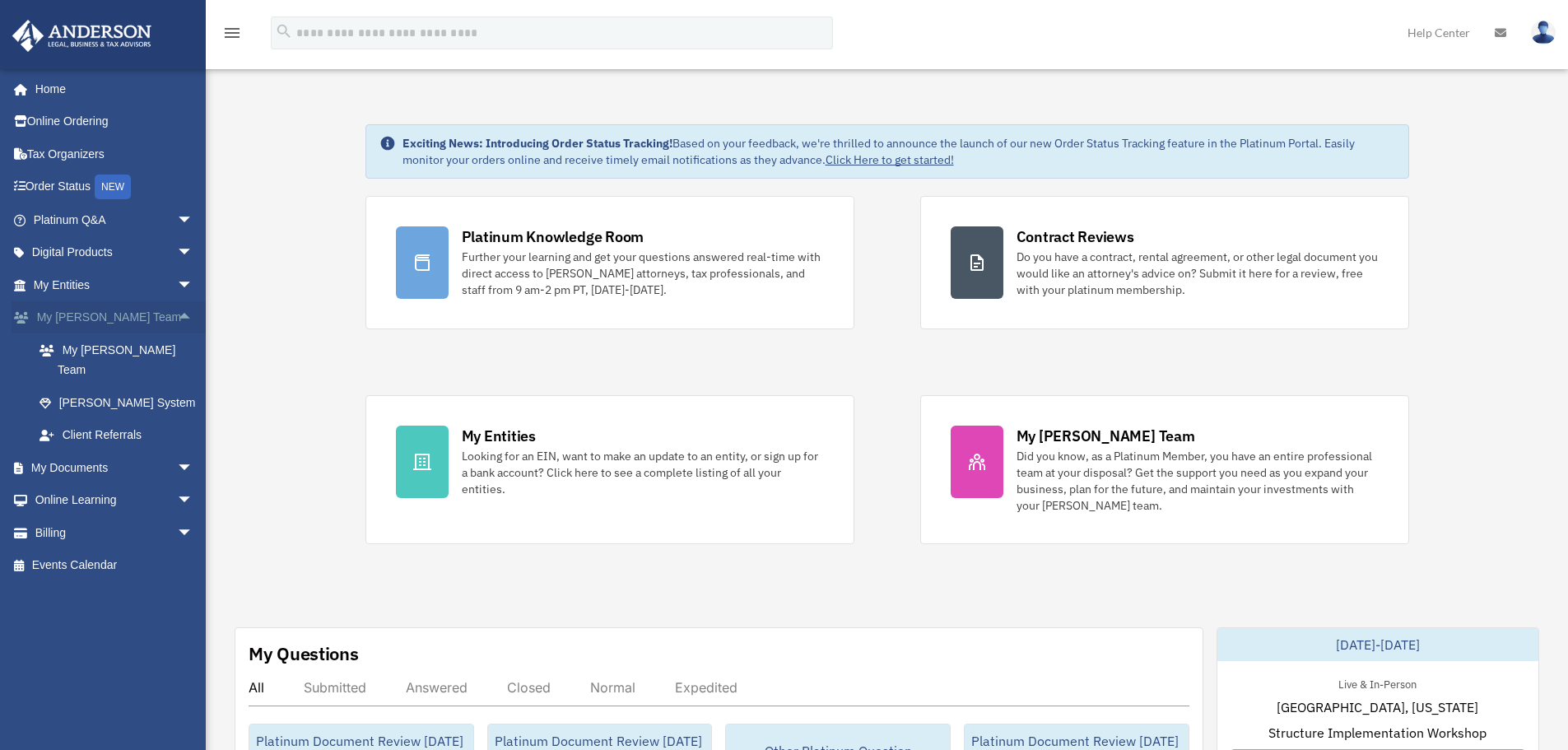
click at [177, 304] on span "arrow_drop_up" at bounding box center [192, 318] width 33 height 33
